Goal: Task Accomplishment & Management: Manage account settings

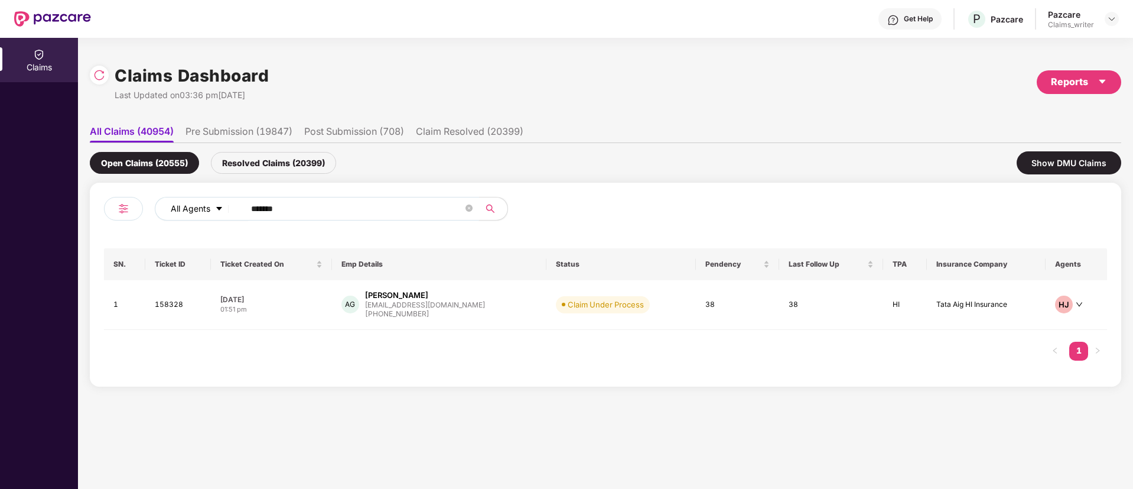
drag, startPoint x: 325, startPoint y: 207, endPoint x: 206, endPoint y: 204, distance: 119.4
click at [206, 204] on div "All Agents ******" at bounding box center [456, 209] width 602 height 24
paste input "text"
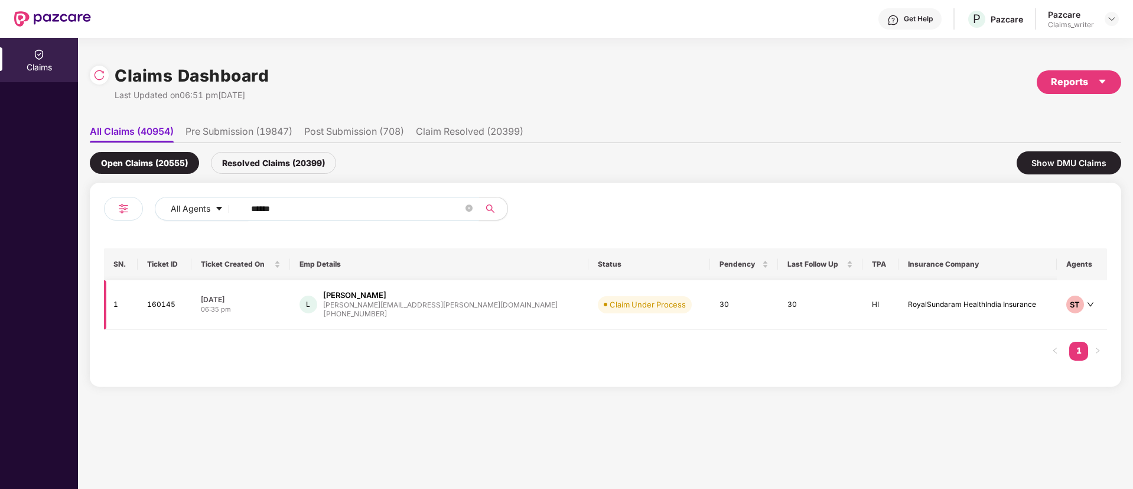
type input "******"
click at [177, 301] on td "160145" at bounding box center [165, 305] width 54 height 50
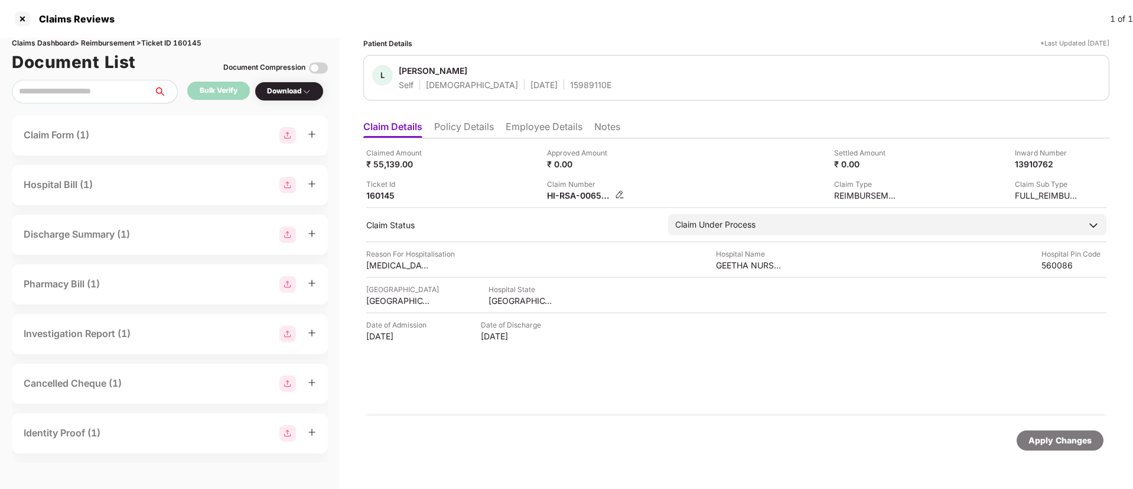
click at [613, 194] on div "HI-RSA-006521418(0)" at bounding box center [585, 195] width 77 height 11
click at [618, 195] on img at bounding box center [619, 194] width 9 height 9
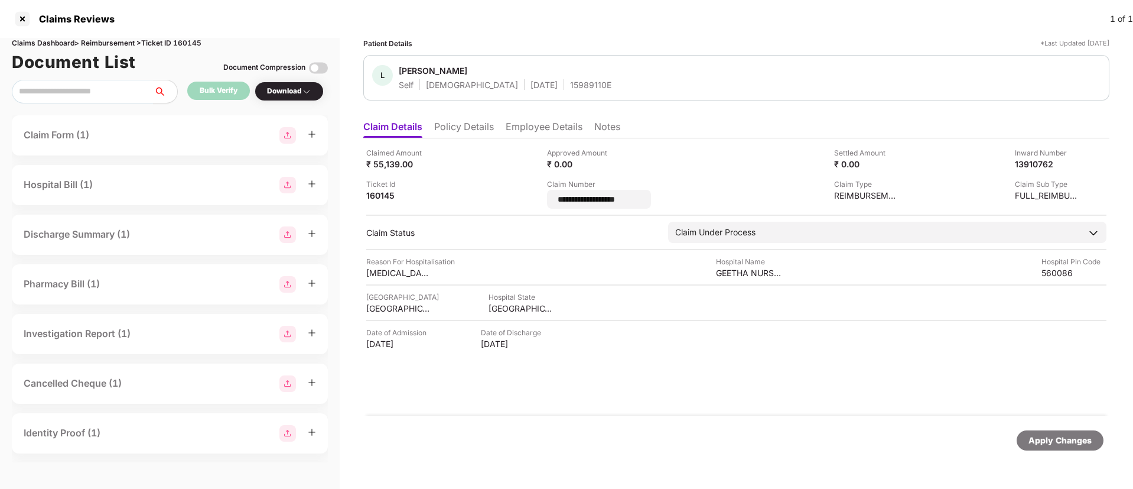
drag, startPoint x: 632, startPoint y: 200, endPoint x: 539, endPoint y: 202, distance: 93.4
click at [539, 202] on div "**********" at bounding box center [736, 177] width 740 height 61
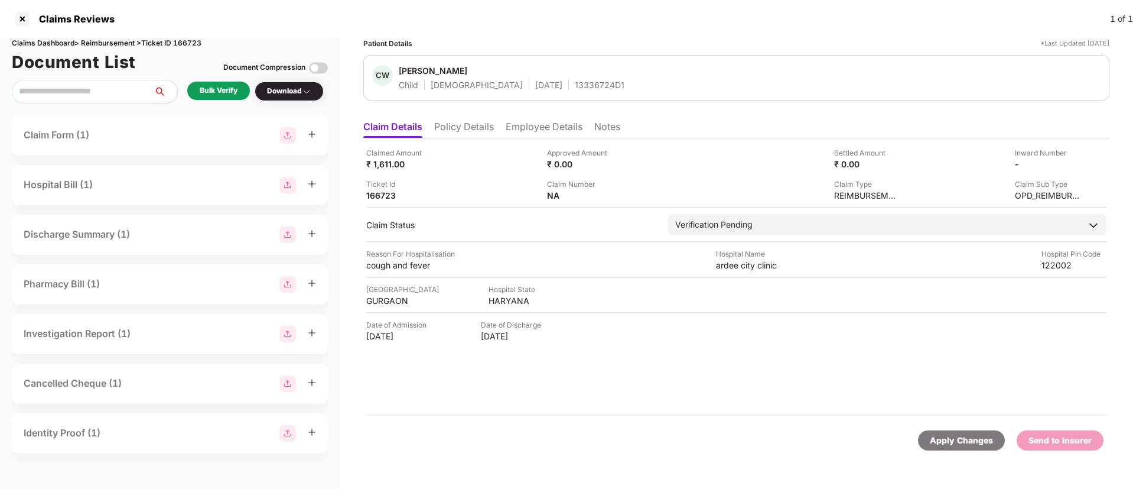
click at [207, 90] on div "Bulk Verify" at bounding box center [219, 90] width 38 height 11
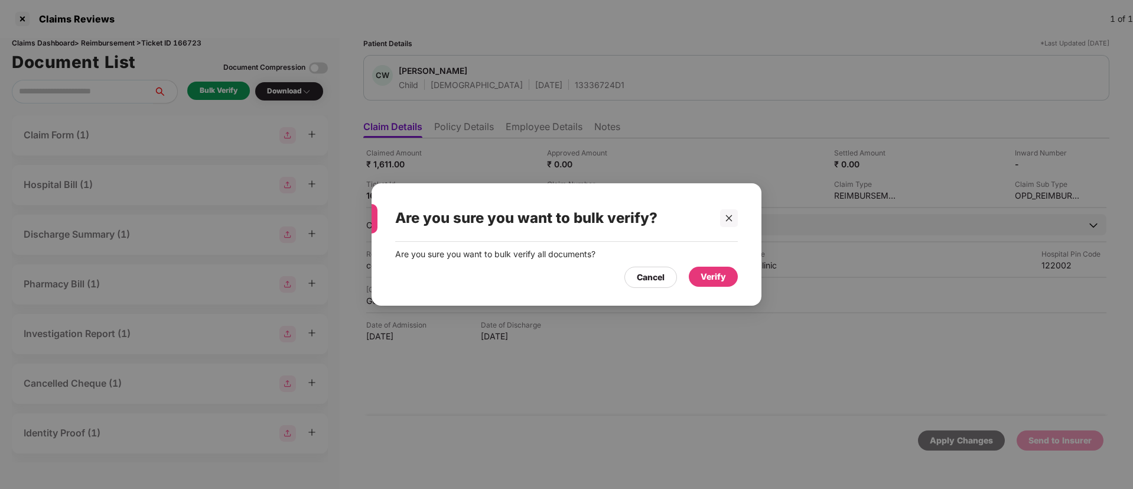
click at [721, 273] on div "Verify" at bounding box center [713, 276] width 25 height 13
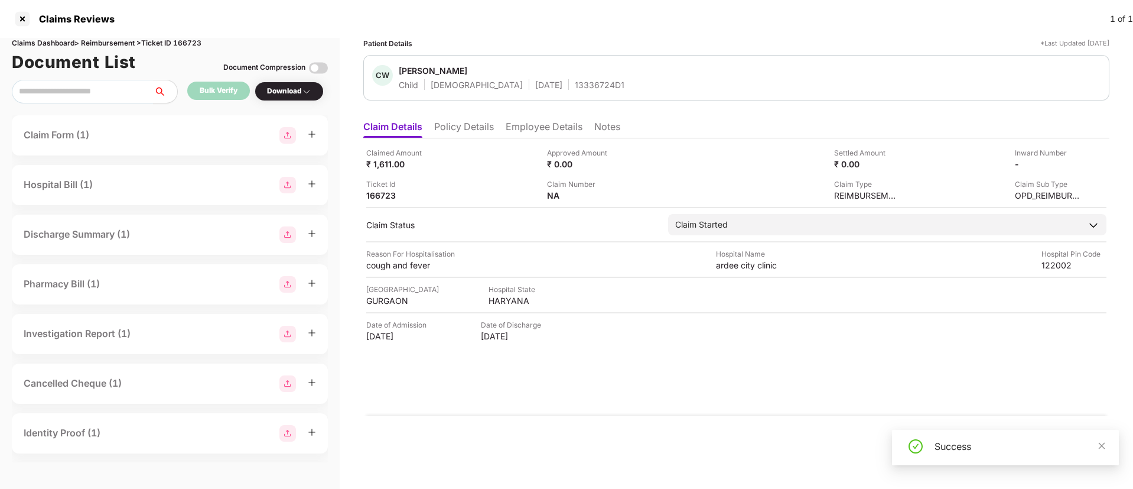
click at [277, 95] on div "Download" at bounding box center [289, 91] width 44 height 11
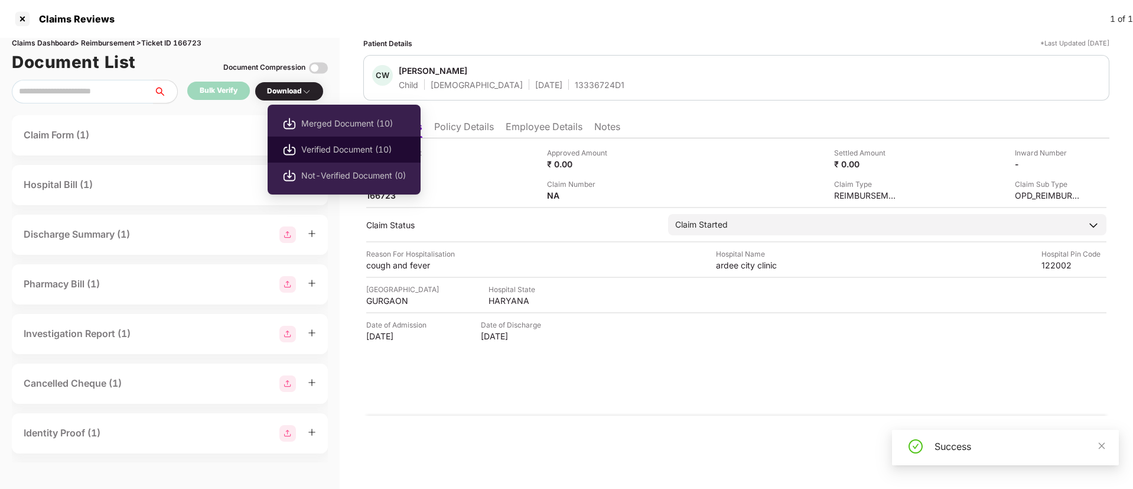
click at [331, 145] on span "Verified Document (10)" at bounding box center [353, 149] width 105 height 13
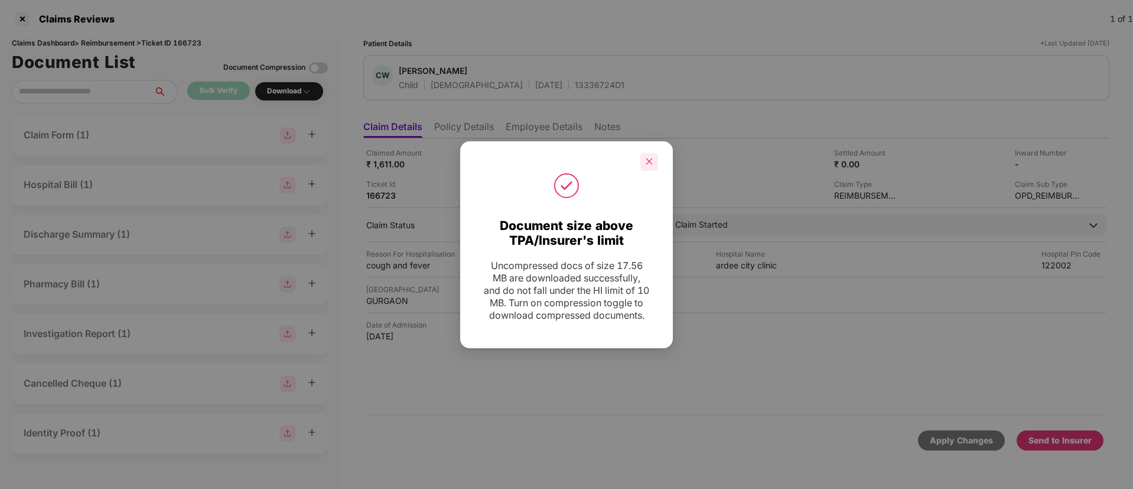
click at [648, 158] on icon "close" at bounding box center [650, 161] width 7 height 7
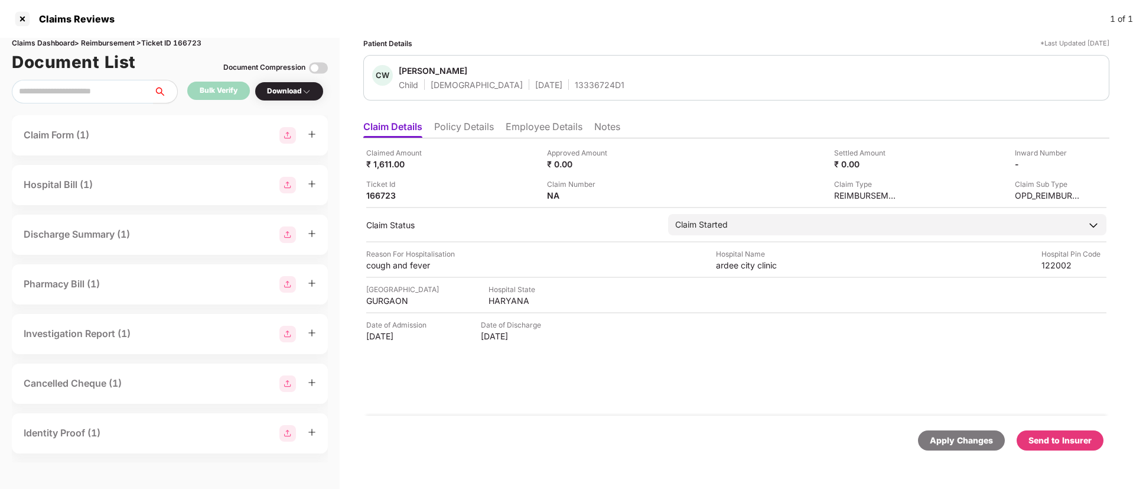
click at [1067, 441] on div "Send to Insurer" at bounding box center [1060, 440] width 63 height 13
click at [462, 127] on li "Policy Details" at bounding box center [464, 129] width 60 height 17
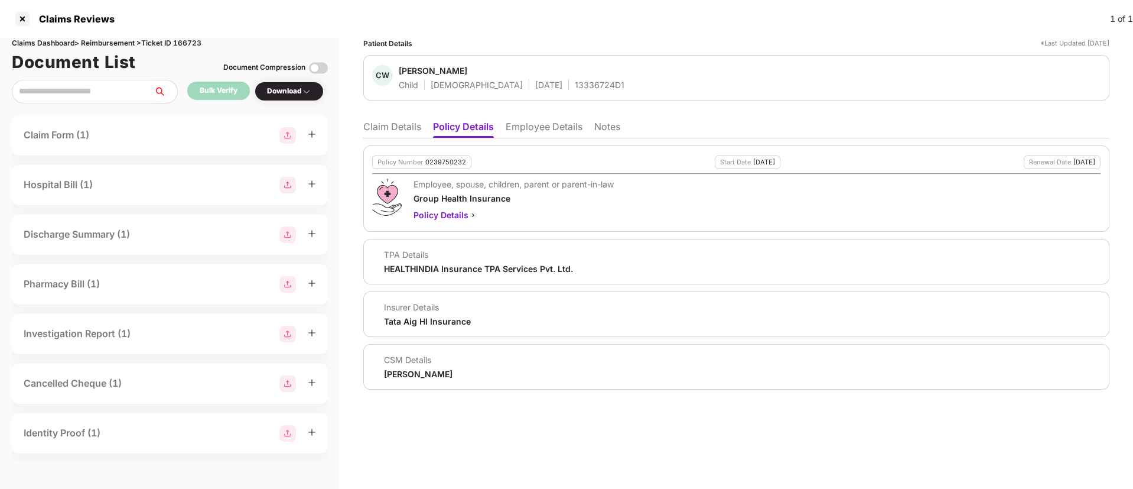
click at [400, 129] on li "Claim Details" at bounding box center [392, 129] width 58 height 17
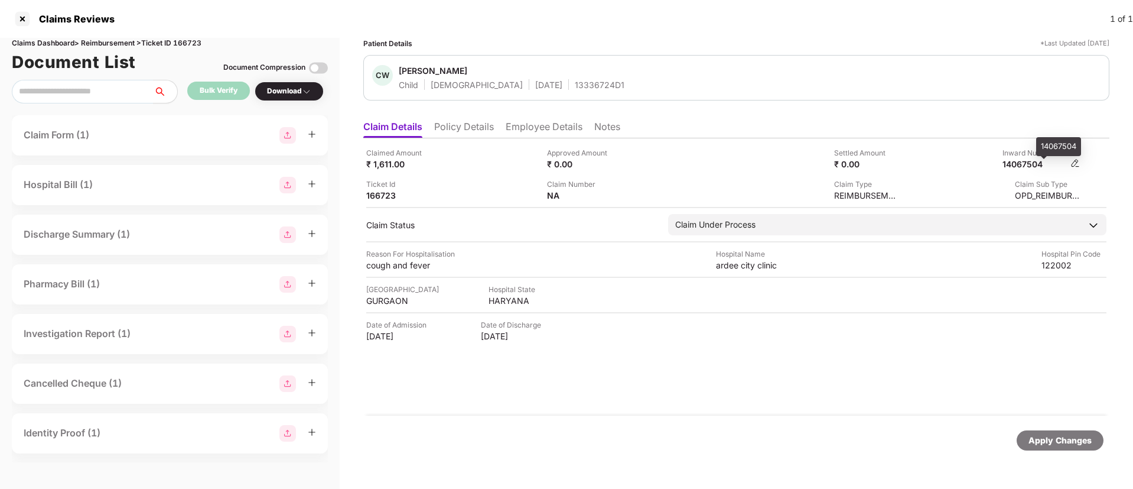
click at [1030, 163] on div "14067504" at bounding box center [1035, 163] width 65 height 11
copy div "14067504"
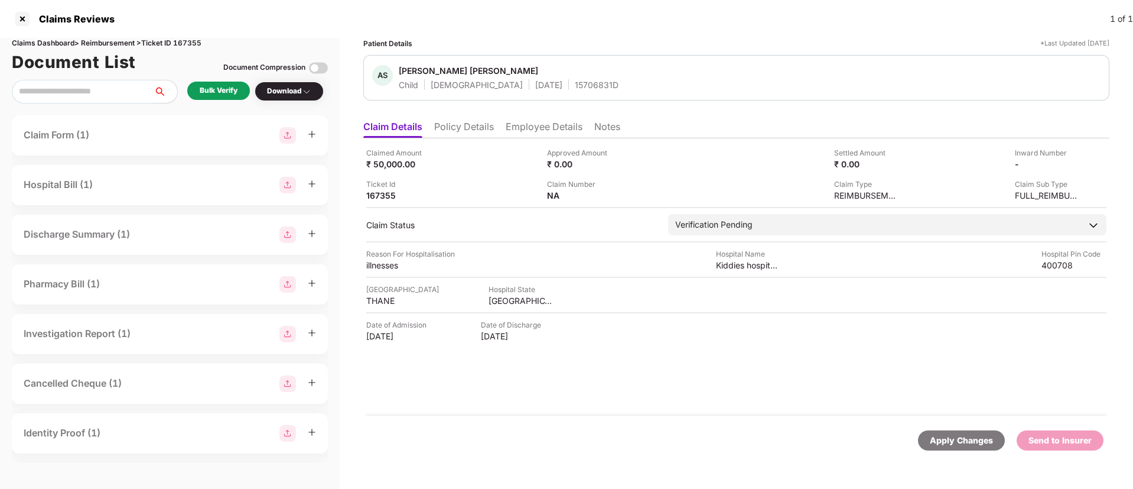
click at [217, 92] on div "Bulk Verify" at bounding box center [219, 90] width 38 height 11
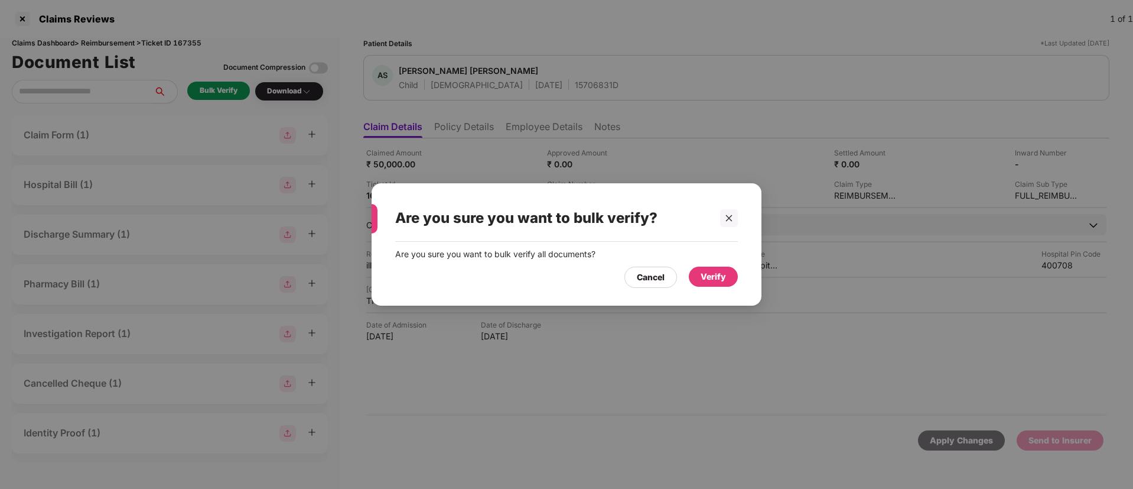
click at [718, 278] on div "Verify" at bounding box center [713, 276] width 25 height 13
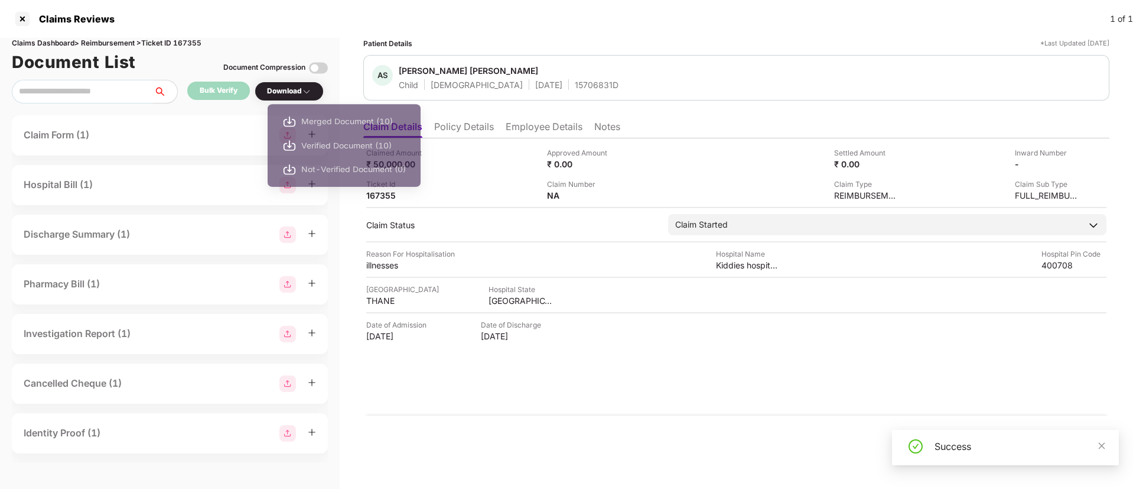
click at [293, 92] on div "Download" at bounding box center [289, 91] width 44 height 11
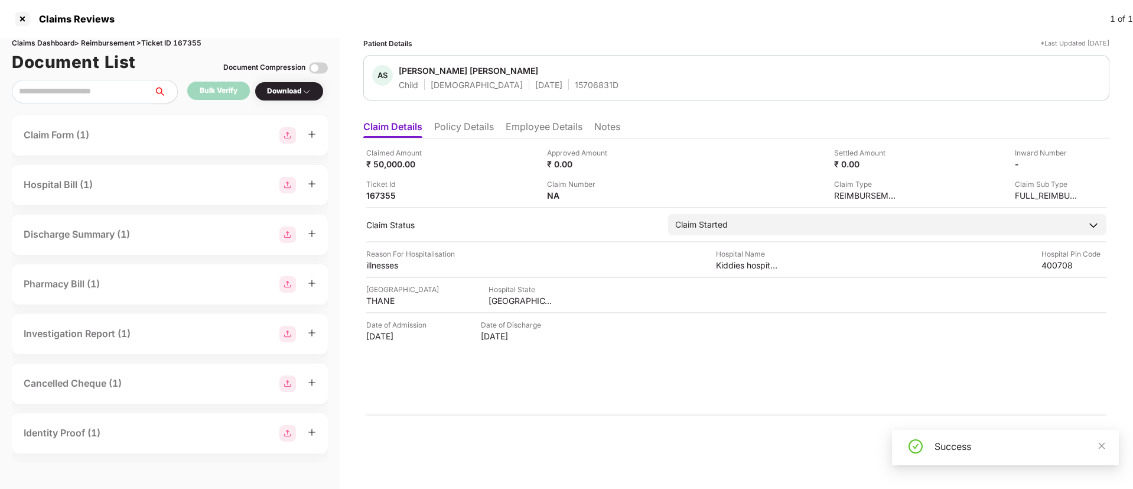
click at [293, 92] on div "Download" at bounding box center [289, 91] width 44 height 11
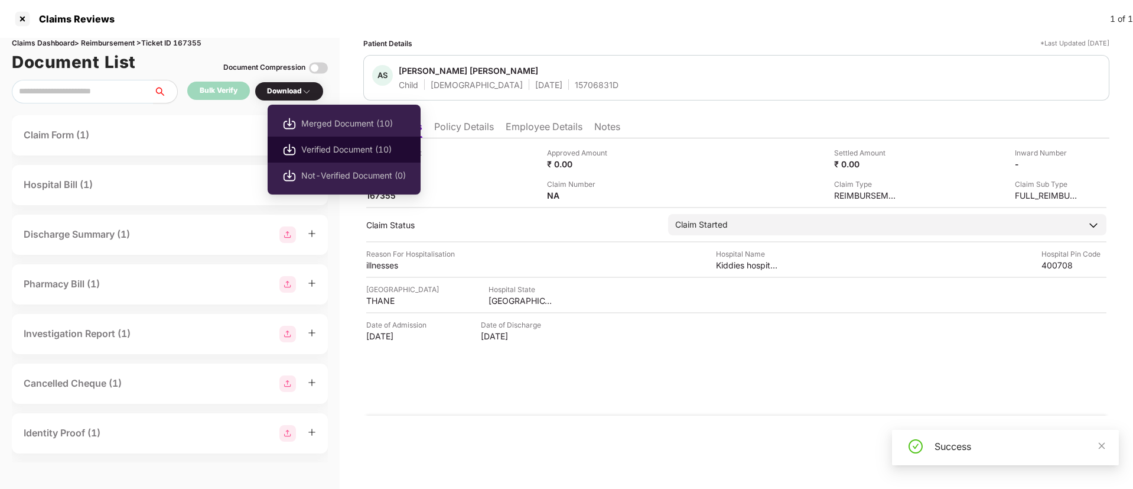
click at [319, 148] on span "Verified Document (10)" at bounding box center [353, 149] width 105 height 13
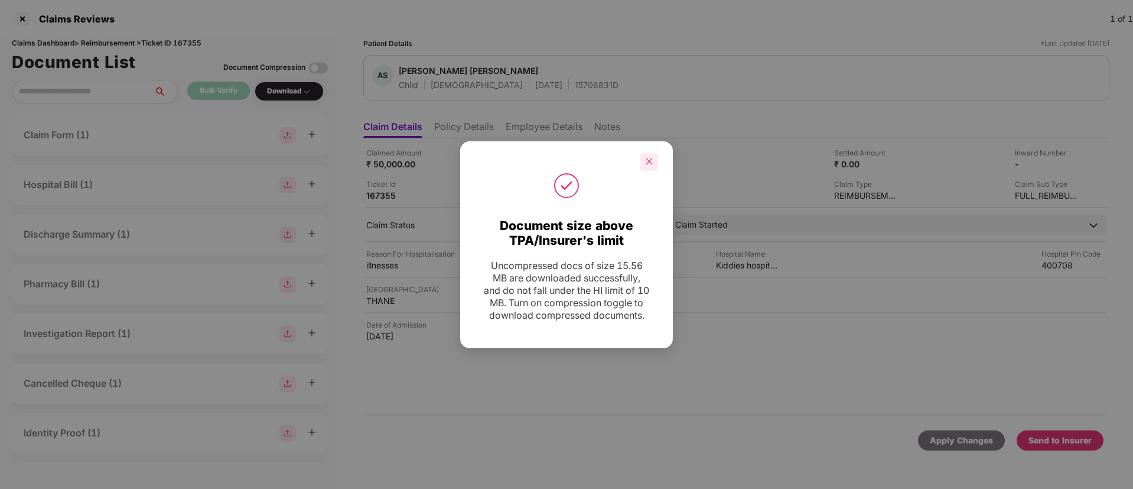
click at [654, 161] on div at bounding box center [650, 162] width 18 height 18
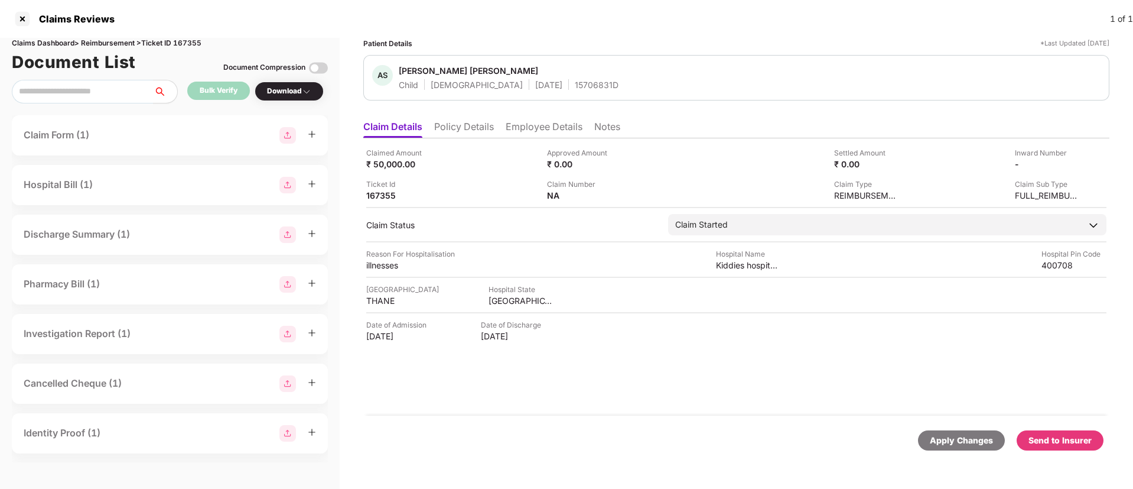
click at [1063, 435] on div "Send to Insurer" at bounding box center [1060, 440] width 63 height 13
click at [456, 128] on li "Policy Details" at bounding box center [464, 129] width 60 height 17
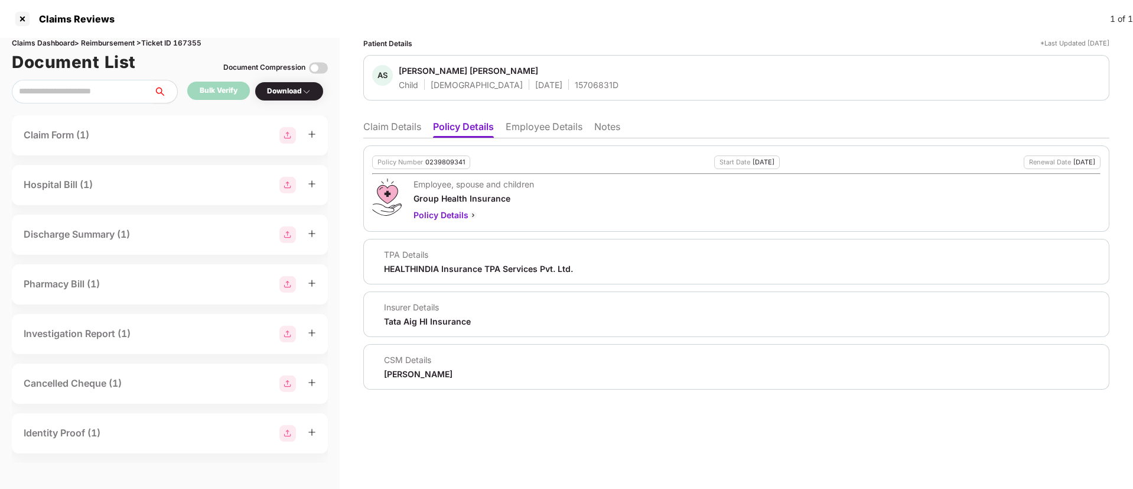
click at [396, 131] on li "Claim Details" at bounding box center [392, 129] width 58 height 17
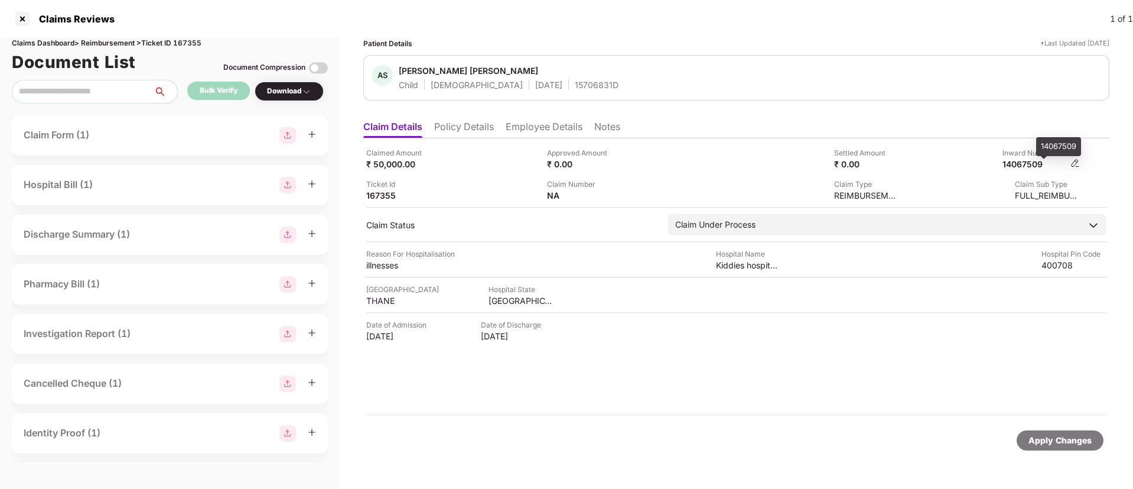
click at [1024, 165] on div "14067509" at bounding box center [1035, 163] width 65 height 11
copy div "14067509"
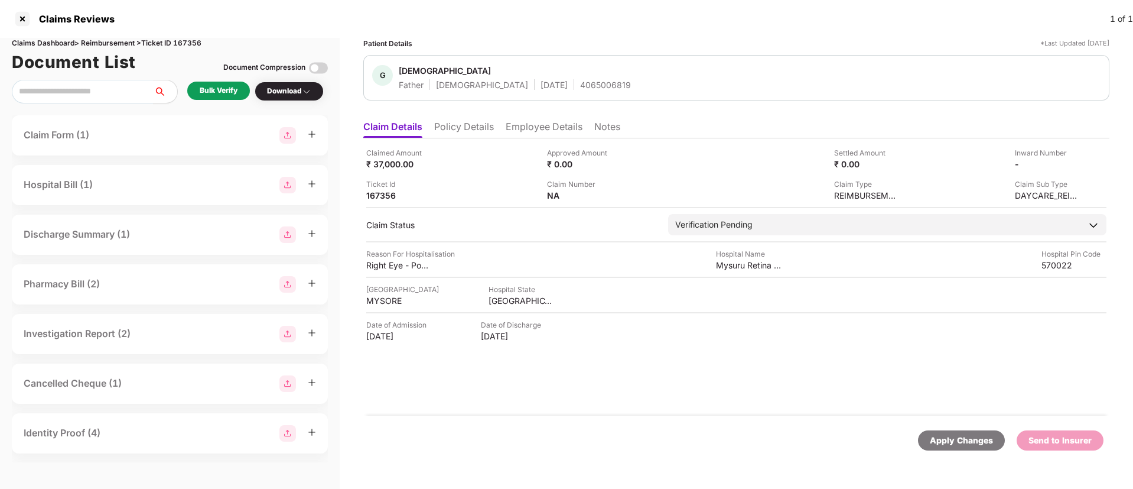
click at [202, 99] on div "Bulk Verify" at bounding box center [218, 91] width 63 height 18
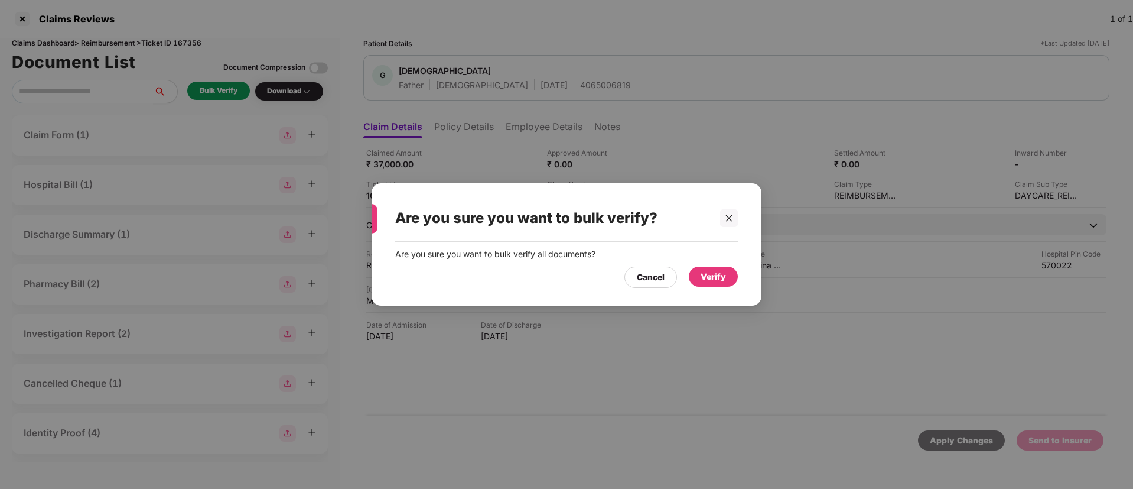
click at [724, 279] on div "Verify" at bounding box center [713, 276] width 25 height 13
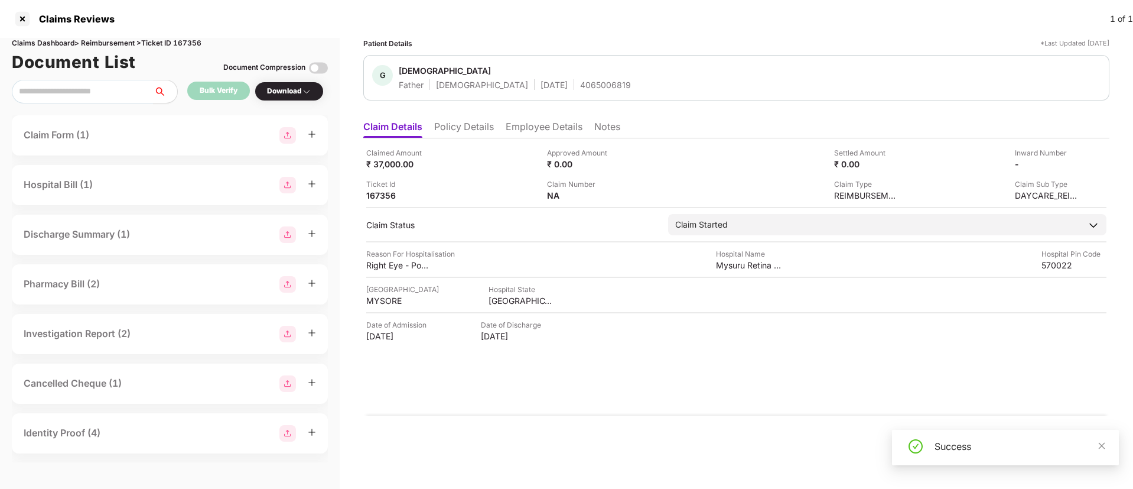
click at [279, 92] on div "Download" at bounding box center [289, 91] width 44 height 11
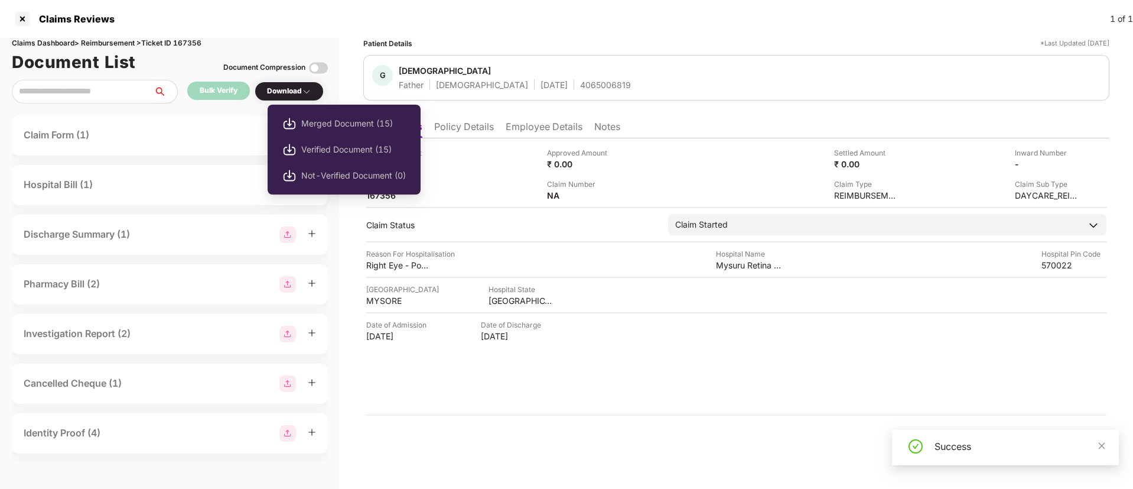
click at [294, 92] on div "Download" at bounding box center [289, 91] width 44 height 11
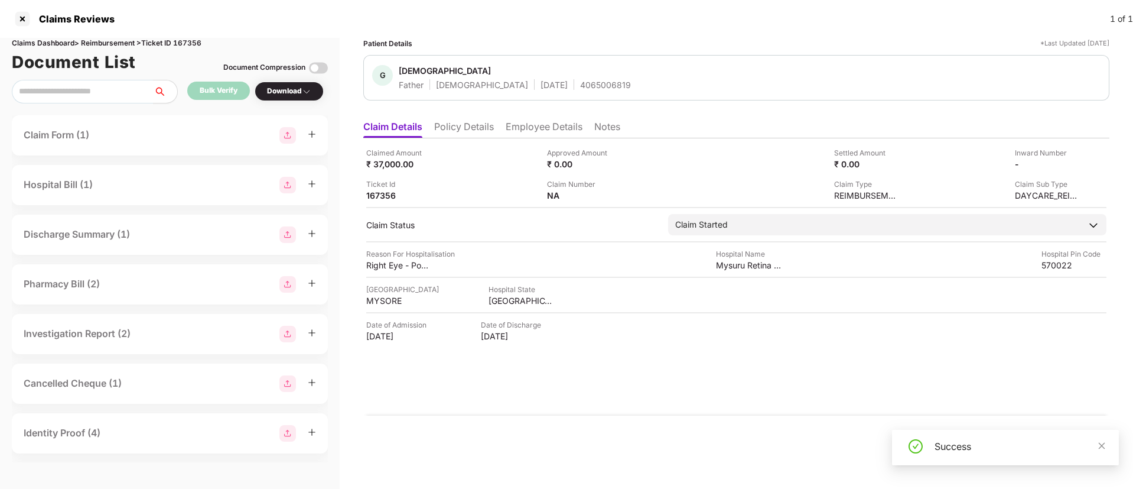
click at [295, 96] on div "Download" at bounding box center [289, 91] width 44 height 11
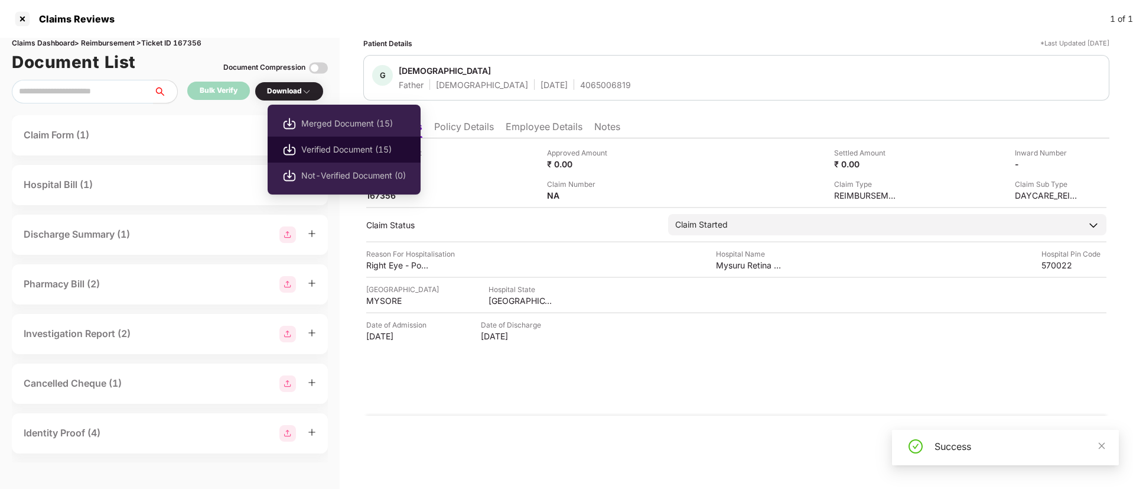
click at [332, 143] on span "Verified Document (15)" at bounding box center [353, 149] width 105 height 13
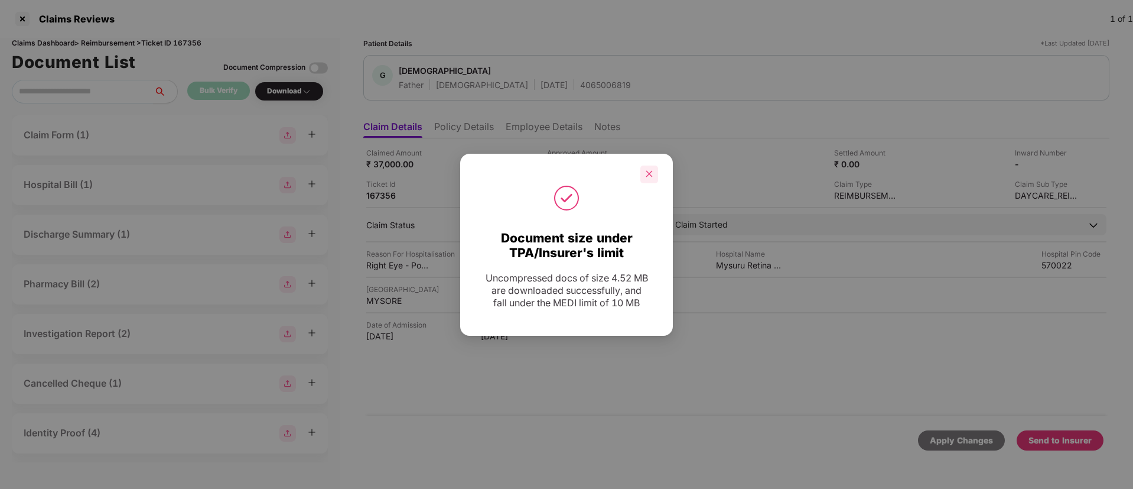
click at [647, 174] on icon "close" at bounding box center [649, 174] width 8 height 8
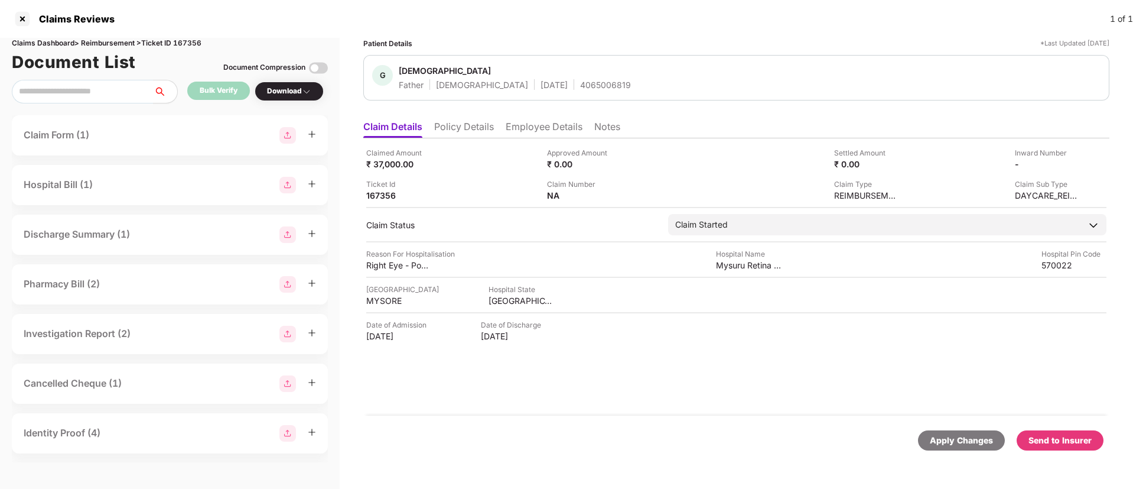
click at [1052, 438] on div "Send to Insurer" at bounding box center [1060, 440] width 63 height 13
click at [462, 131] on li "Policy Details" at bounding box center [464, 129] width 60 height 17
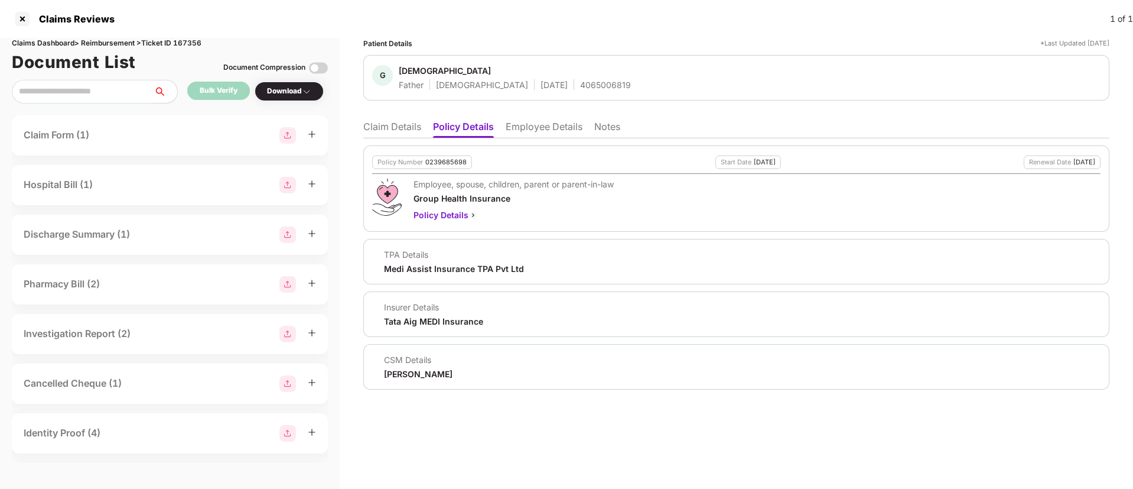
click at [509, 128] on li "Employee Details" at bounding box center [544, 129] width 77 height 17
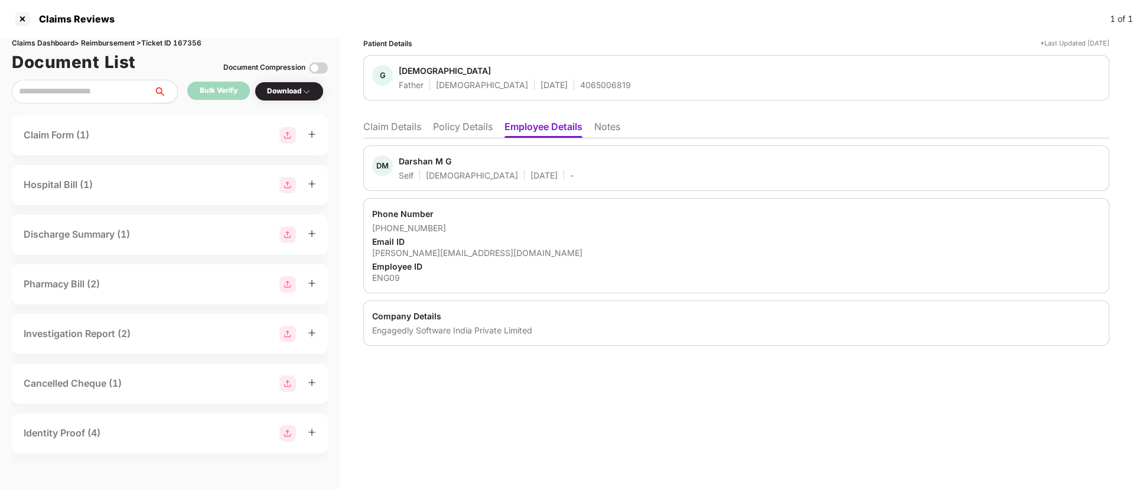
click at [404, 131] on li "Claim Details" at bounding box center [392, 129] width 58 height 17
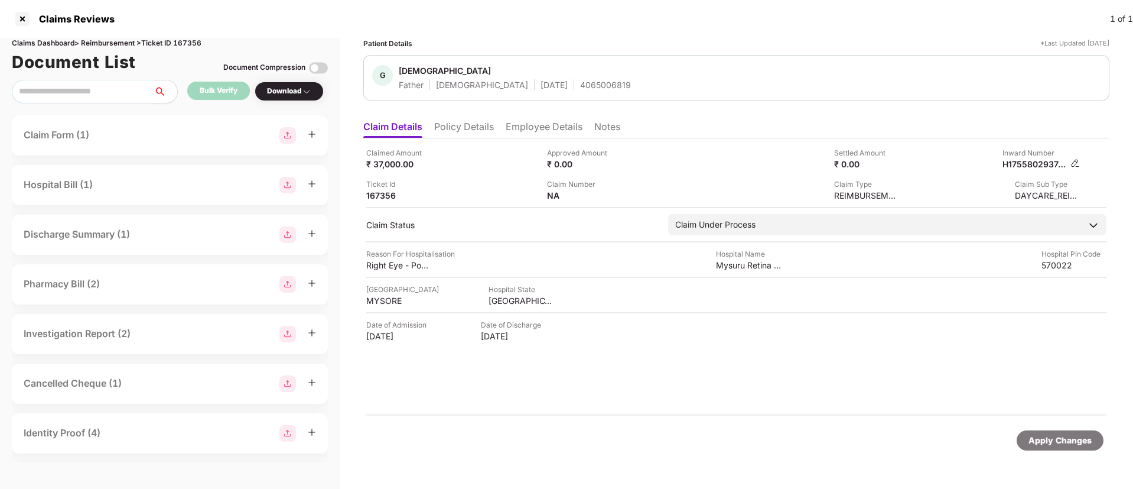
click at [1070, 161] on div "H1755802937474ENG09" at bounding box center [1041, 163] width 77 height 11
click at [1074, 164] on img at bounding box center [1075, 162] width 9 height 9
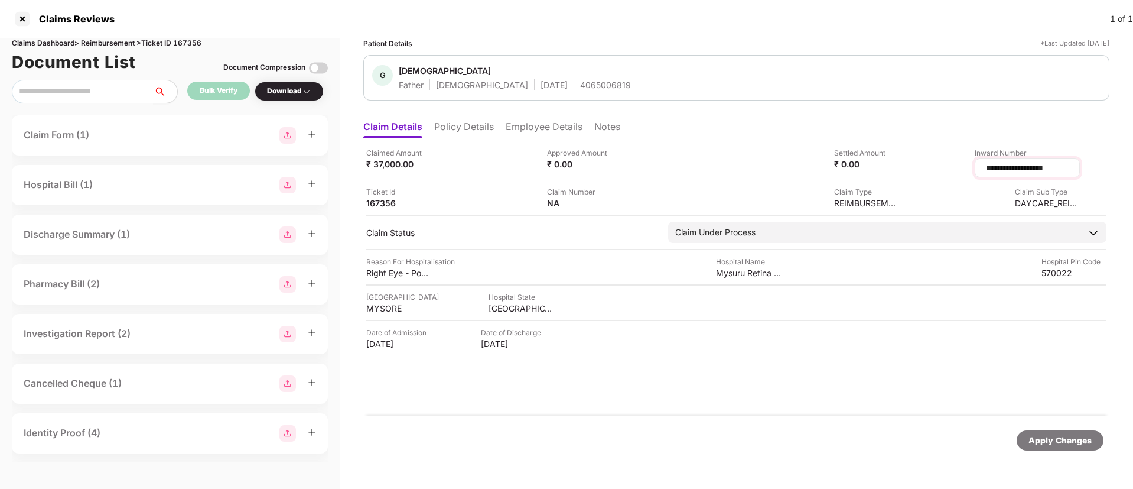
drag, startPoint x: 1063, startPoint y: 170, endPoint x: 952, endPoint y: 172, distance: 111.1
click at [975, 172] on div "**********" at bounding box center [1027, 167] width 105 height 19
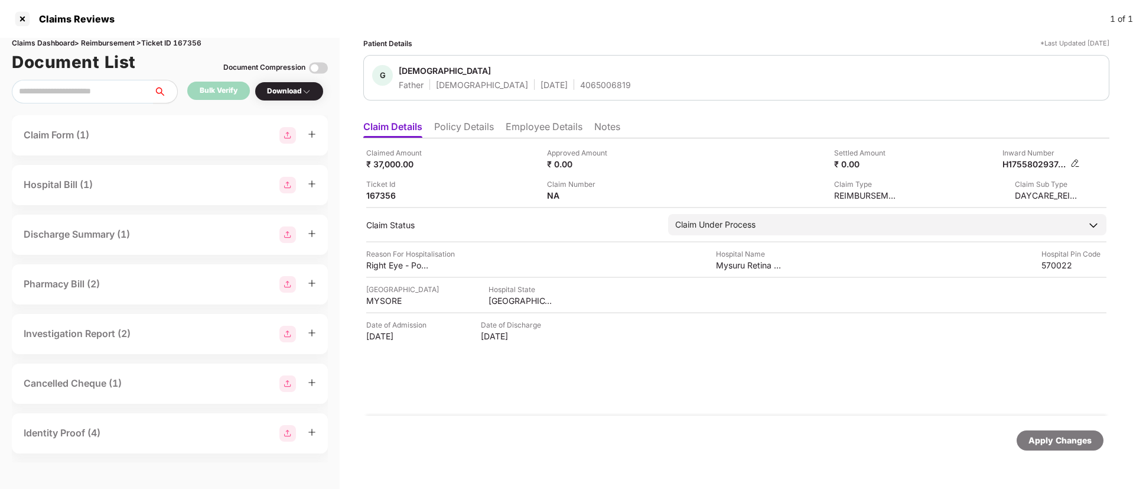
click at [1076, 164] on img at bounding box center [1075, 162] width 9 height 9
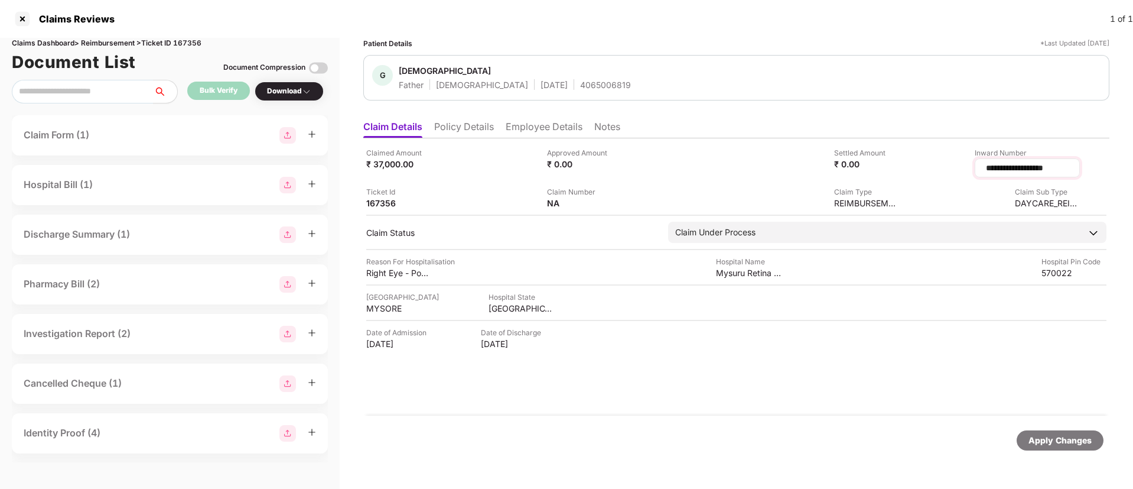
drag, startPoint x: 1060, startPoint y: 168, endPoint x: 950, endPoint y: 167, distance: 109.9
click at [975, 167] on div "**********" at bounding box center [1027, 167] width 105 height 19
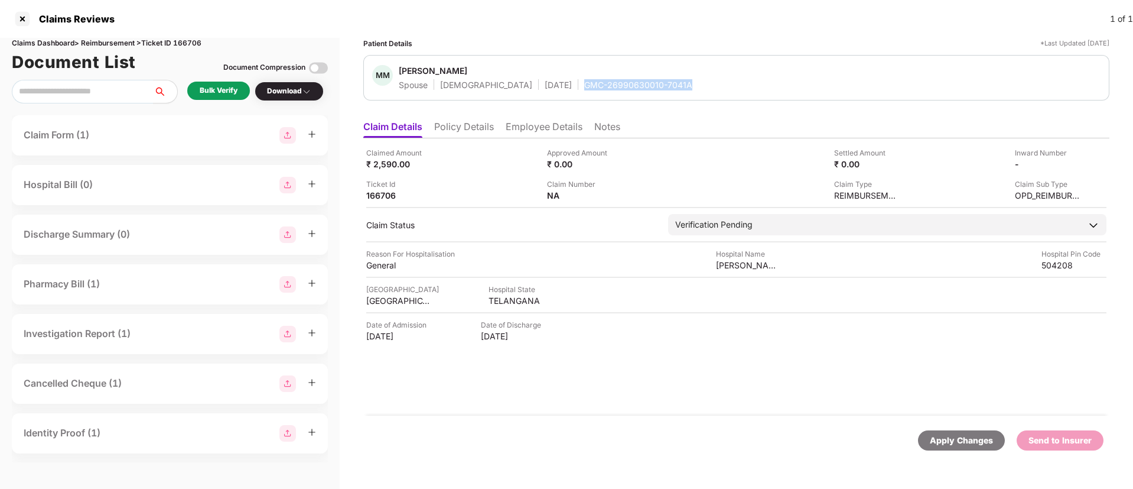
drag, startPoint x: 545, startPoint y: 85, endPoint x: 653, endPoint y: 86, distance: 107.6
click at [653, 86] on div "MM Munjam Manasa Spouse Female 03 Dec 2002 GMC-26990630010-7041A" at bounding box center [736, 77] width 729 height 25
copy div "GMC-26990630010-7041A"
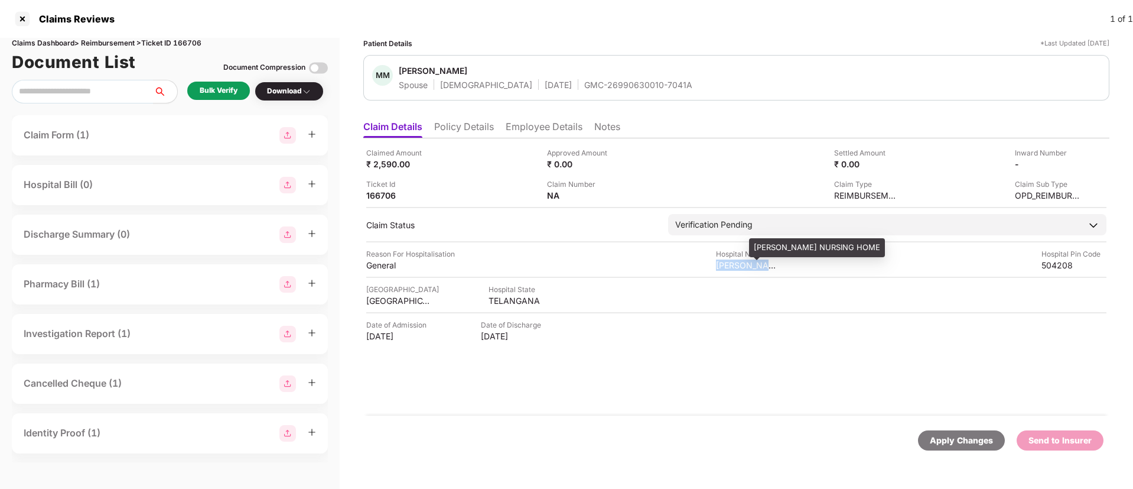
drag, startPoint x: 718, startPoint y: 265, endPoint x: 779, endPoint y: 264, distance: 60.9
click at [779, 264] on div "Reason For Hospitalisation General Hospital Name SRILATHA NURSING HOME Hospital…" at bounding box center [736, 259] width 740 height 22
copy div "SRILATHA NUR"
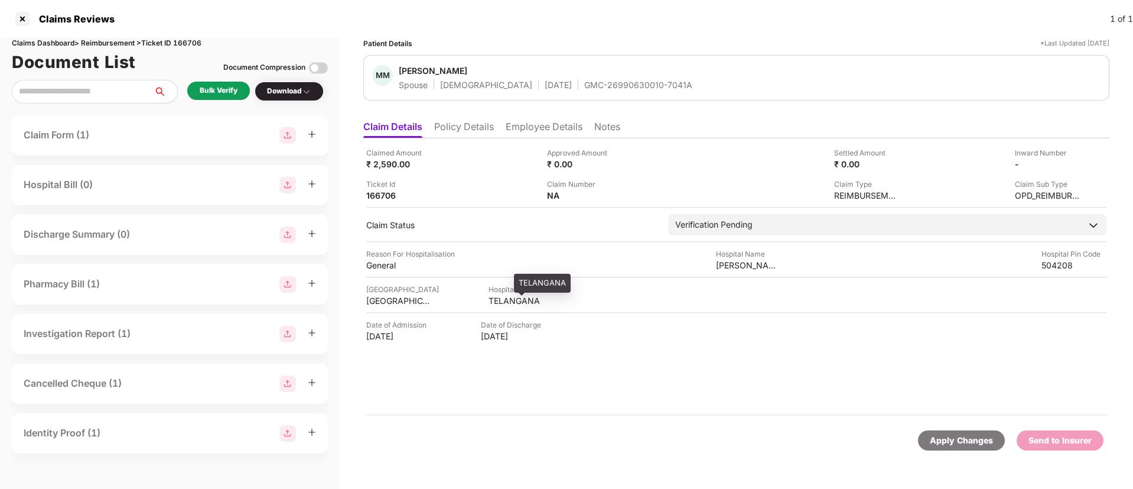
click at [512, 301] on div "TELANGANA" at bounding box center [521, 300] width 65 height 11
copy div "TELANGANA"
click at [385, 298] on div "ADILABAD" at bounding box center [398, 300] width 65 height 11
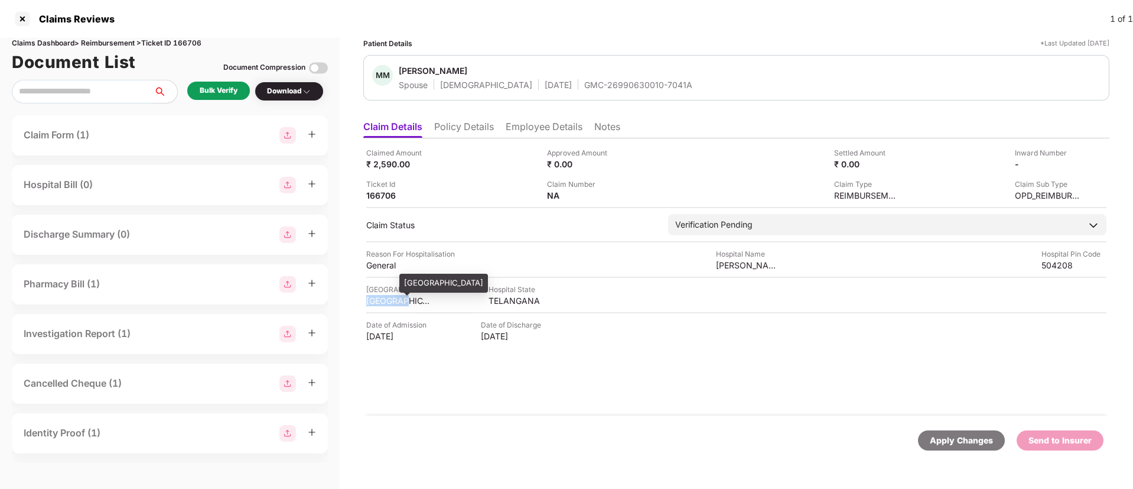
copy div "ADILABAD"
click at [386, 265] on div "General" at bounding box center [398, 264] width 65 height 11
copy div "General"
click at [523, 134] on li "Employee Details" at bounding box center [544, 129] width 77 height 17
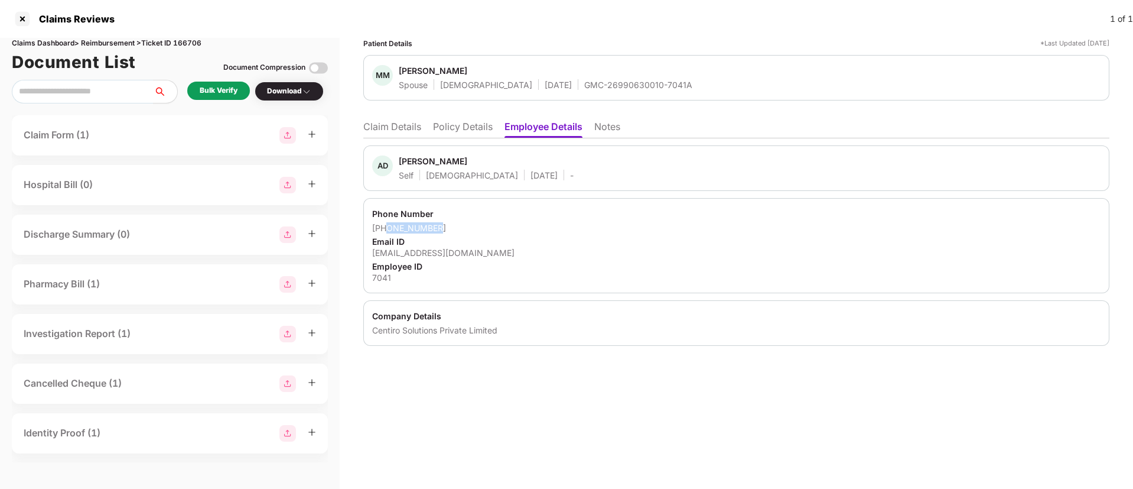
drag, startPoint x: 386, startPoint y: 230, endPoint x: 453, endPoint y: 227, distance: 67.5
click at [453, 227] on div "+918956650987" at bounding box center [736, 227] width 729 height 11
copy div "8956650987"
drag, startPoint x: 373, startPoint y: 250, endPoint x: 502, endPoint y: 251, distance: 128.2
click at [502, 251] on div "ashwin.dongala@centiro.com" at bounding box center [736, 252] width 729 height 11
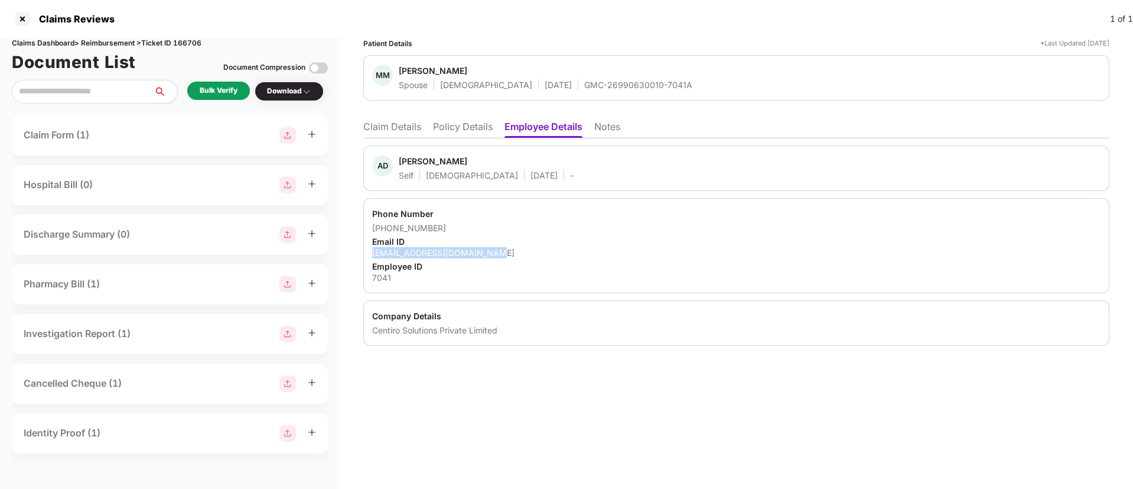
copy div "ashwin.dongala@centiro.com"
click at [397, 129] on li "Claim Details" at bounding box center [392, 129] width 58 height 17
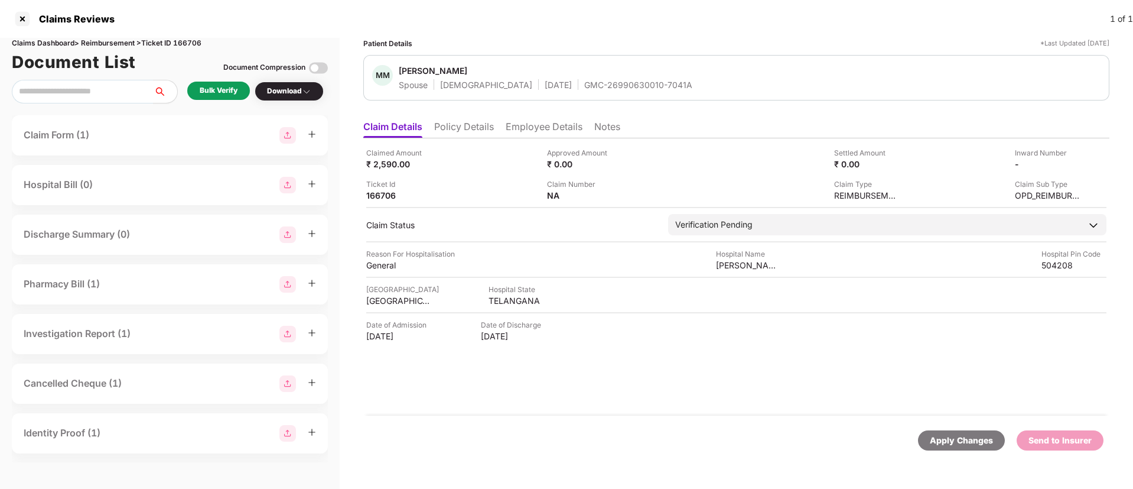
click at [215, 86] on div "Bulk Verify" at bounding box center [219, 90] width 38 height 11
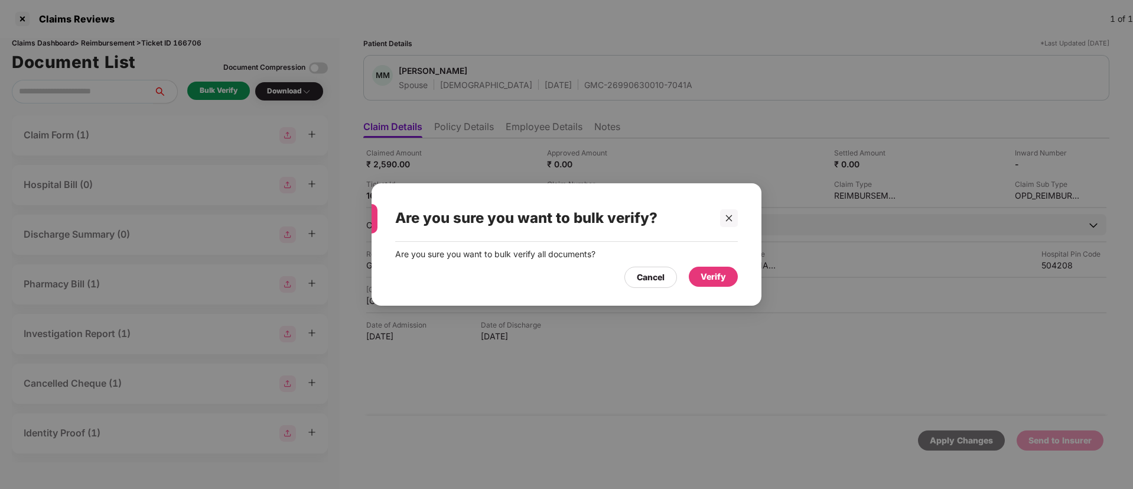
click at [717, 278] on div "Verify" at bounding box center [713, 276] width 25 height 13
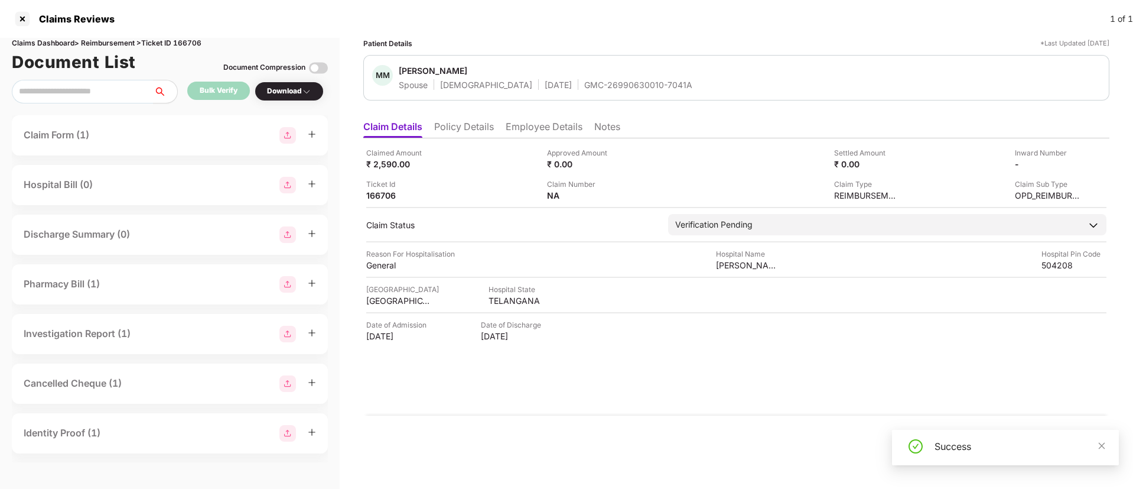
click at [303, 91] on div "Download" at bounding box center [289, 91] width 44 height 11
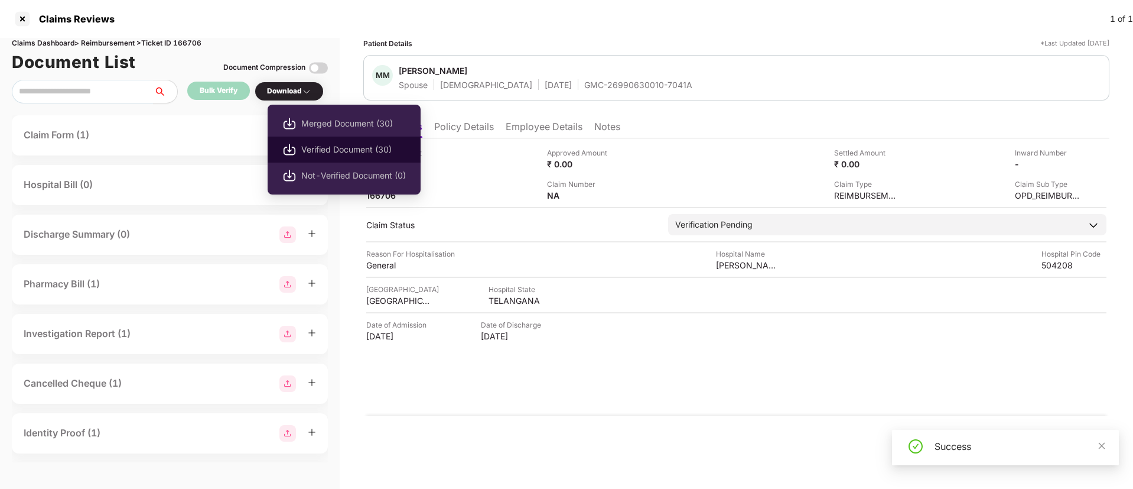
click at [344, 142] on li "Verified Document (30)" at bounding box center [344, 150] width 153 height 26
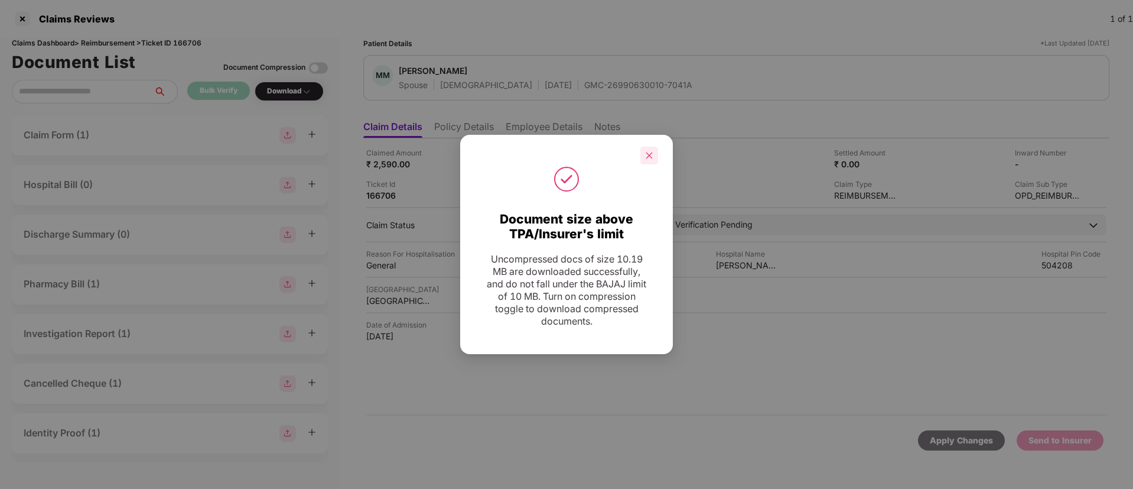
click at [657, 161] on div at bounding box center [650, 156] width 18 height 18
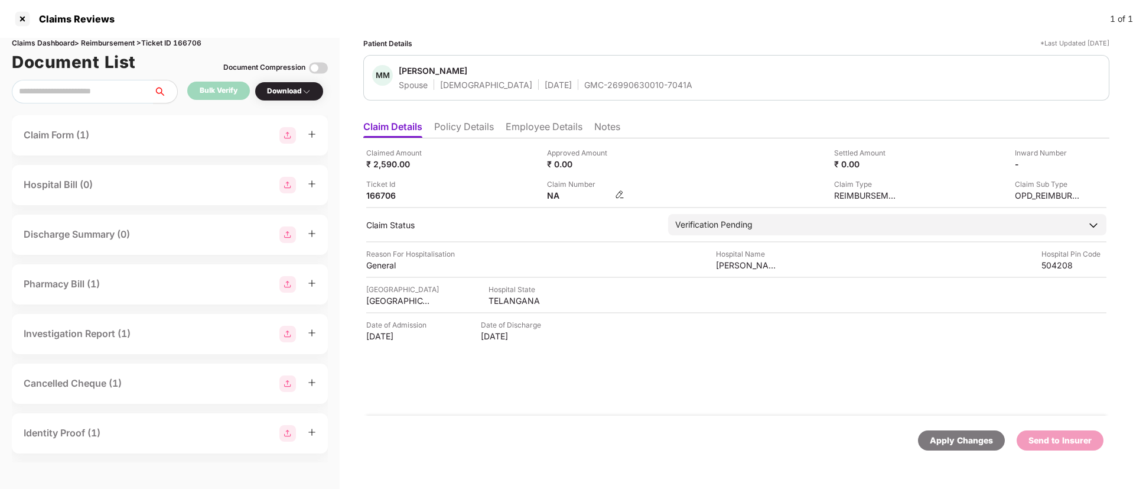
click at [620, 190] on img at bounding box center [619, 194] width 9 height 9
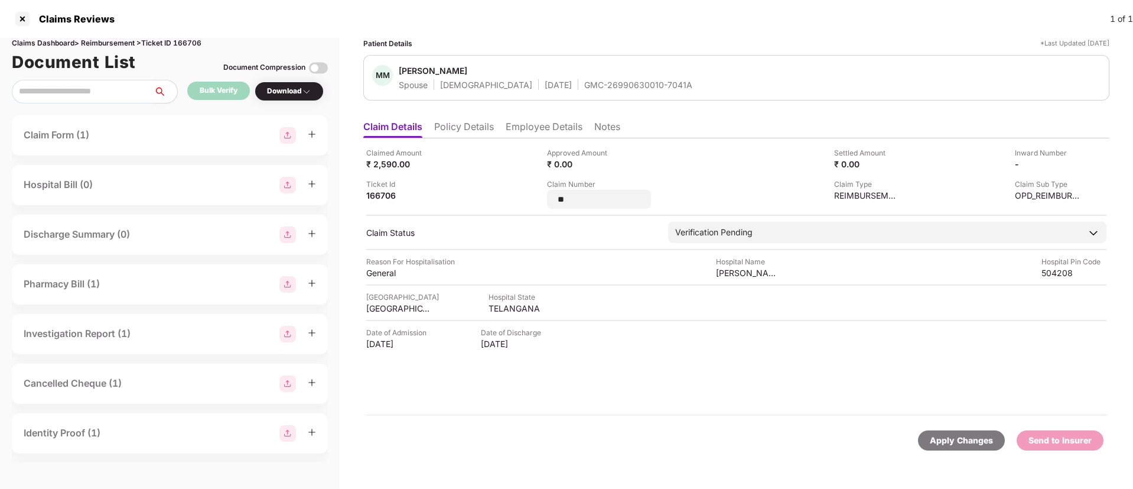
drag, startPoint x: 599, startPoint y: 199, endPoint x: 534, endPoint y: 200, distance: 65.0
click at [534, 200] on div "Claimed Amount ₹ 2,590.00 Approved Amount ₹ 0.00 Settled Amount ₹ 0.00 Inward N…" at bounding box center [736, 177] width 740 height 61
type input "**********"
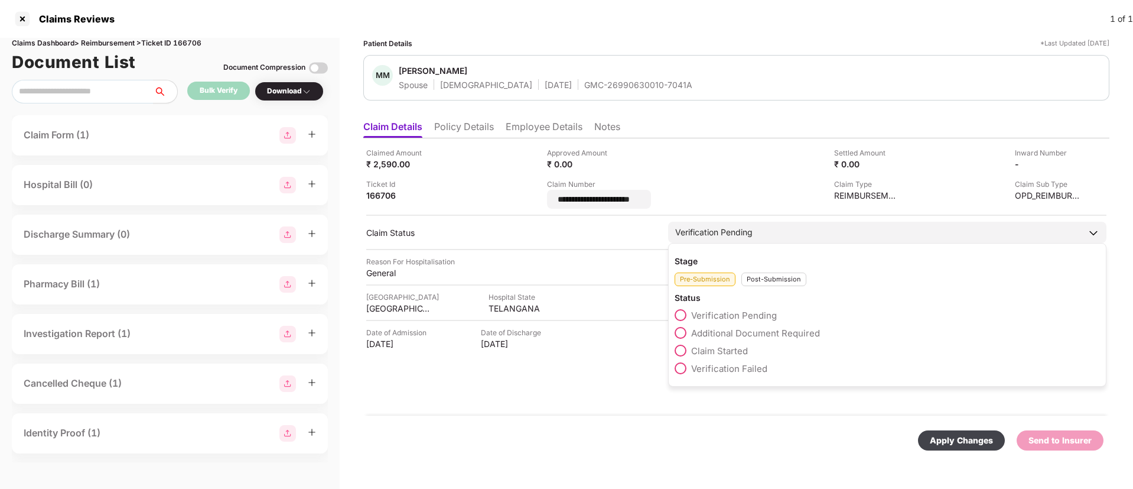
click at [760, 278] on div "Post-Submission" at bounding box center [774, 279] width 65 height 14
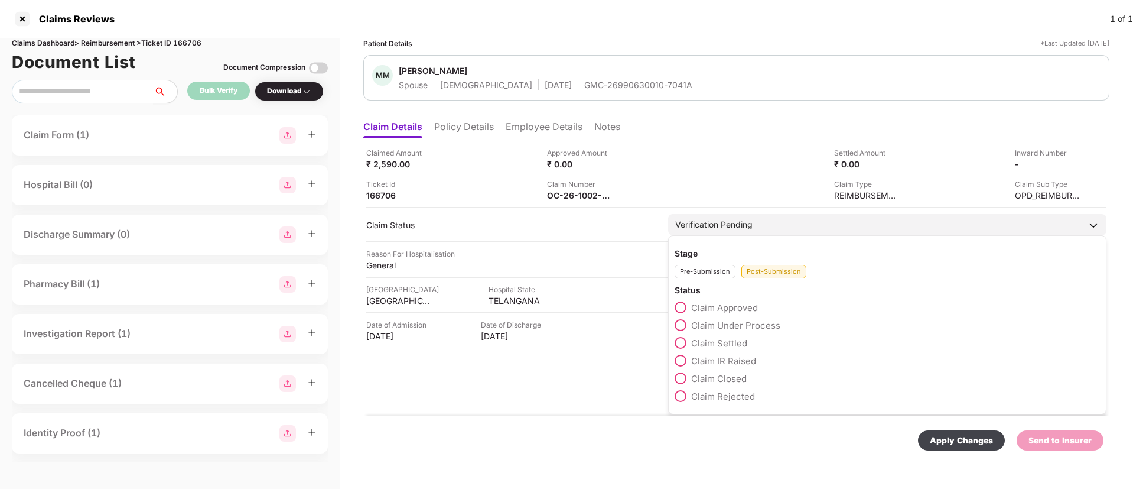
click at [679, 330] on label "Claim Under Process" at bounding box center [728, 325] width 106 height 12
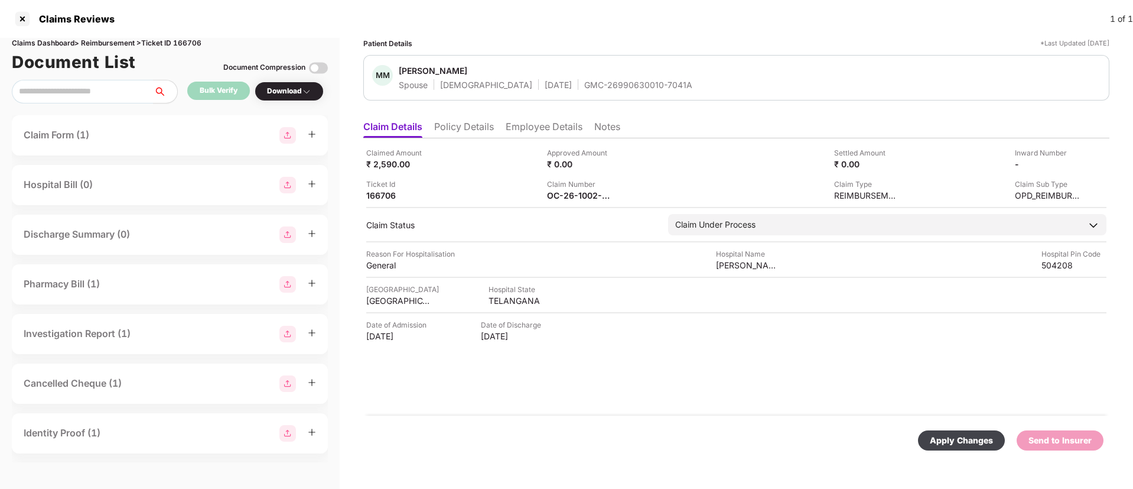
click at [951, 438] on div "Apply Changes" at bounding box center [961, 440] width 63 height 13
drag, startPoint x: 540, startPoint y: 83, endPoint x: 647, endPoint y: 87, distance: 106.5
click at [647, 87] on div "PM [PERSON_NAME] Mother [DEMOGRAPHIC_DATA] [DATE] GMC-26990630010-8116E" at bounding box center [736, 77] width 729 height 25
copy div "GMC-26990630010-8116E"
click at [725, 265] on div "Apollo" at bounding box center [748, 264] width 65 height 11
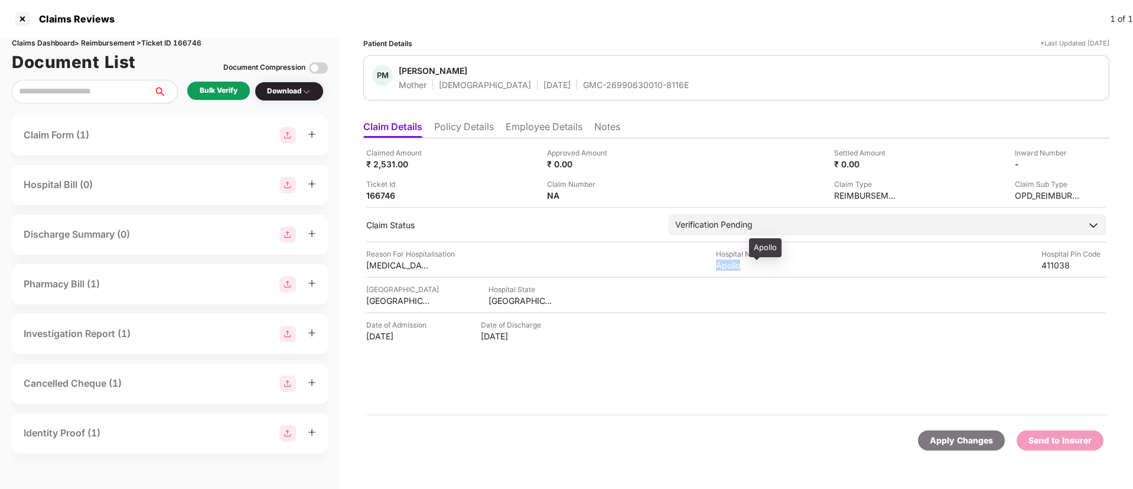
click at [725, 265] on div "Apollo" at bounding box center [748, 264] width 65 height 11
copy div "Apollo"
drag, startPoint x: 364, startPoint y: 262, endPoint x: 434, endPoint y: 262, distance: 70.3
click at [434, 262] on div "Claimed Amount ₹ 2,531.00 Approved Amount ₹ 0.00 Settled Amount ₹ 0.00 Inward N…" at bounding box center [736, 276] width 746 height 277
copy div "[MEDICAL_DATA] Medicin"
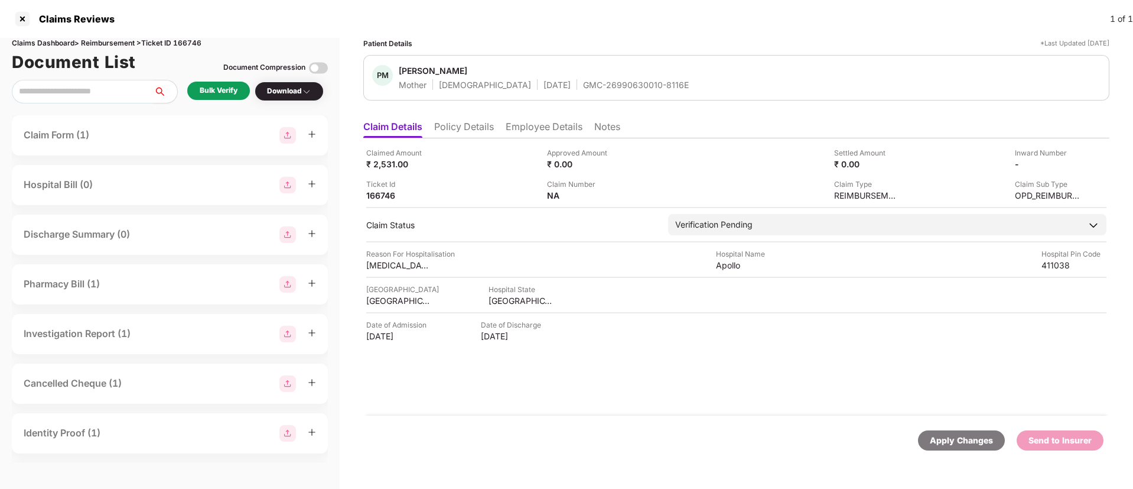
click at [526, 124] on li "Employee Details" at bounding box center [544, 129] width 77 height 17
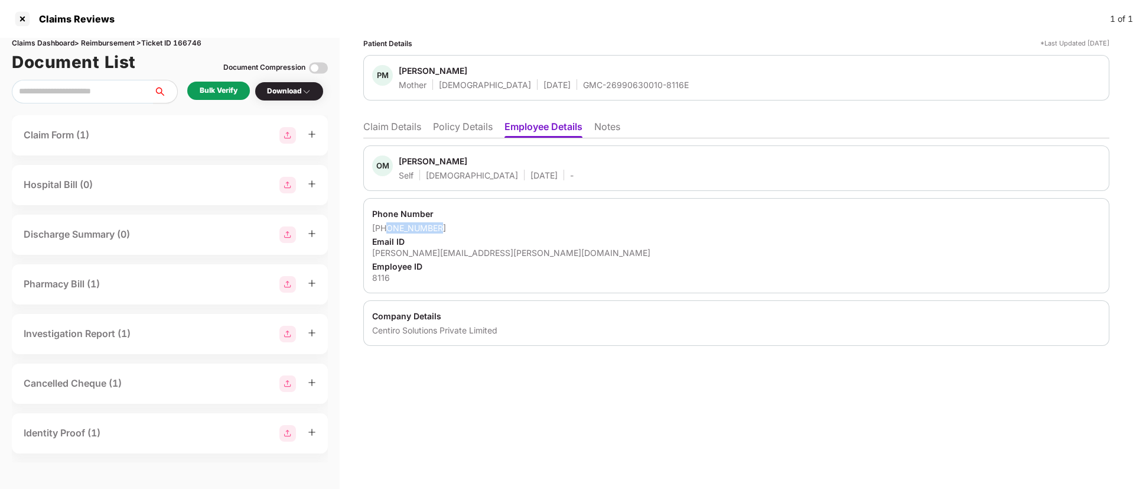
drag, startPoint x: 389, startPoint y: 228, endPoint x: 454, endPoint y: 226, distance: 65.0
click at [454, 226] on div "[PHONE_NUMBER]" at bounding box center [736, 227] width 729 height 11
copy div "8956052853"
drag, startPoint x: 375, startPoint y: 251, endPoint x: 525, endPoint y: 252, distance: 150.1
click at [525, 252] on div "[PERSON_NAME][EMAIL_ADDRESS][PERSON_NAME][DOMAIN_NAME]" at bounding box center [736, 252] width 729 height 11
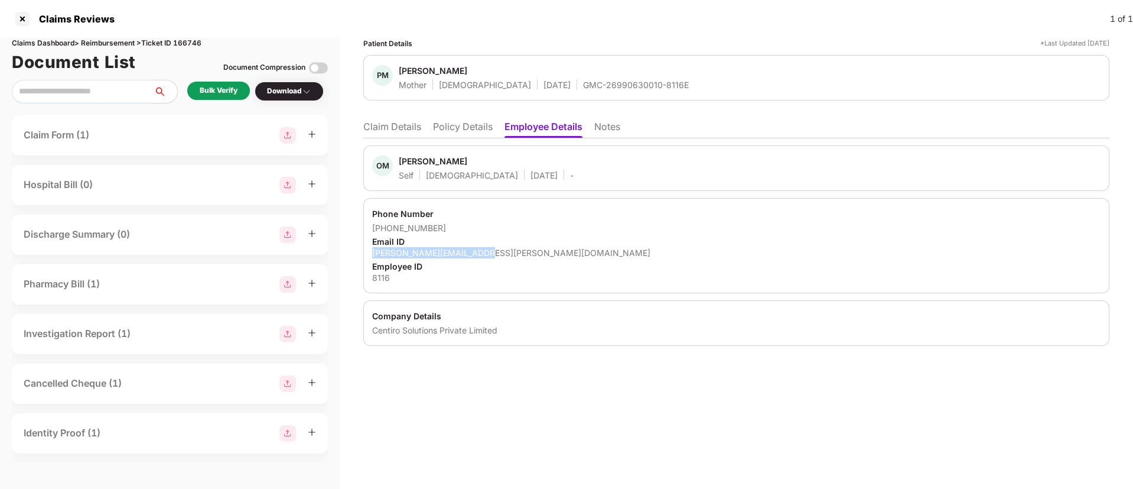
copy div "[PERSON_NAME][EMAIL_ADDRESS][PERSON_NAME][DOMAIN_NAME]"
click at [395, 127] on li "Claim Details" at bounding box center [392, 129] width 58 height 17
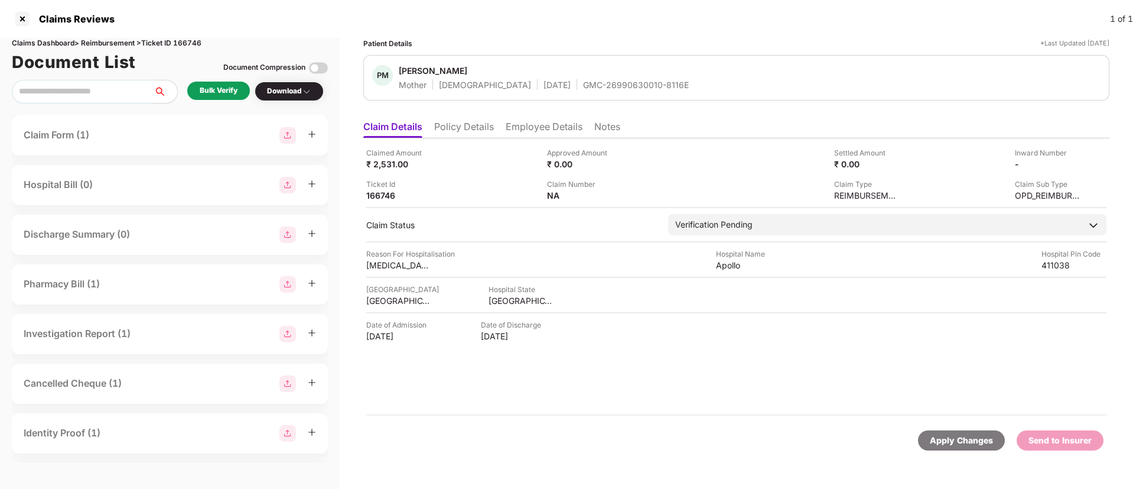
click at [226, 95] on div "Bulk Verify" at bounding box center [219, 90] width 38 height 11
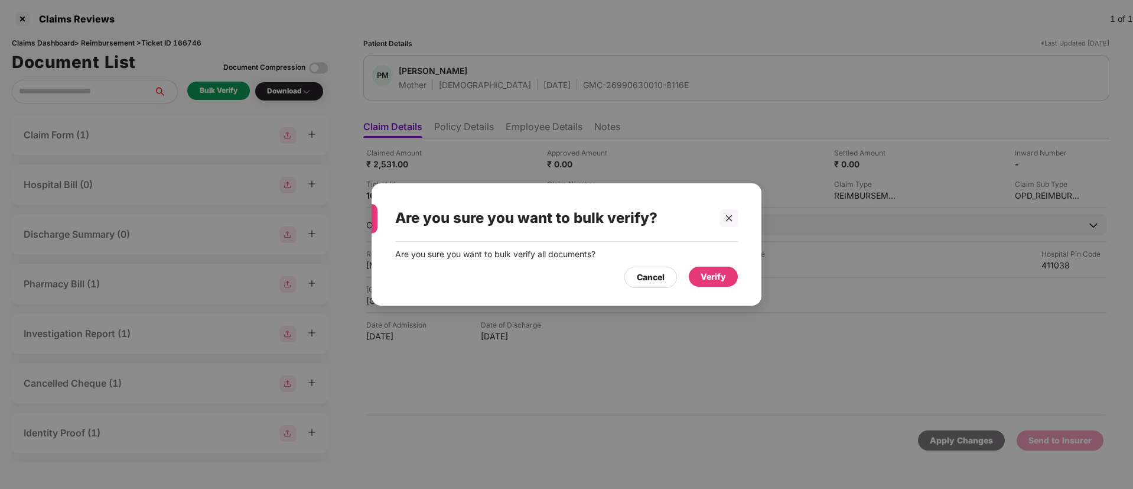
click at [703, 273] on div "Verify" at bounding box center [713, 276] width 25 height 13
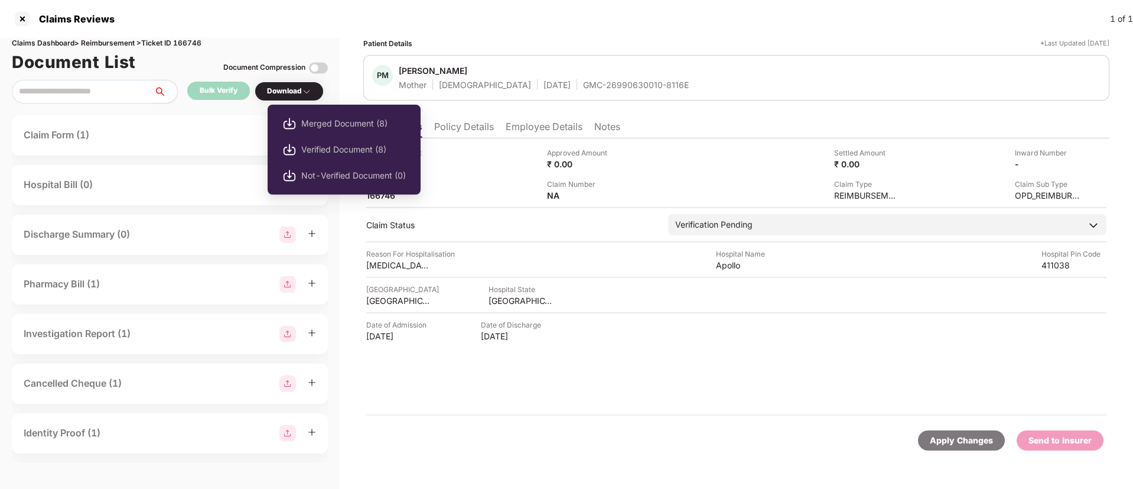
click at [291, 99] on div "Merged Document (8) Verified Document (8) Not-Verified Document (0)" at bounding box center [344, 150] width 153 height 102
click at [353, 147] on span "Verified Document (8)" at bounding box center [353, 149] width 105 height 13
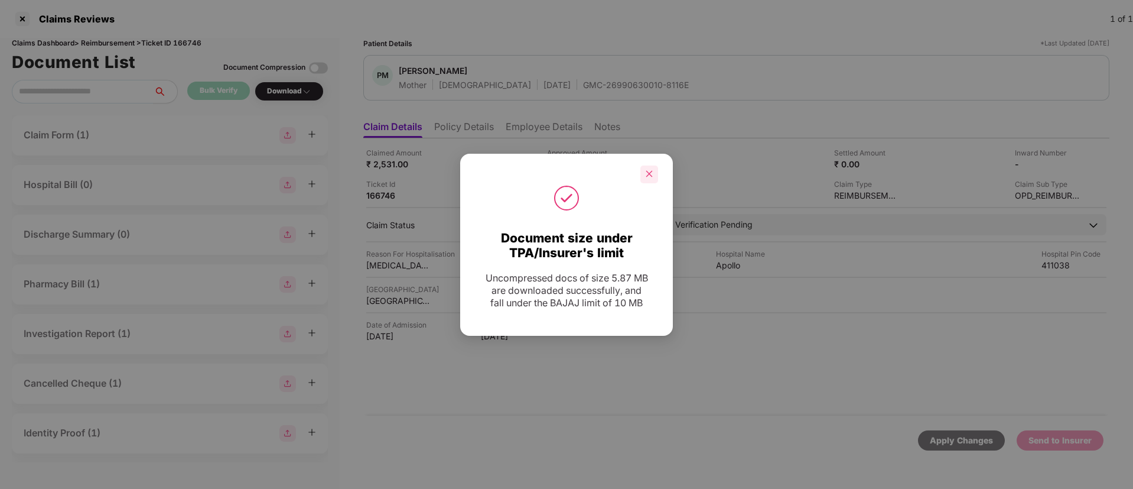
click at [649, 176] on icon "close" at bounding box center [649, 174] width 8 height 8
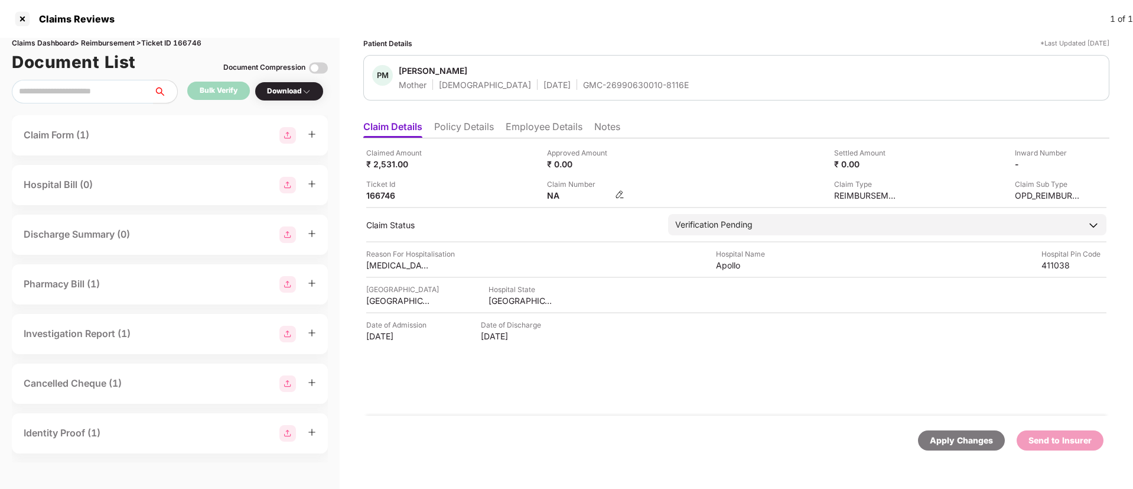
click at [619, 196] on img at bounding box center [619, 194] width 9 height 9
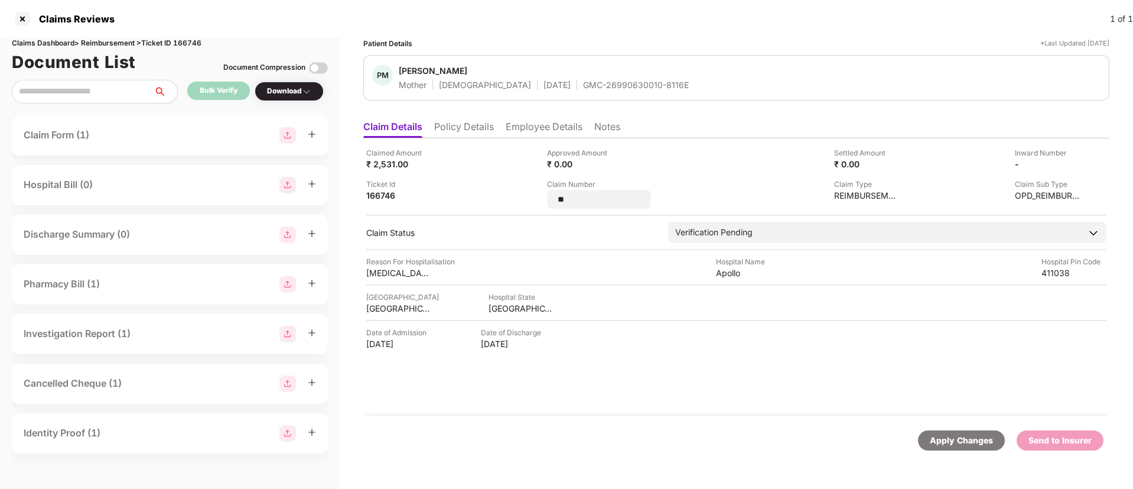
drag, startPoint x: 601, startPoint y: 196, endPoint x: 540, endPoint y: 196, distance: 61.5
click at [541, 196] on div "Claimed Amount ₹ 2,531.00 Approved Amount ₹ 0.00 Settled Amount ₹ 0.00 Inward N…" at bounding box center [736, 177] width 740 height 61
type input "**********"
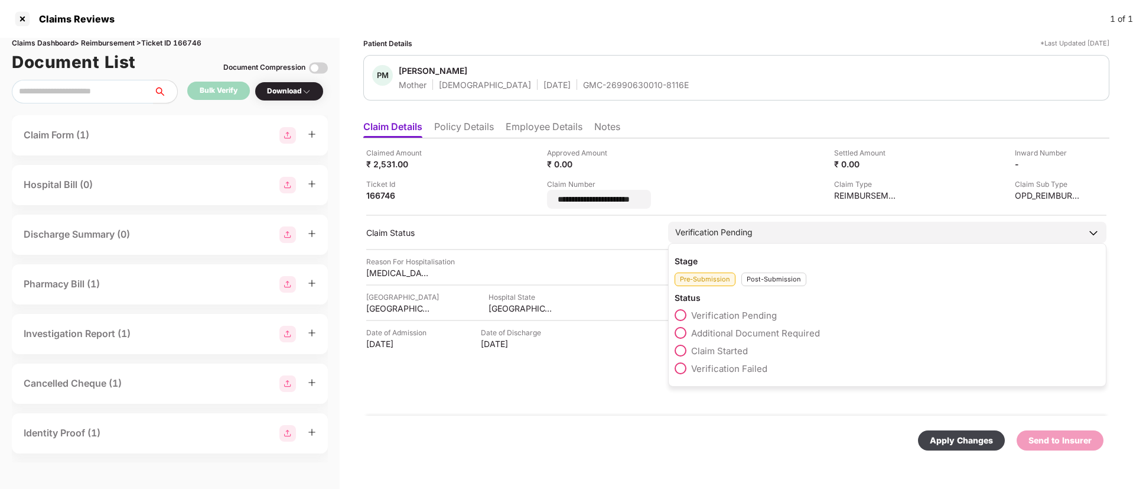
click at [771, 277] on div "Post-Submission" at bounding box center [774, 279] width 65 height 14
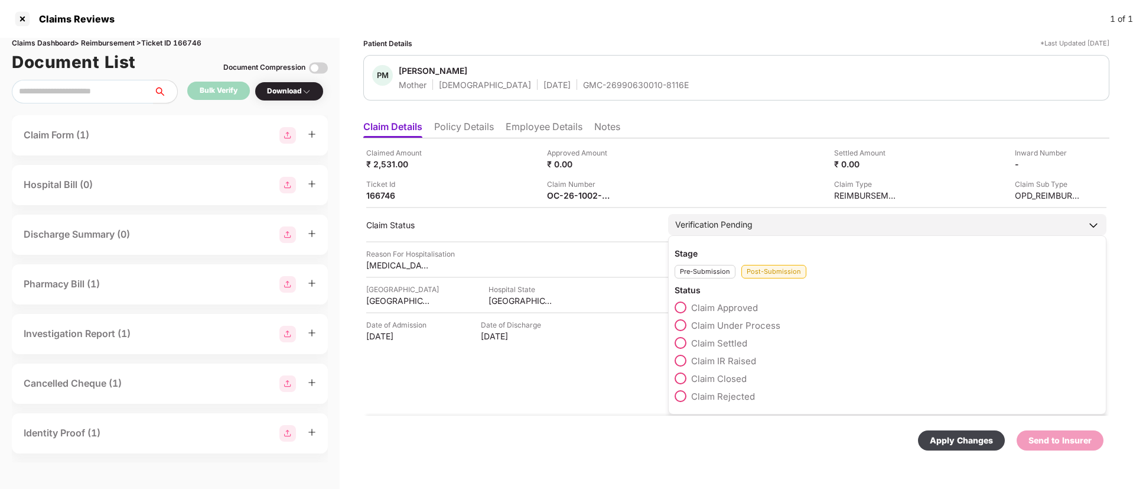
click at [686, 324] on span at bounding box center [681, 325] width 12 height 12
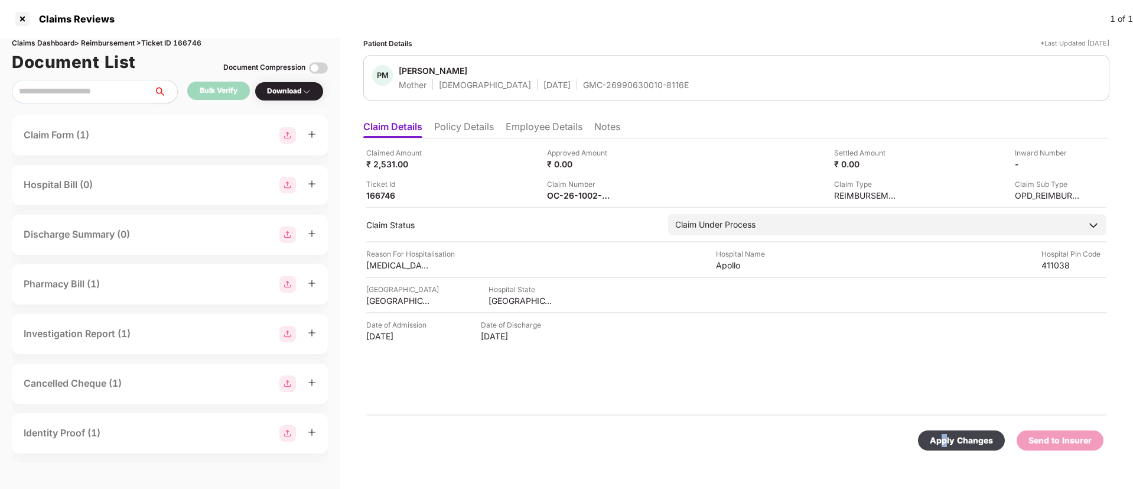
click at [946, 436] on div "Apply Changes" at bounding box center [961, 440] width 63 height 13
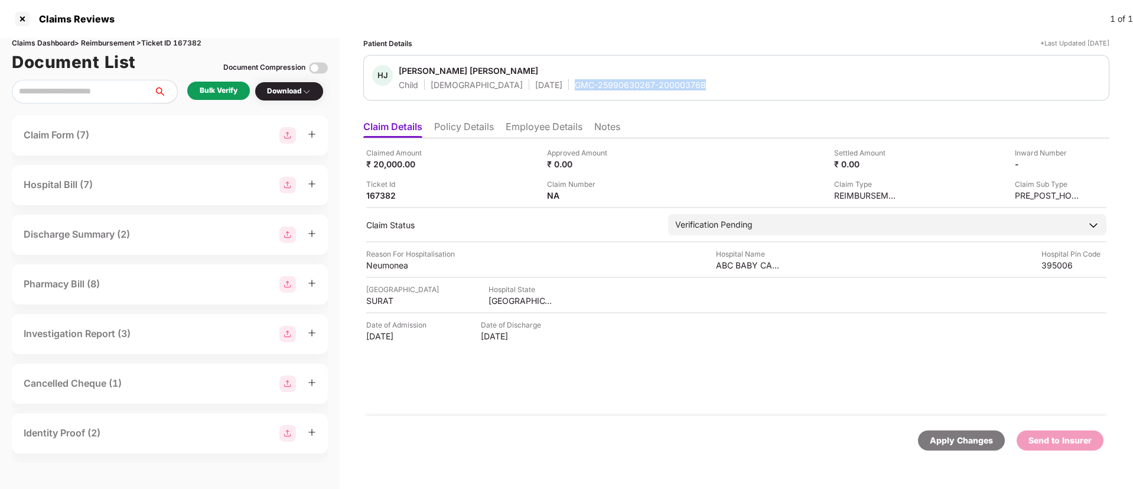
drag, startPoint x: 527, startPoint y: 81, endPoint x: 668, endPoint y: 84, distance: 141.3
click at [668, 84] on div "HJ [PERSON_NAME] [PERSON_NAME] Child [DEMOGRAPHIC_DATA] [DATE] GMC-25990630267-…" at bounding box center [736, 77] width 729 height 25
copy div "GMC-25990630267-20000376B"
click at [232, 87] on div "Bulk Verify" at bounding box center [219, 90] width 38 height 11
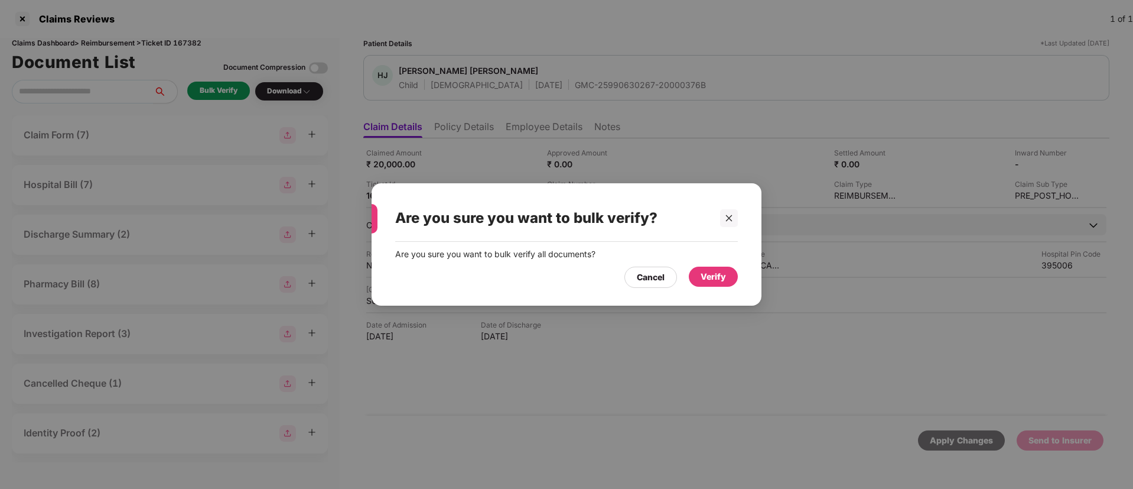
click at [702, 277] on div "Verify" at bounding box center [713, 276] width 25 height 13
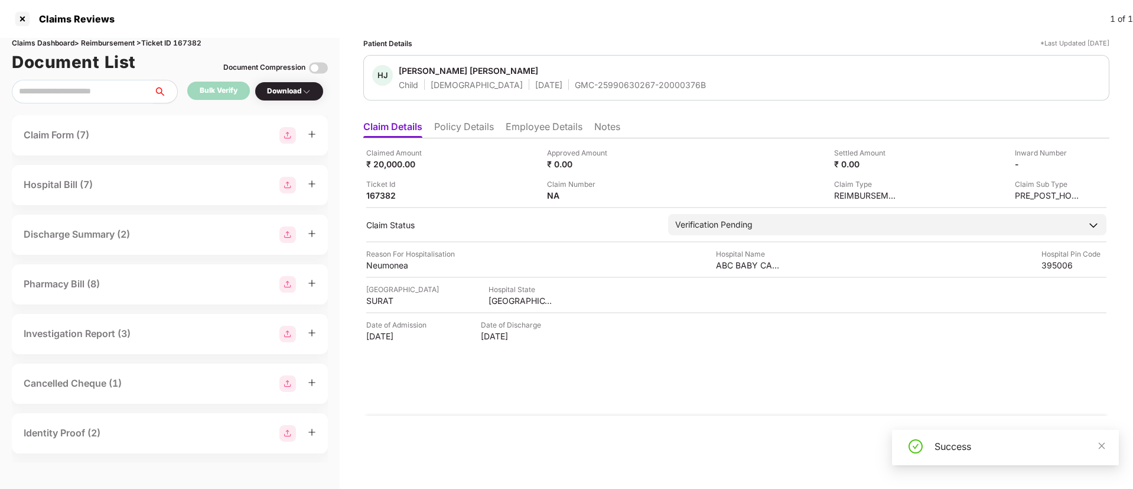
click at [304, 91] on img at bounding box center [306, 91] width 9 height 9
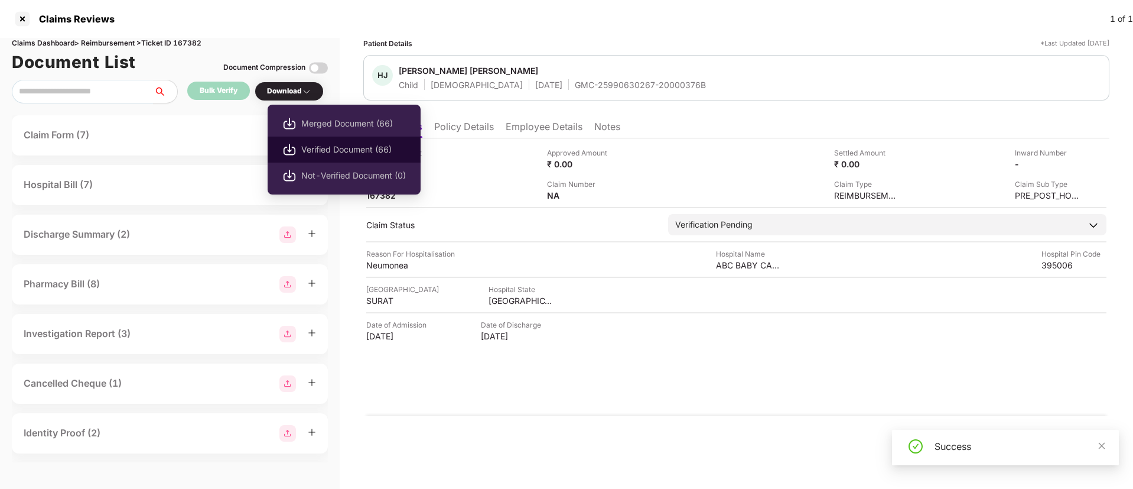
click at [363, 150] on span "Verified Document (66)" at bounding box center [353, 149] width 105 height 13
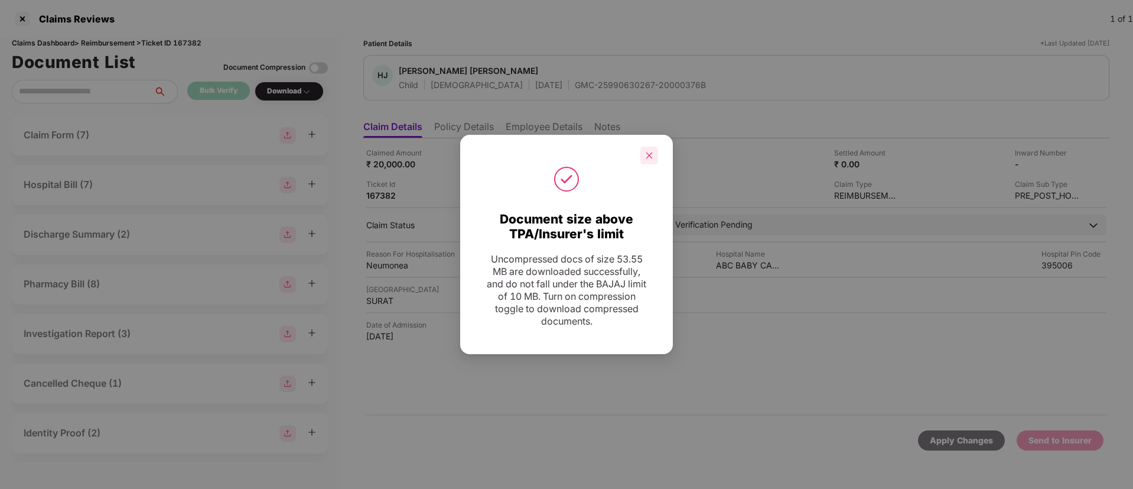
click at [651, 156] on icon "close" at bounding box center [650, 155] width 7 height 7
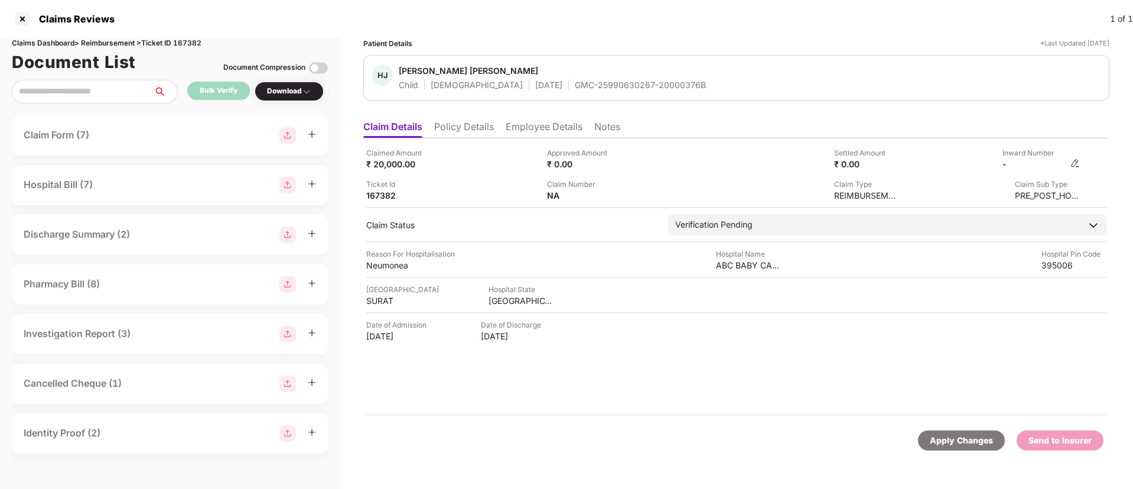
click at [1076, 160] on img at bounding box center [1075, 162] width 9 height 9
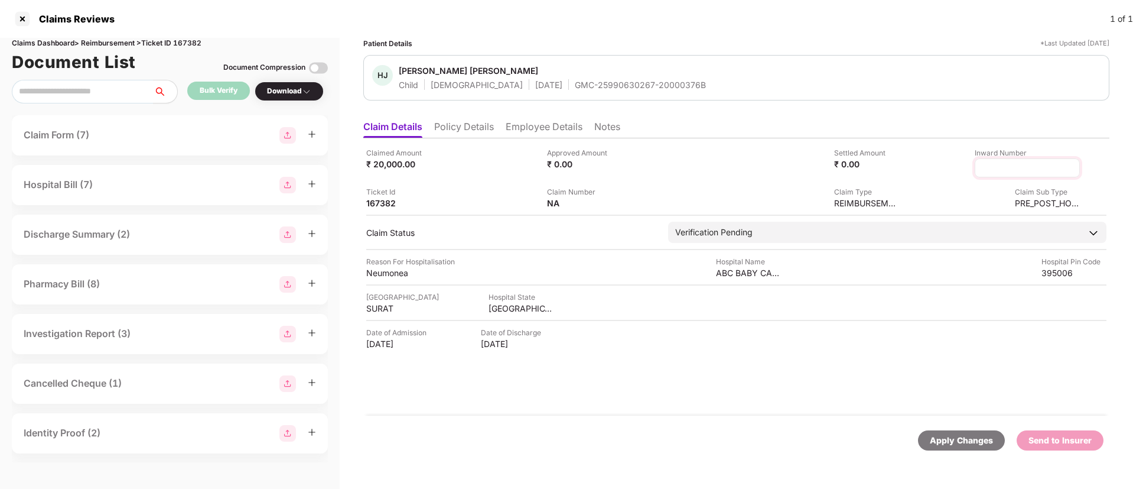
click at [1008, 168] on input at bounding box center [1027, 168] width 85 height 12
type input "**********"
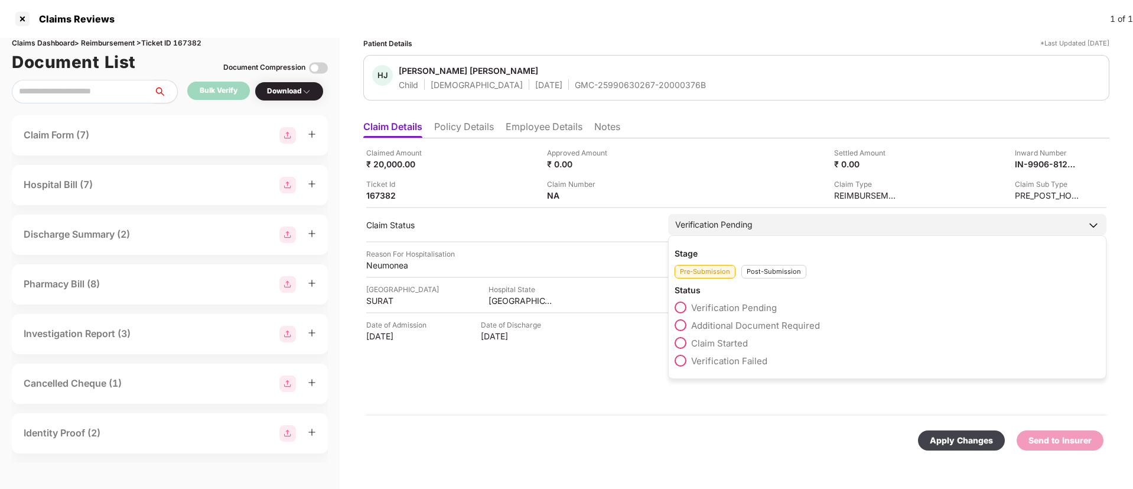
click at [766, 277] on div "Post-Submission" at bounding box center [774, 272] width 65 height 14
click at [679, 329] on span at bounding box center [681, 325] width 12 height 12
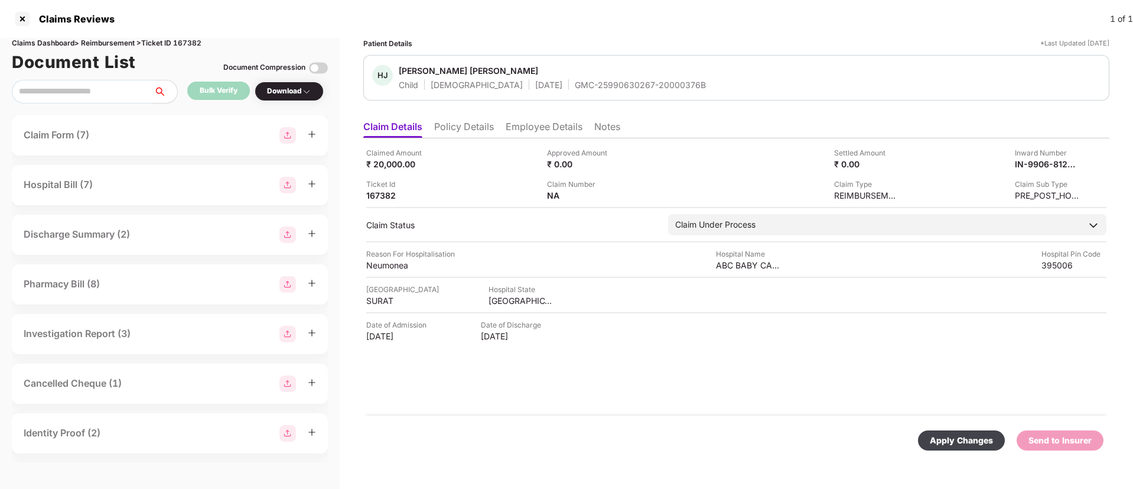
click at [954, 441] on div "Apply Changes" at bounding box center [961, 440] width 63 height 13
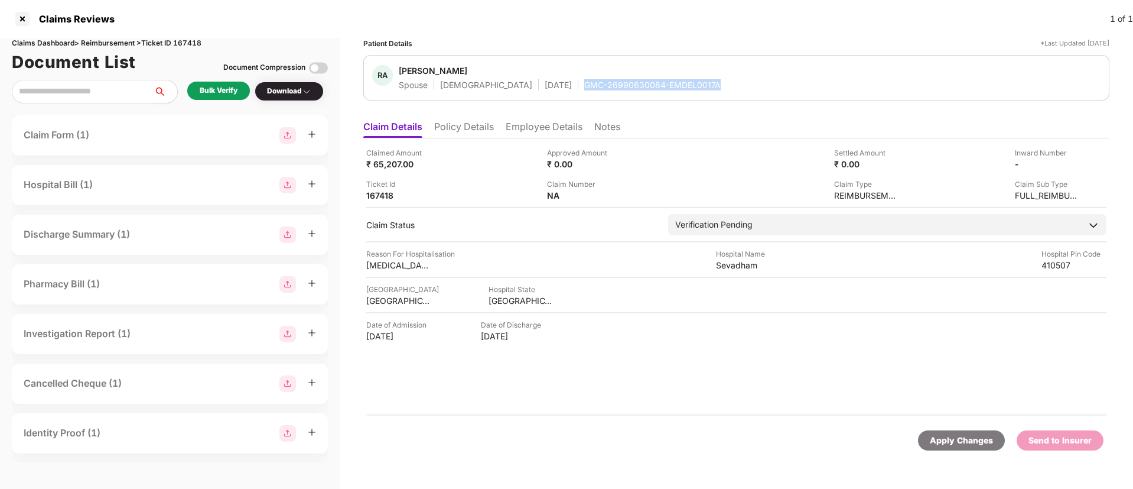
drag, startPoint x: 542, startPoint y: 83, endPoint x: 687, endPoint y: 84, distance: 144.2
click at [687, 84] on div "RA Ruchi Agrahari Spouse Female 15 Nov 1987 GMC-26990630084-EMDEL0017A" at bounding box center [736, 77] width 729 height 25
copy div "GMC-26990630084-EMDEL0017A"
click at [739, 264] on div "Sevadham" at bounding box center [748, 264] width 65 height 11
click at [735, 264] on div "Sevadham" at bounding box center [748, 264] width 65 height 11
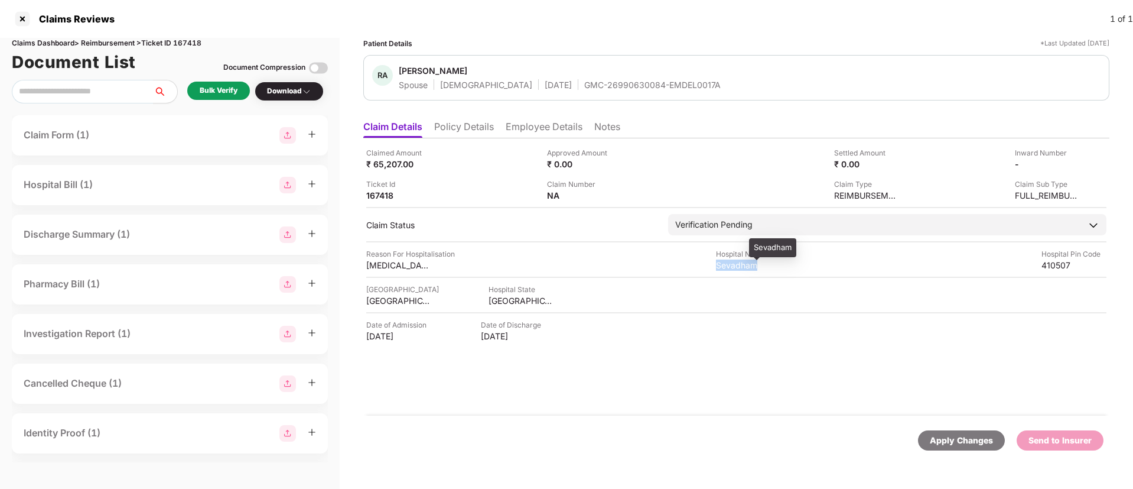
click at [735, 264] on div "Sevadham" at bounding box center [748, 264] width 65 height 11
copy div "Sevadham"
drag, startPoint x: 364, startPoint y: 263, endPoint x: 441, endPoint y: 265, distance: 76.8
click at [441, 265] on div "Claimed Amount ₹ 65,207.00 Approved Amount ₹ 0.00 Settled Amount ₹ 0.00 Inward …" at bounding box center [736, 276] width 746 height 277
copy div "Ovarian Torsion"
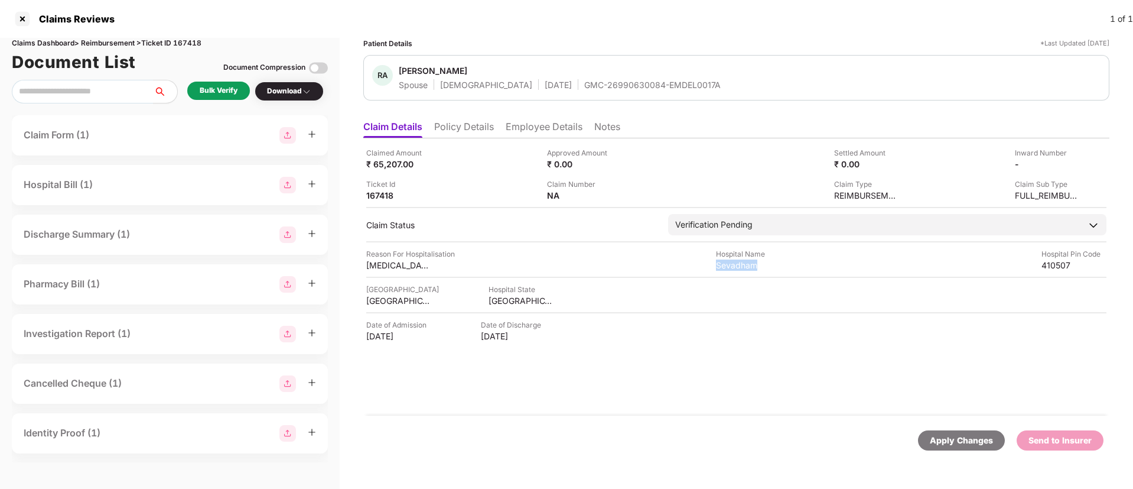
click at [527, 129] on li "Employee Details" at bounding box center [544, 129] width 77 height 17
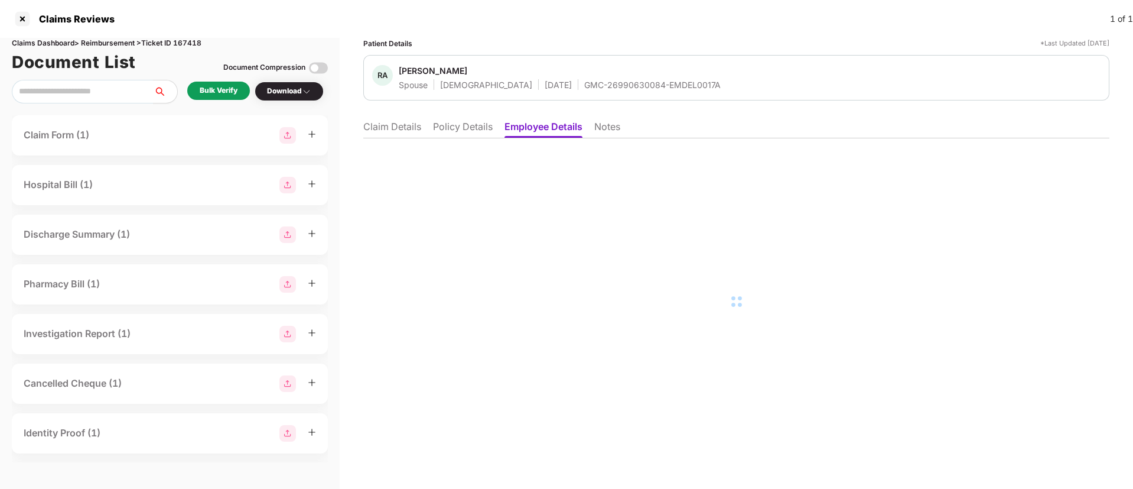
click at [521, 129] on li "Employee Details" at bounding box center [544, 129] width 78 height 17
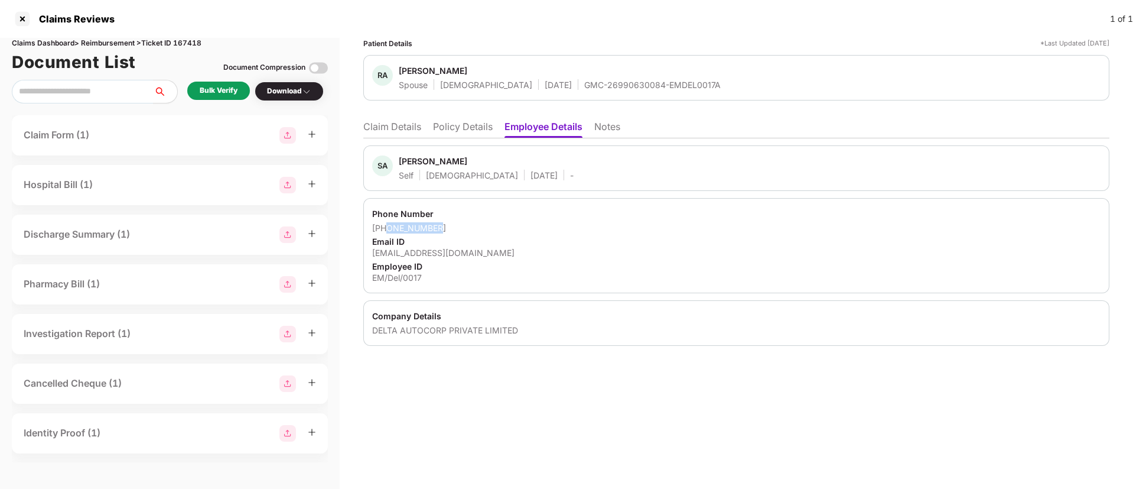
drag, startPoint x: 388, startPoint y: 226, endPoint x: 441, endPoint y: 223, distance: 53.9
click at [441, 223] on div "+918800812887" at bounding box center [736, 227] width 729 height 11
copy div "8800812887"
drag, startPoint x: 392, startPoint y: 252, endPoint x: 440, endPoint y: 251, distance: 48.5
click at [440, 251] on div "hr@deltic.co" at bounding box center [736, 252] width 729 height 11
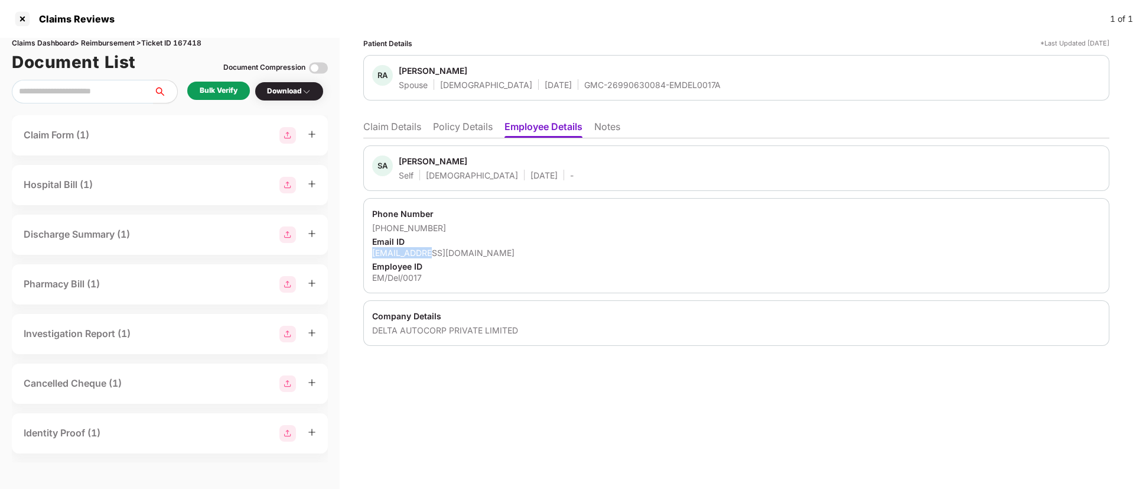
copy div "hr@deltic.co"
click at [410, 129] on li "Claim Details" at bounding box center [392, 129] width 58 height 17
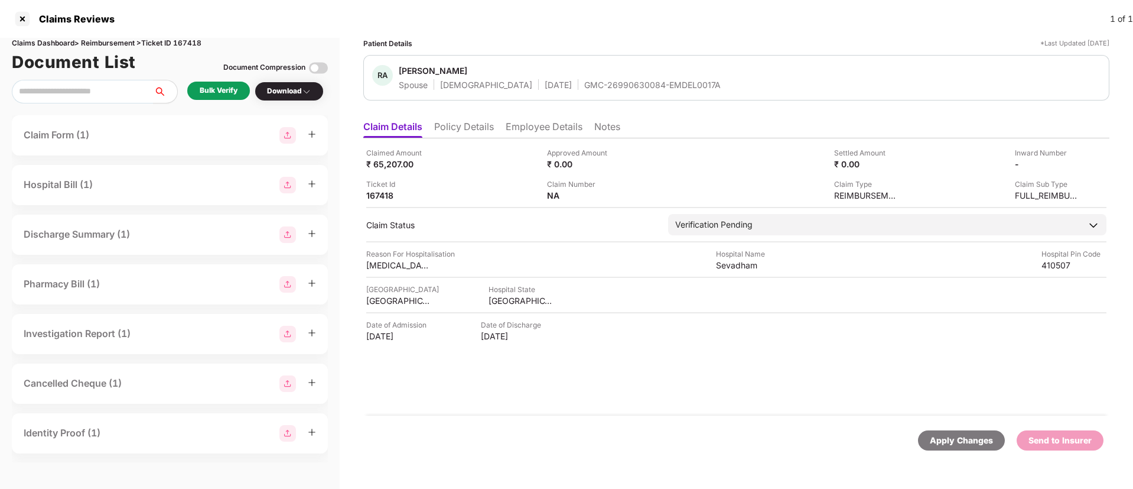
click at [448, 126] on li "Policy Details" at bounding box center [464, 129] width 60 height 17
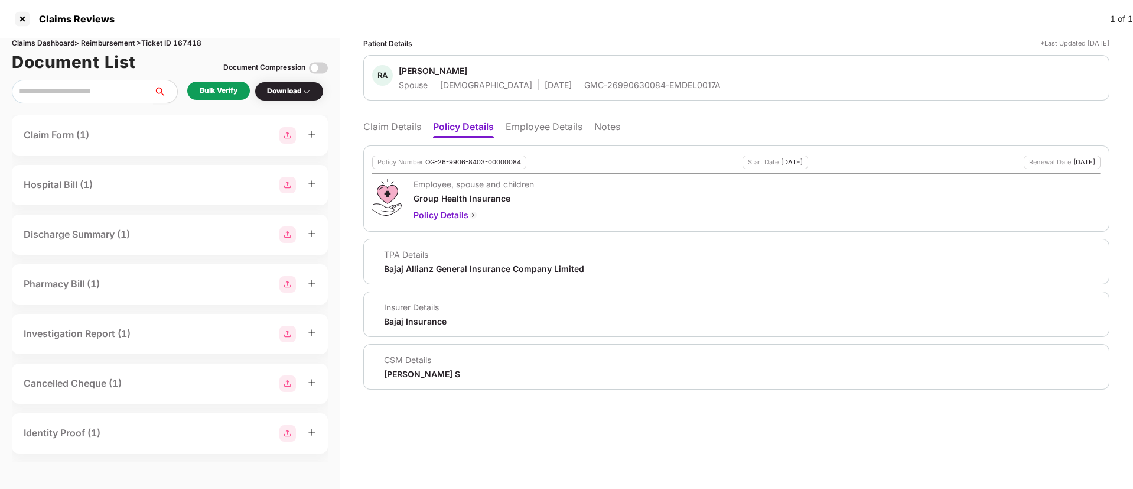
click at [238, 92] on div "Bulk Verify" at bounding box center [219, 90] width 38 height 11
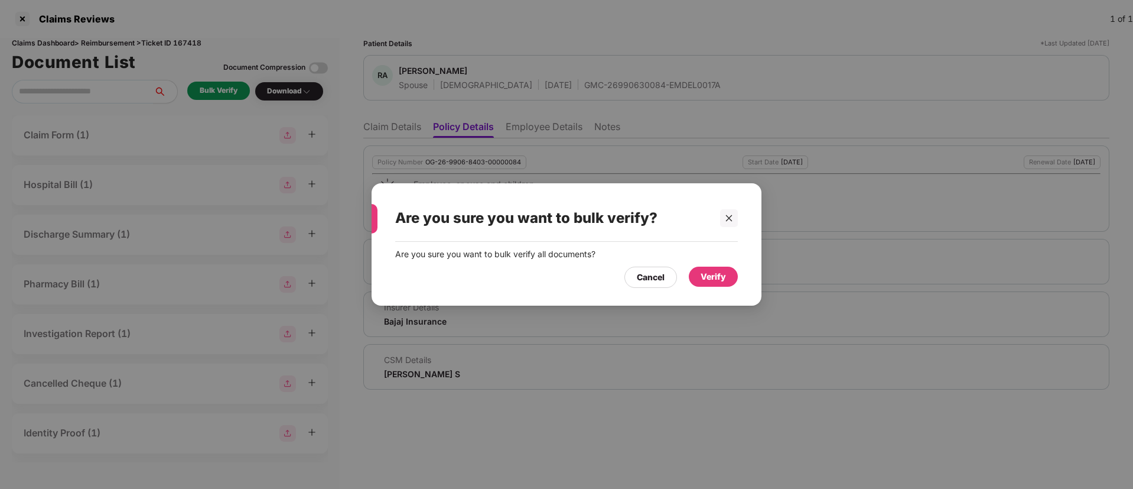
click at [720, 272] on div "Verify" at bounding box center [713, 276] width 25 height 13
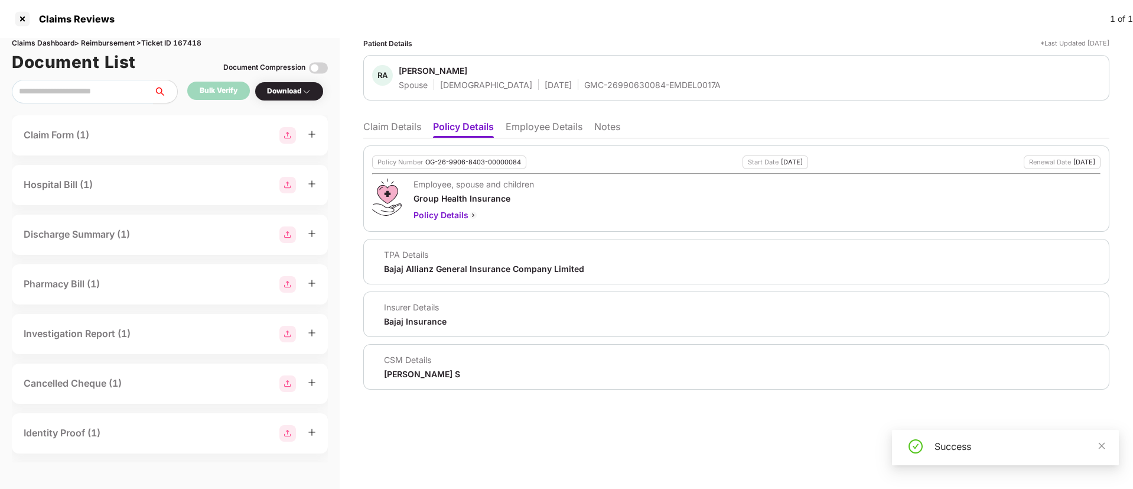
click at [302, 92] on div "Download" at bounding box center [289, 91] width 44 height 11
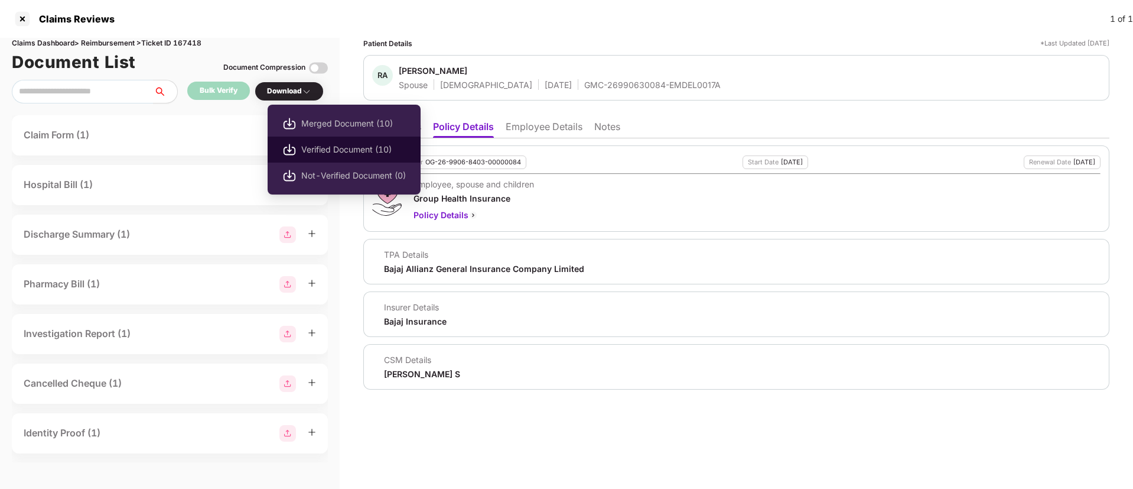
click at [320, 148] on span "Verified Document (10)" at bounding box center [353, 149] width 105 height 13
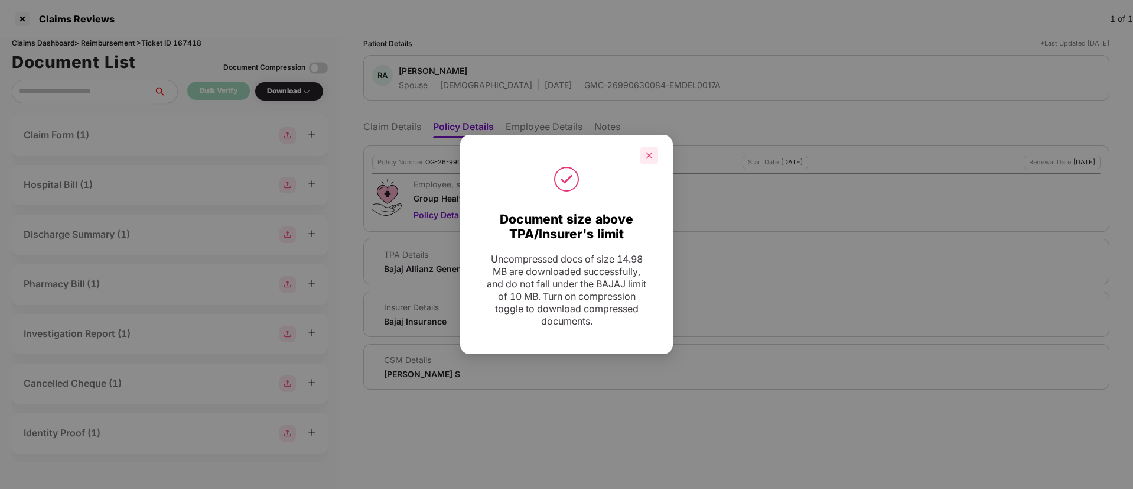
click at [654, 155] on div at bounding box center [650, 156] width 18 height 18
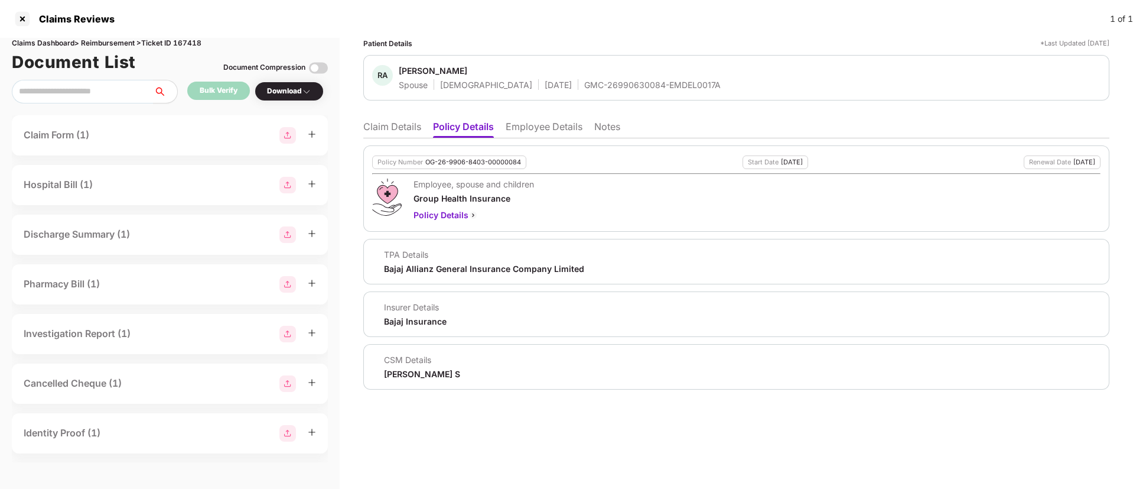
click at [419, 125] on li "Claim Details" at bounding box center [392, 129] width 58 height 17
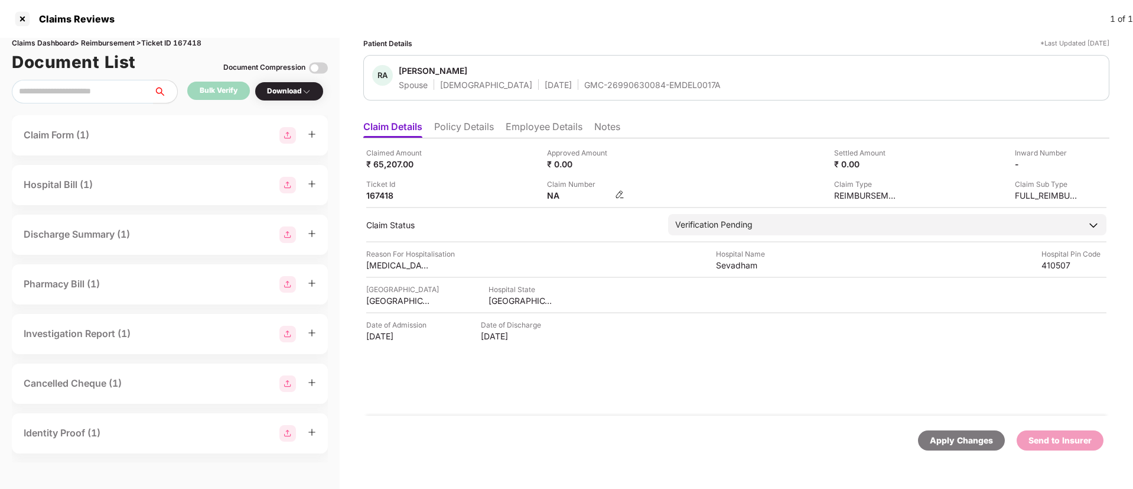
click at [616, 194] on img at bounding box center [619, 194] width 9 height 9
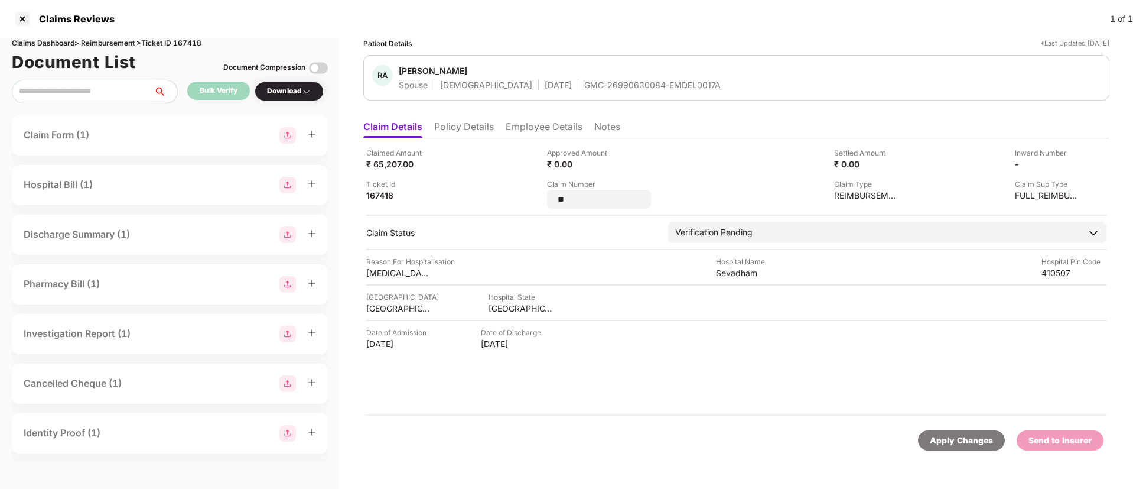
click at [619, 194] on input "**" at bounding box center [599, 199] width 85 height 12
drag, startPoint x: 597, startPoint y: 198, endPoint x: 537, endPoint y: 200, distance: 60.3
click at [537, 200] on div "Claimed Amount ₹ 65,207.00 Approved Amount ₹ 0.00 Settled Amount ₹ 0.00 Inward …" at bounding box center [736, 177] width 740 height 61
type input "**********"
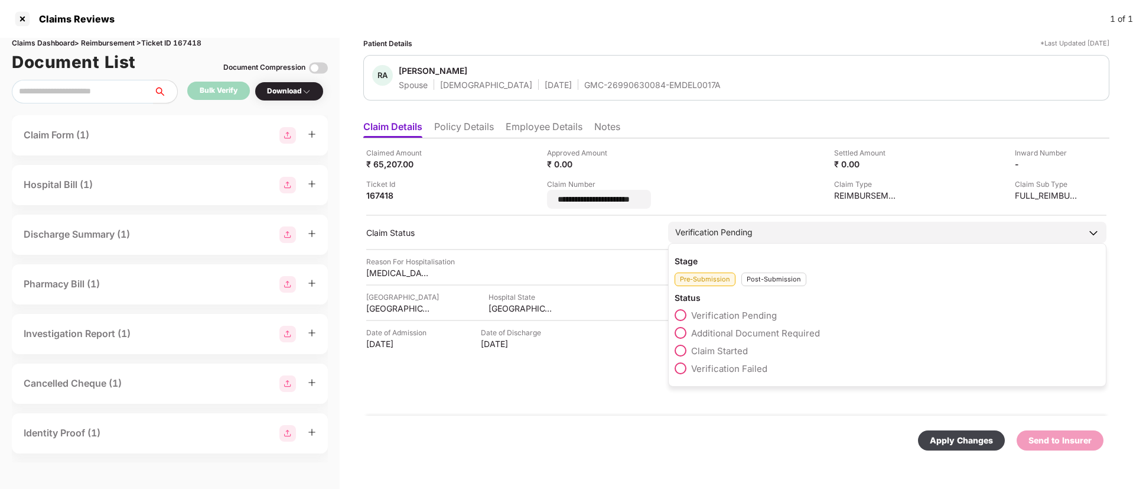
click at [770, 280] on div "Stage Pre-Submission Post-Submission Status Verification Pending Additional Doc…" at bounding box center [887, 315] width 438 height 144
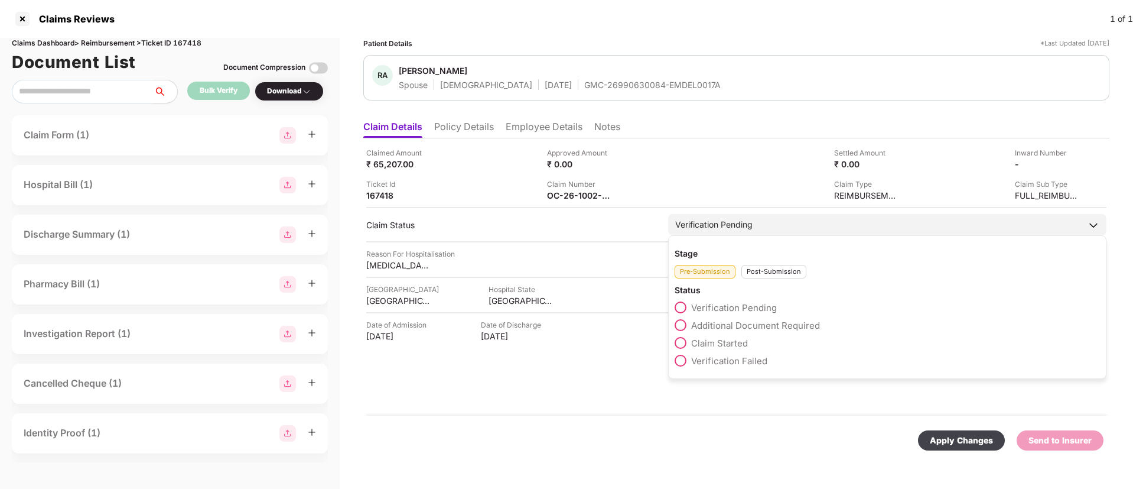
click at [763, 277] on div "Post-Submission" at bounding box center [774, 272] width 65 height 14
click at [681, 324] on span at bounding box center [681, 325] width 12 height 12
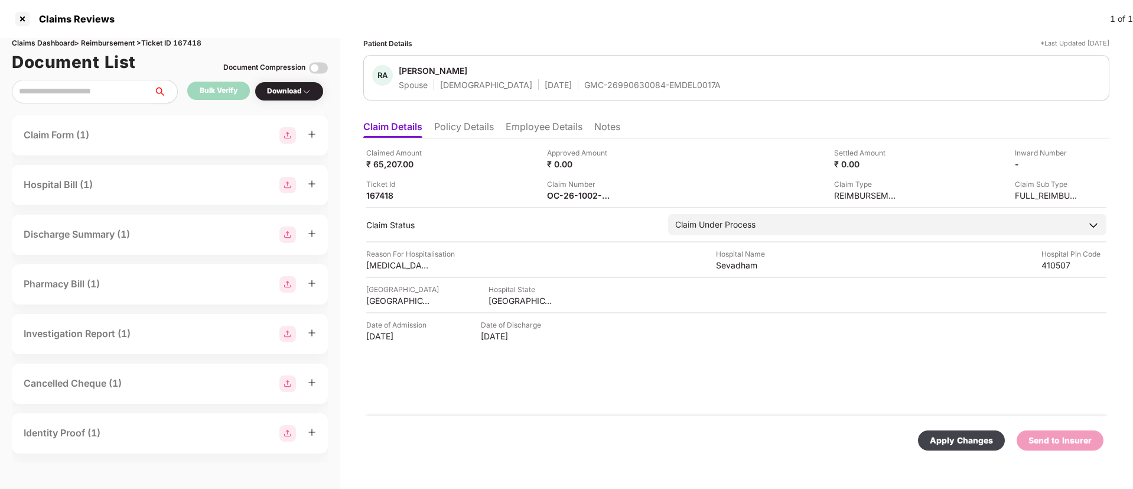
click at [954, 438] on div "Apply Changes" at bounding box center [961, 440] width 63 height 13
click at [521, 131] on li "Employee Details" at bounding box center [544, 129] width 77 height 17
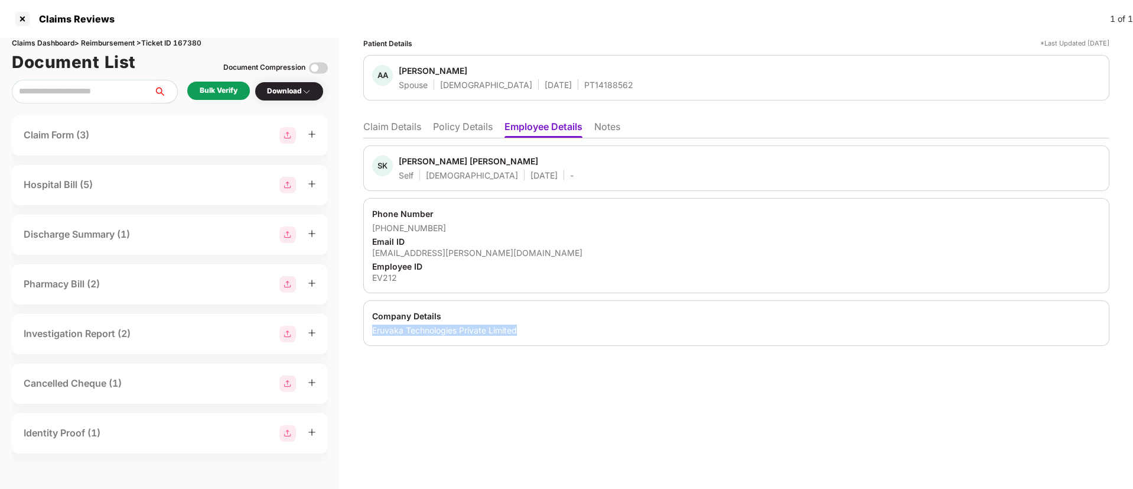
drag, startPoint x: 372, startPoint y: 326, endPoint x: 538, endPoint y: 332, distance: 166.1
click at [538, 332] on div "Company Details Eruvaka Technologies Private Limited" at bounding box center [736, 323] width 746 height 46
copy div "Eruvaka Technologies Private Limited"
click at [382, 275] on div "EV212" at bounding box center [736, 277] width 729 height 11
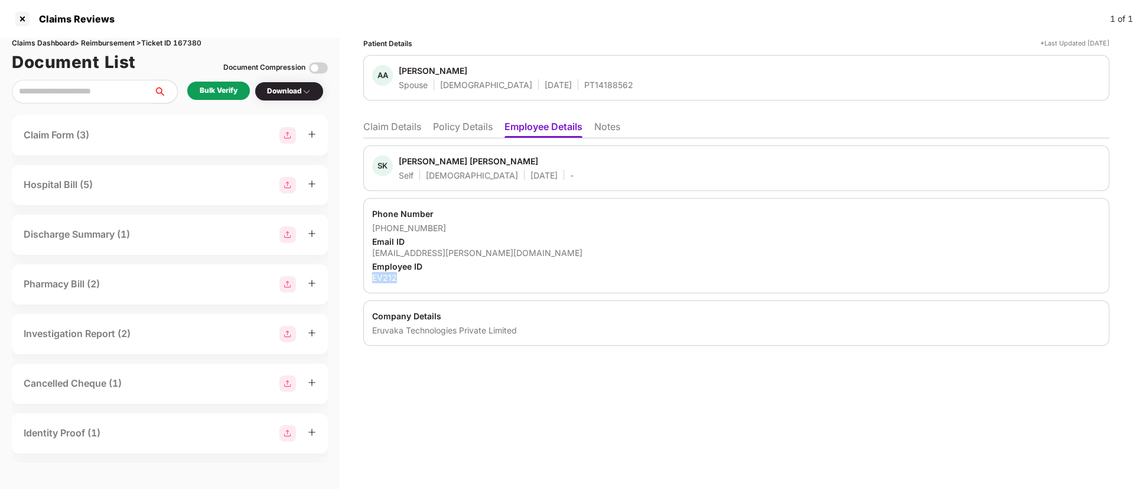
copy div "EV212"
click at [393, 126] on li "Claim Details" at bounding box center [392, 129] width 58 height 17
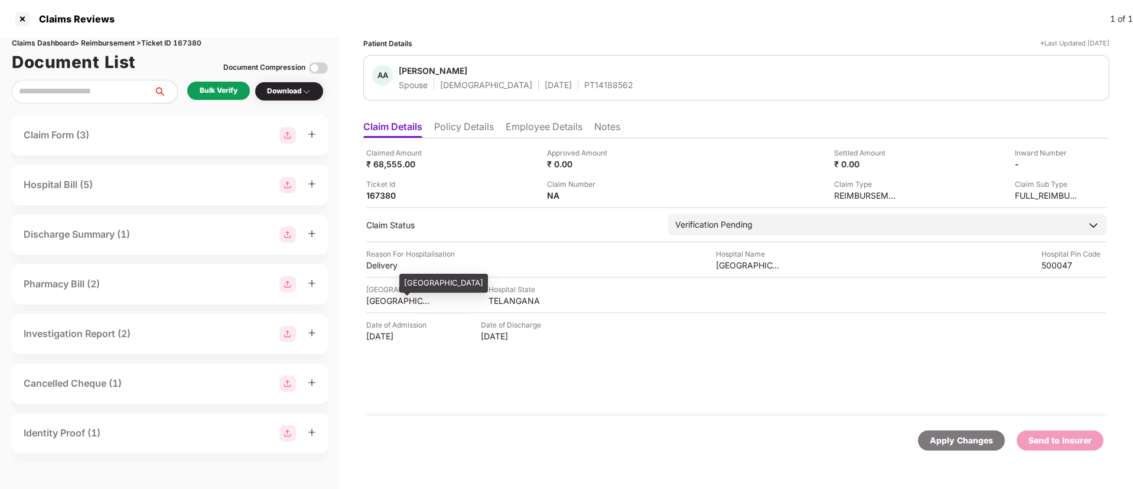
click at [391, 297] on div "[GEOGRAPHIC_DATA]" at bounding box center [398, 300] width 65 height 11
copy div "[GEOGRAPHIC_DATA]"
click at [506, 300] on div "TELANGANA" at bounding box center [521, 300] width 65 height 11
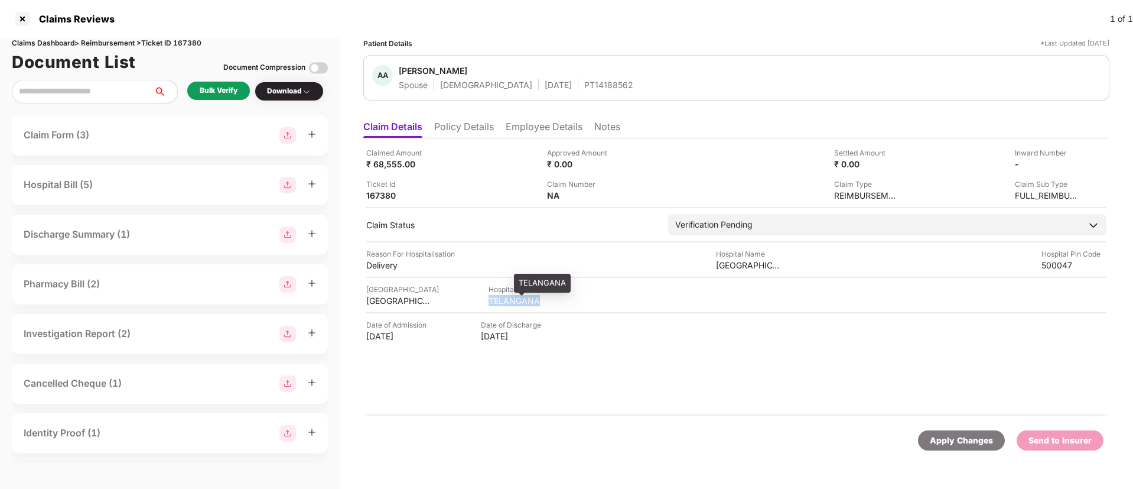
copy div "TELANGANA"
drag, startPoint x: 717, startPoint y: 262, endPoint x: 784, endPoint y: 267, distance: 67.5
click at [784, 267] on div "Reason For Hospitalisation Delivery Hospital Name [GEOGRAPHIC_DATA] Pin Code 50…" at bounding box center [736, 259] width 740 height 22
copy div "[GEOGRAPHIC_DATA]"
click at [236, 90] on div "Bulk Verify" at bounding box center [219, 90] width 38 height 11
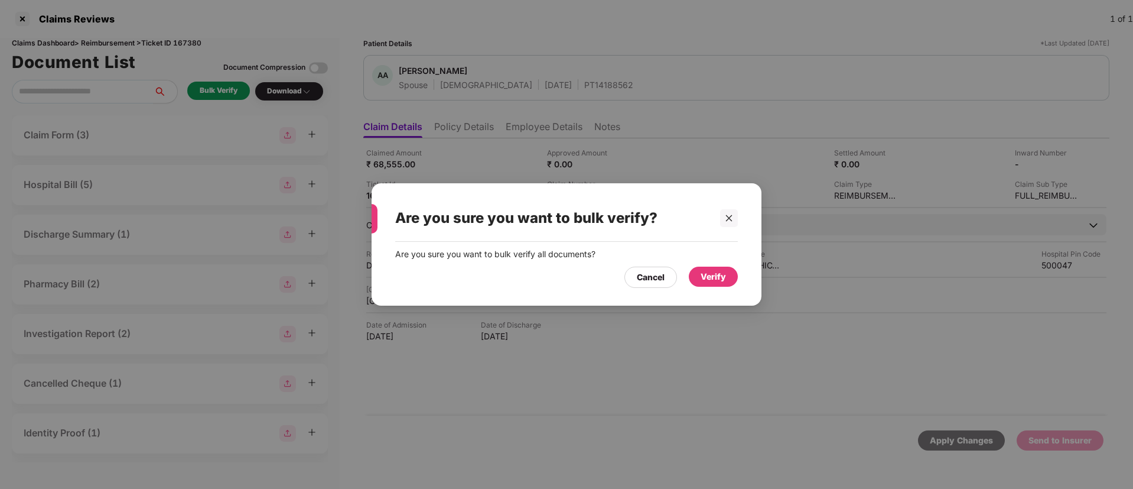
click at [707, 278] on div "Verify" at bounding box center [713, 276] width 25 height 13
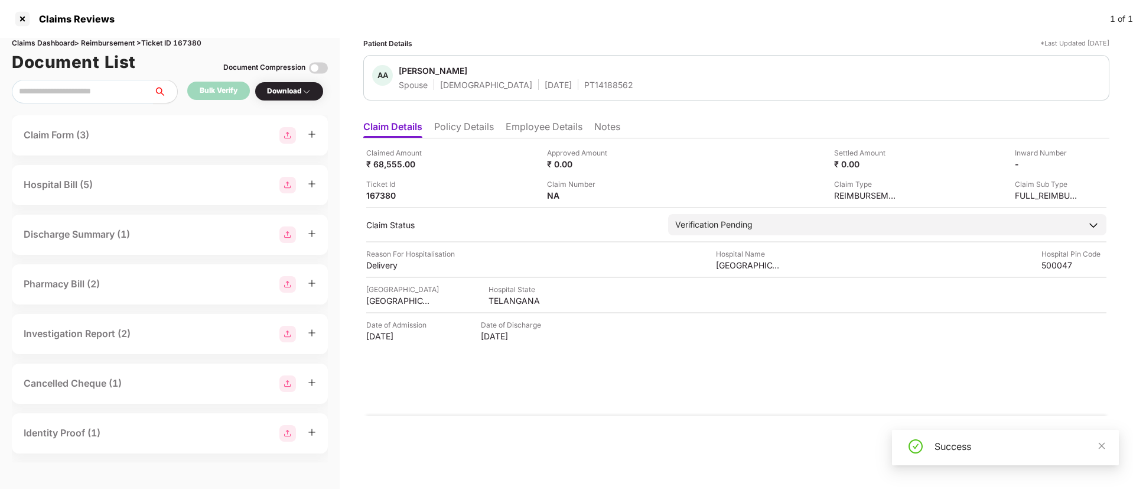
click at [284, 97] on div "Download" at bounding box center [289, 92] width 69 height 20
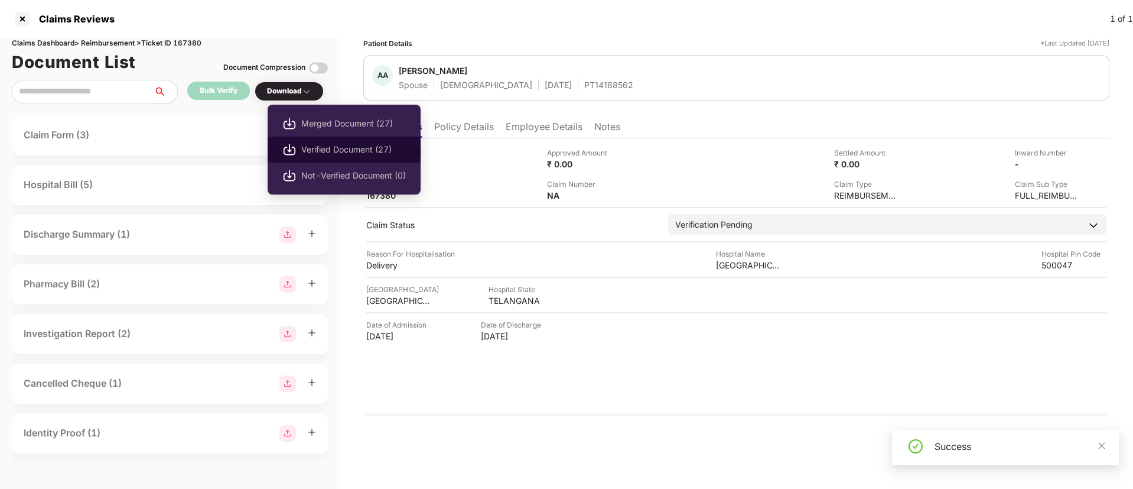
click at [350, 147] on span "Verified Document (27)" at bounding box center [353, 149] width 105 height 13
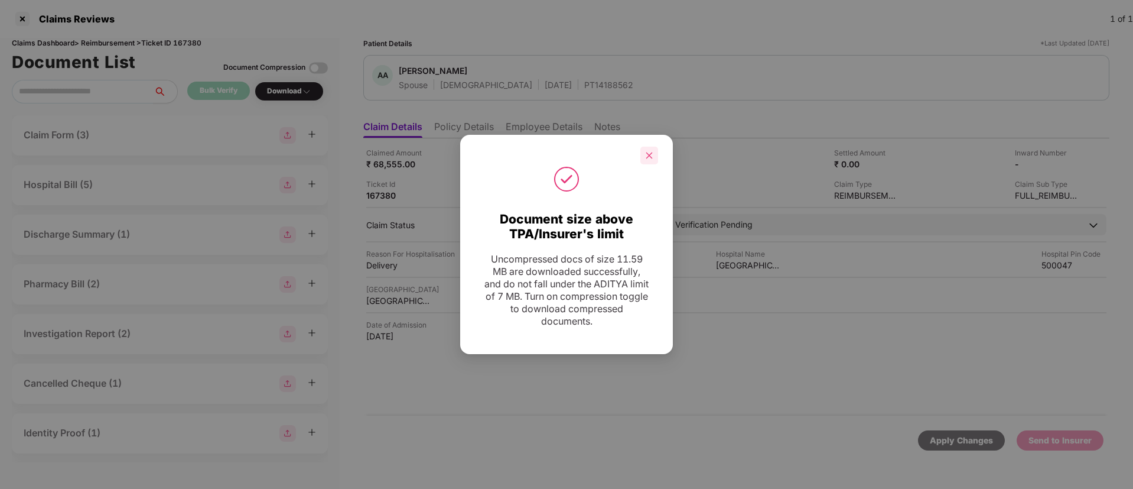
click at [650, 155] on icon "close" at bounding box center [650, 155] width 7 height 7
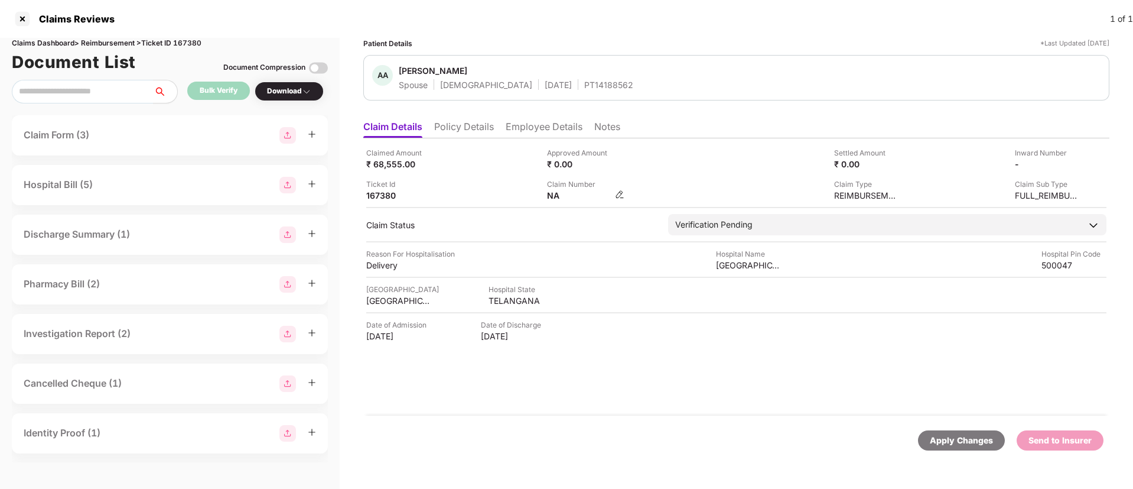
click at [620, 191] on img at bounding box center [619, 194] width 9 height 9
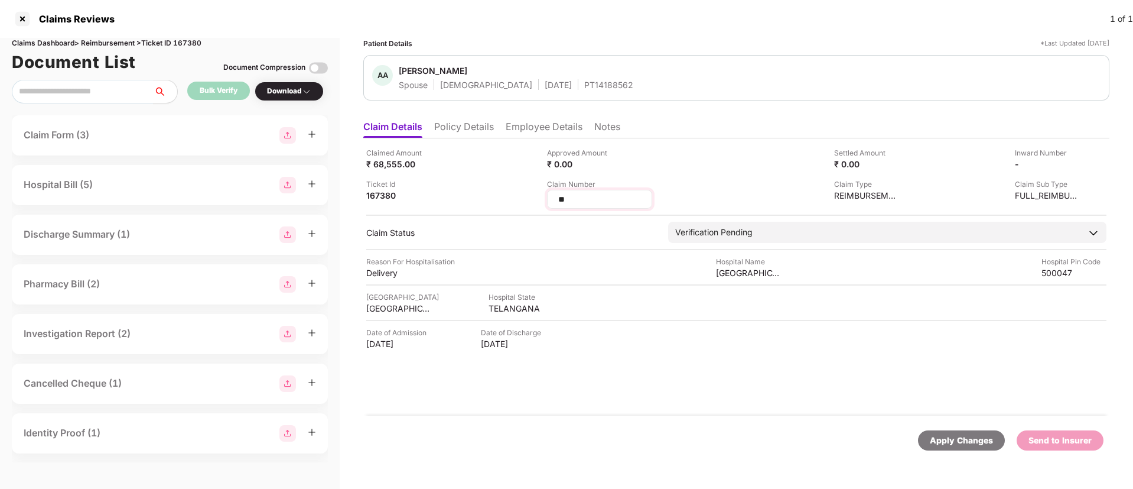
drag, startPoint x: 583, startPoint y: 194, endPoint x: 548, endPoint y: 198, distance: 34.5
click at [548, 198] on div "**" at bounding box center [599, 199] width 105 height 19
type input "**********"
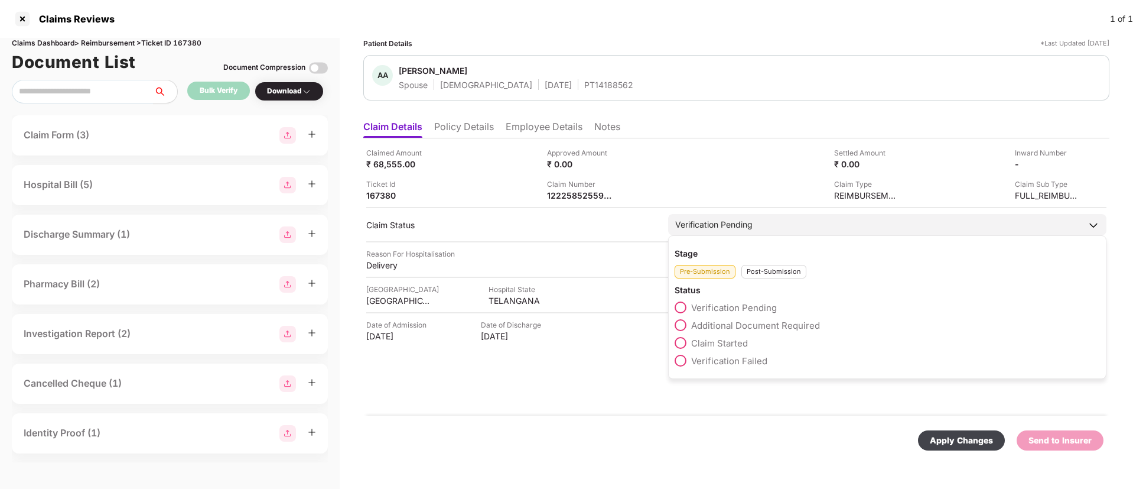
click at [765, 277] on div "Post-Submission" at bounding box center [774, 272] width 65 height 14
click at [682, 323] on span at bounding box center [681, 325] width 12 height 12
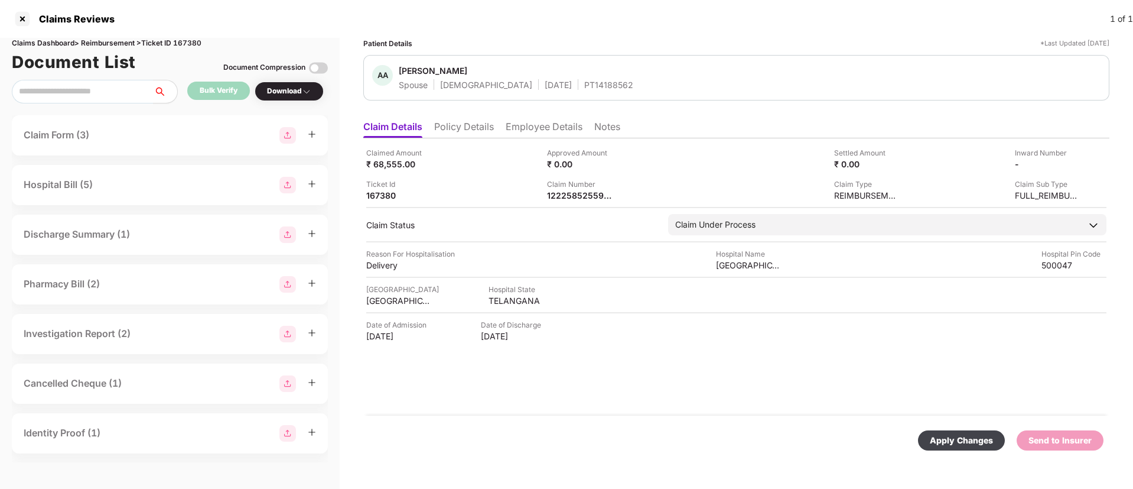
click at [948, 436] on div "Apply Changes" at bounding box center [961, 440] width 63 height 13
click at [512, 132] on li "Employee Details" at bounding box center [544, 129] width 77 height 17
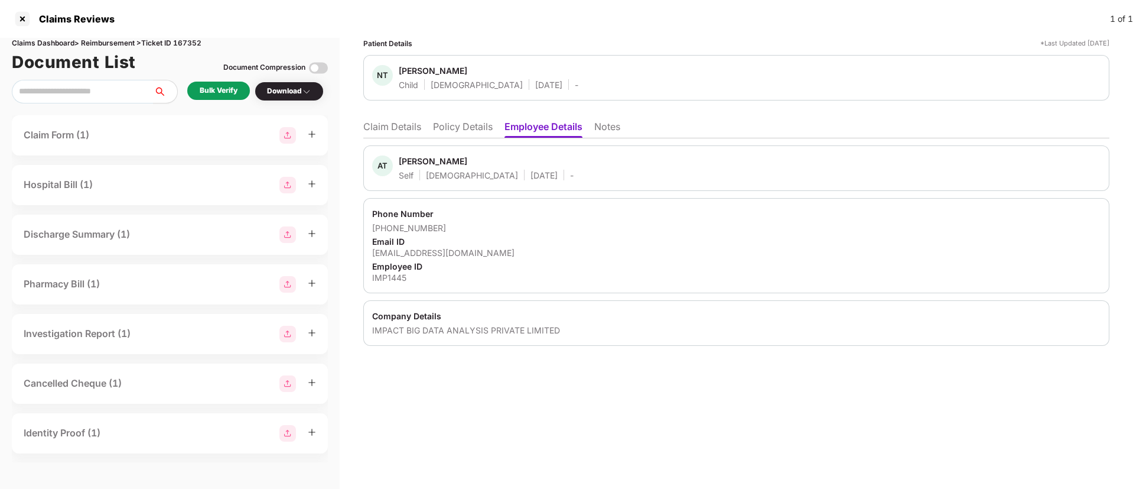
click at [466, 125] on li "Policy Details" at bounding box center [463, 129] width 60 height 17
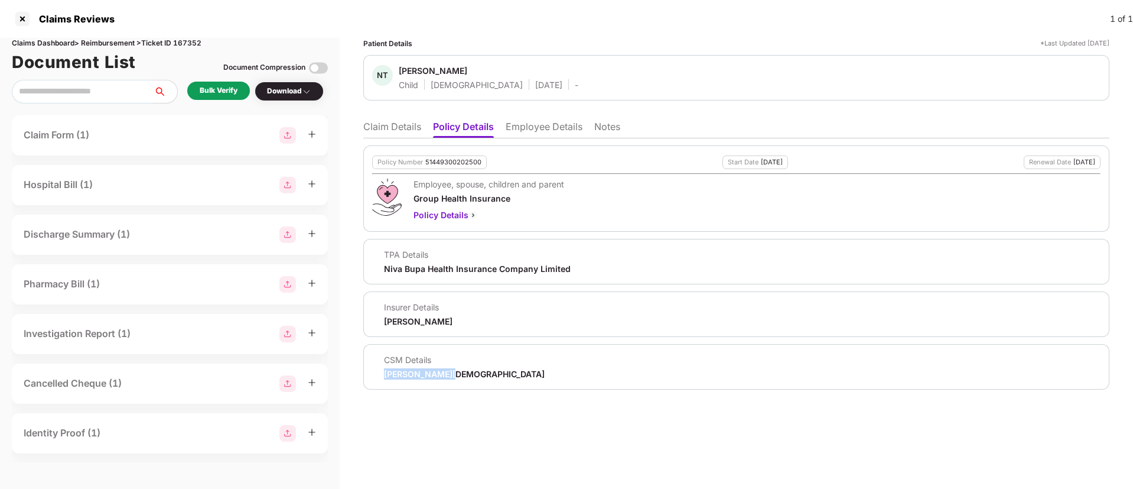
drag, startPoint x: 383, startPoint y: 373, endPoint x: 463, endPoint y: 369, distance: 79.9
click at [463, 369] on div "CSM Details [PERSON_NAME]" at bounding box center [736, 366] width 729 height 25
copy div "[PERSON_NAME][DEMOGRAPHIC_DATA]"
drag, startPoint x: 399, startPoint y: 70, endPoint x: 477, endPoint y: 76, distance: 77.6
click at [477, 76] on span "[PERSON_NAME]" at bounding box center [489, 72] width 180 height 14
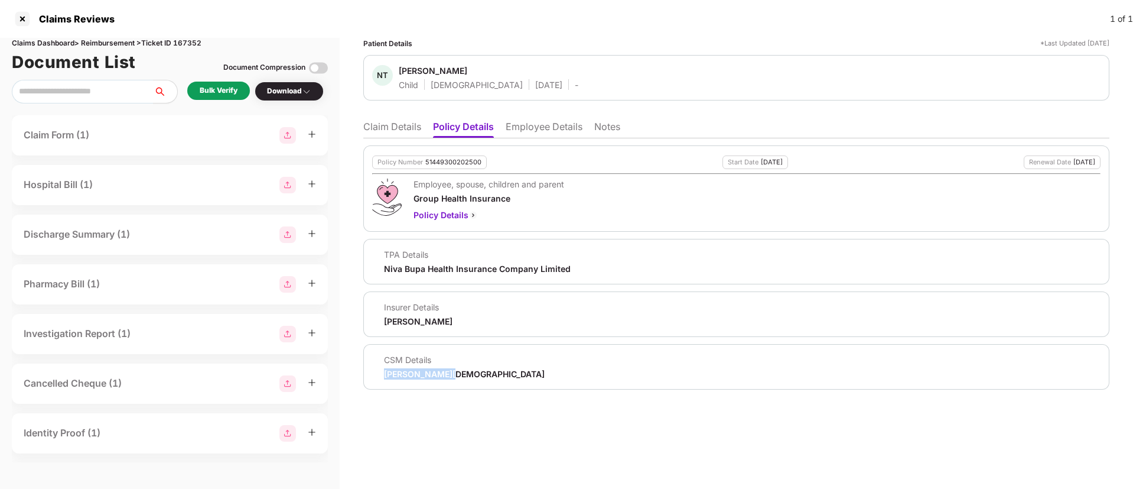
copy div "[PERSON_NAME]"
click at [536, 130] on li "Employee Details" at bounding box center [544, 129] width 77 height 17
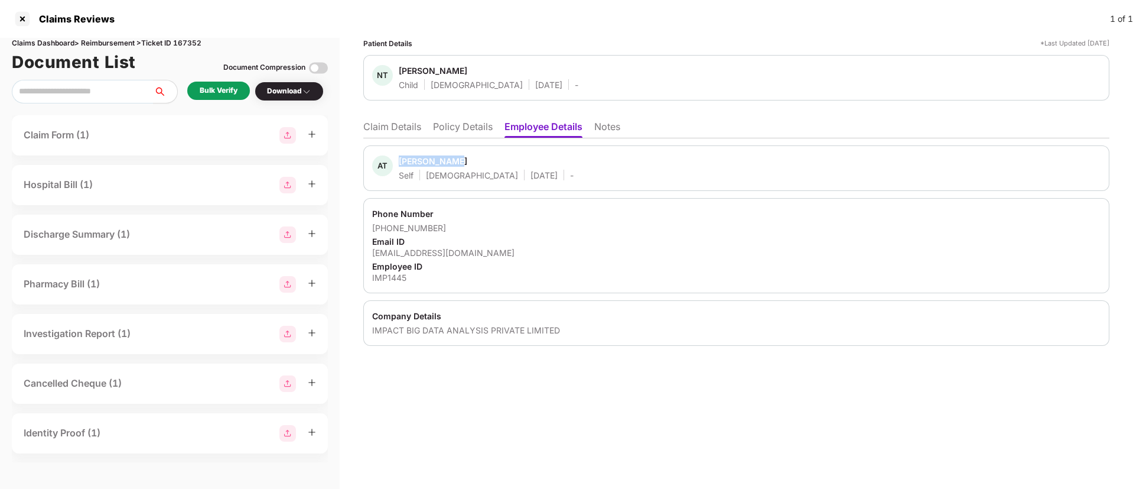
drag, startPoint x: 400, startPoint y: 160, endPoint x: 454, endPoint y: 160, distance: 53.8
click at [454, 160] on span "[PERSON_NAME]" at bounding box center [486, 162] width 175 height 14
copy div "[PERSON_NAME]"
drag, startPoint x: 386, startPoint y: 228, endPoint x: 457, endPoint y: 233, distance: 71.2
click at [457, 233] on div "Phone Number [PHONE_NUMBER] Email ID [EMAIL_ADDRESS][DOMAIN_NAME] Employee ID I…" at bounding box center [736, 245] width 746 height 95
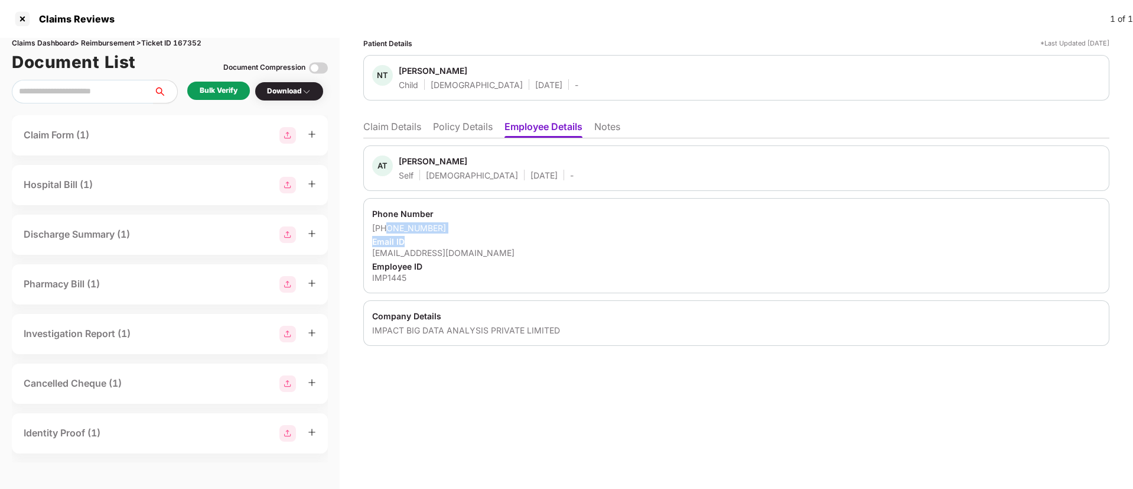
click at [467, 220] on div "Phone Number [PHONE_NUMBER] Email ID [EMAIL_ADDRESS][DOMAIN_NAME] Employee ID I…" at bounding box center [736, 245] width 746 height 95
drag, startPoint x: 388, startPoint y: 226, endPoint x: 443, endPoint y: 228, distance: 55.6
click at [443, 228] on div "[PHONE_NUMBER]" at bounding box center [736, 227] width 729 height 11
copy div "8002814731"
drag, startPoint x: 369, startPoint y: 254, endPoint x: 510, endPoint y: 256, distance: 140.7
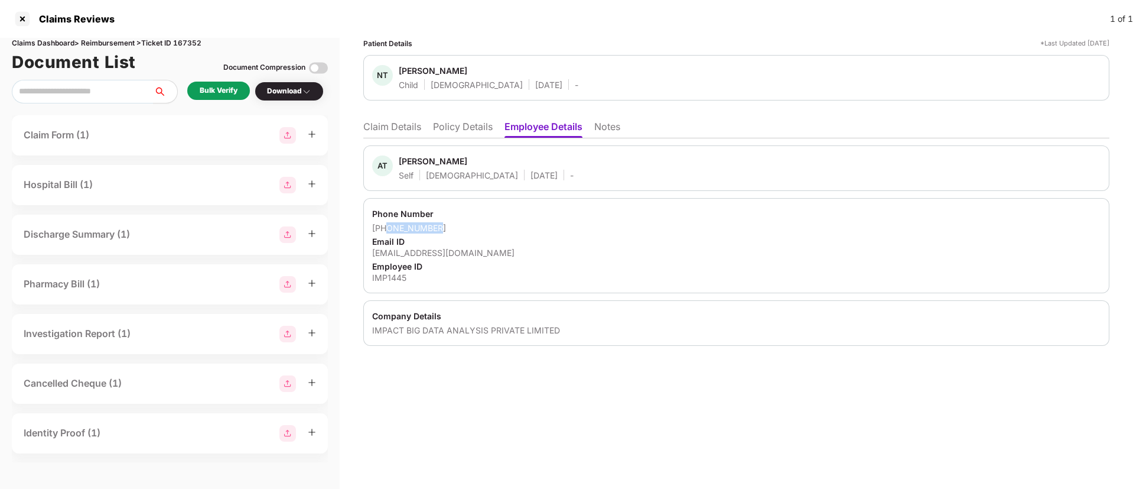
click at [510, 256] on div "Phone Number [PHONE_NUMBER] Email ID [EMAIL_ADDRESS][DOMAIN_NAME] Employee ID I…" at bounding box center [736, 245] width 746 height 95
copy div "[EMAIL_ADDRESS][DOMAIN_NAME]"
click at [388, 275] on div "IMP1445" at bounding box center [736, 277] width 729 height 11
copy div "IMP1445"
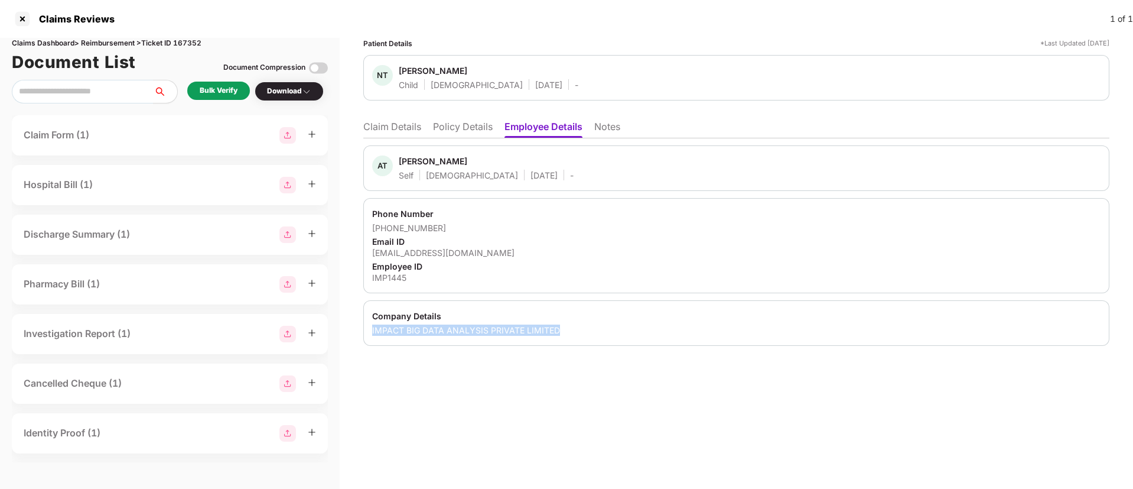
drag, startPoint x: 371, startPoint y: 333, endPoint x: 583, endPoint y: 345, distance: 212.5
click at [583, 345] on div "Company Details IMPACT BIG DATA ANALYSIS PRIVATE LIMITED" at bounding box center [736, 323] width 746 height 46
copy div "IMPACT BIG DATA ANALYSIS PRIVATE LIMITED"
click at [563, 170] on div "AT [PERSON_NAME] Self [DEMOGRAPHIC_DATA] [DATE] -" at bounding box center [736, 167] width 729 height 25
click at [499, 389] on div "Patient Details *Last Updated [DATE] NT [PERSON_NAME] Child [DEMOGRAPHIC_DATA] …" at bounding box center [737, 263] width 794 height 451
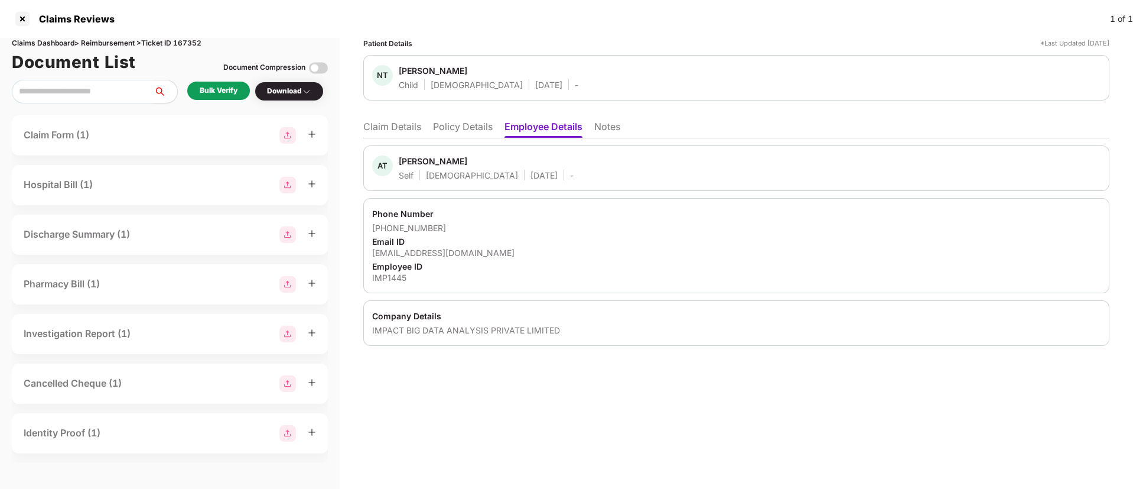
click at [207, 95] on div "Bulk Verify" at bounding box center [219, 90] width 38 height 11
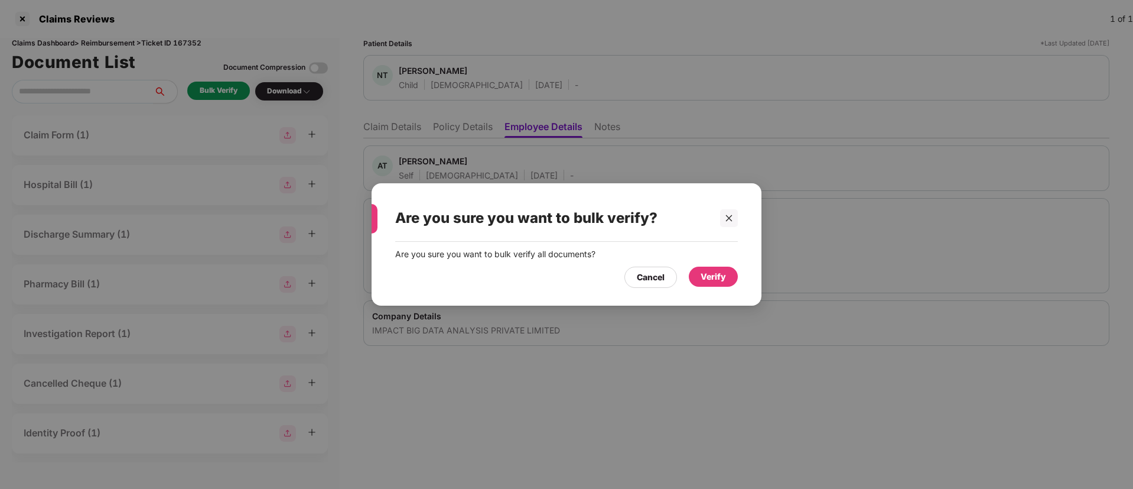
click at [714, 275] on div "Verify" at bounding box center [713, 276] width 25 height 13
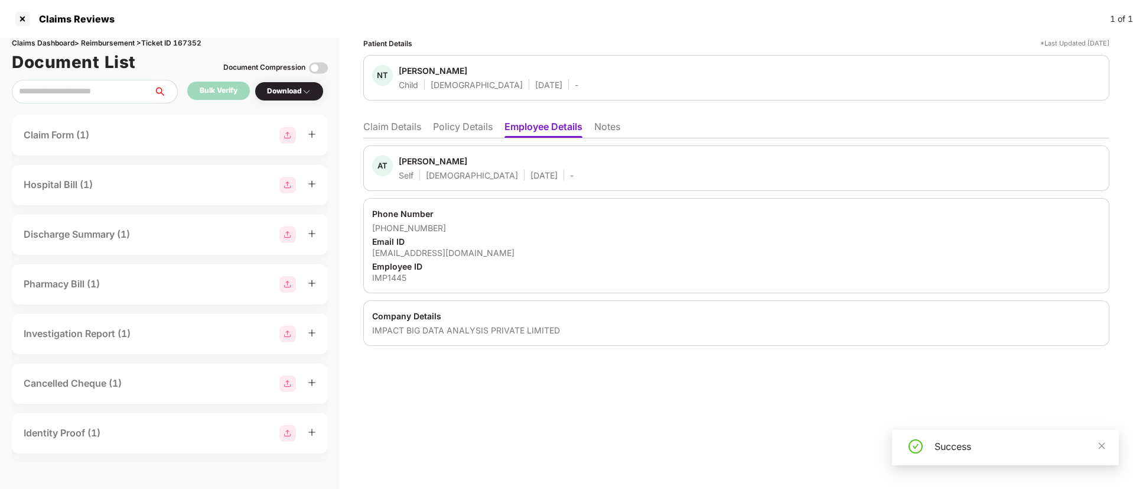
click at [391, 126] on li "Claim Details" at bounding box center [392, 129] width 58 height 17
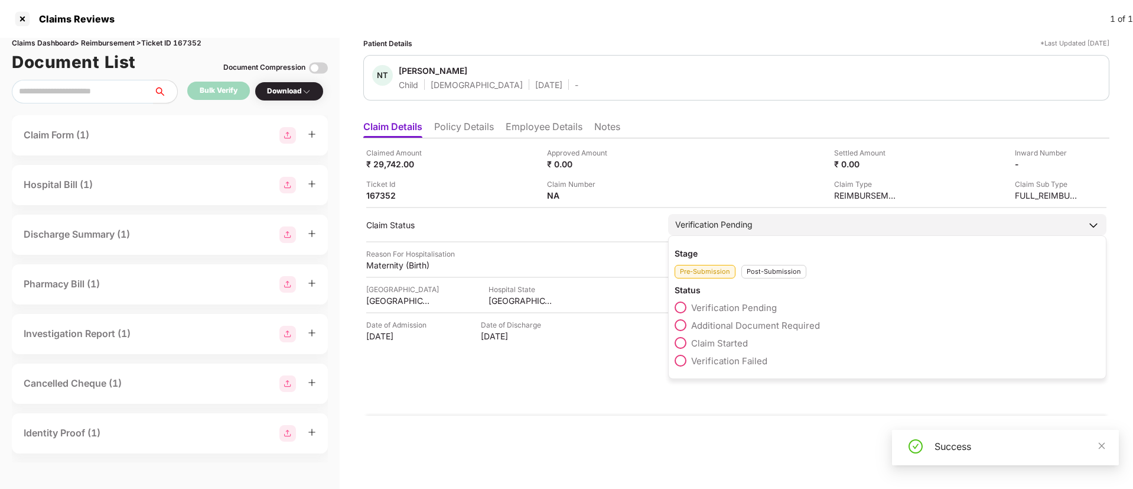
click at [687, 340] on span at bounding box center [681, 343] width 12 height 12
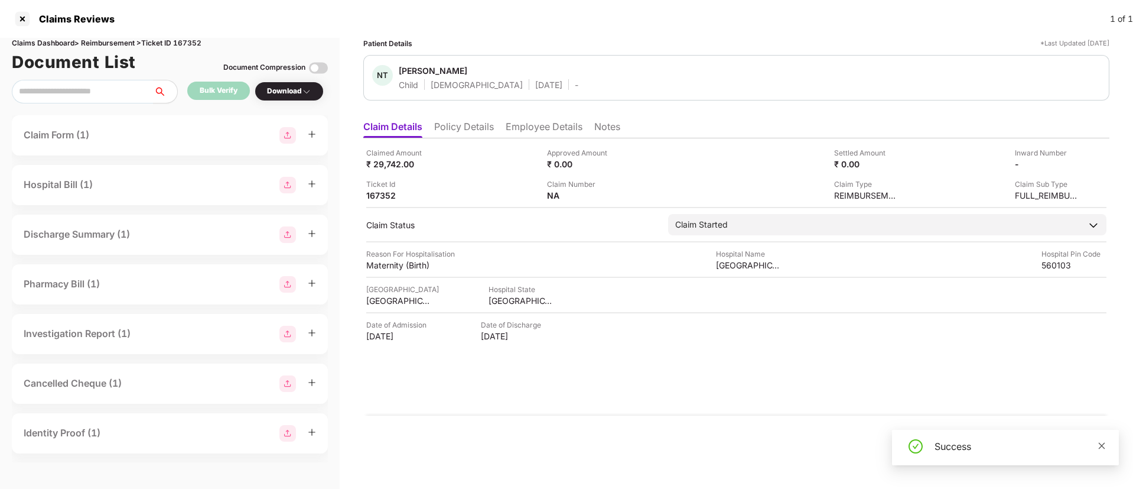
click at [1103, 443] on icon "close" at bounding box center [1102, 445] width 8 height 8
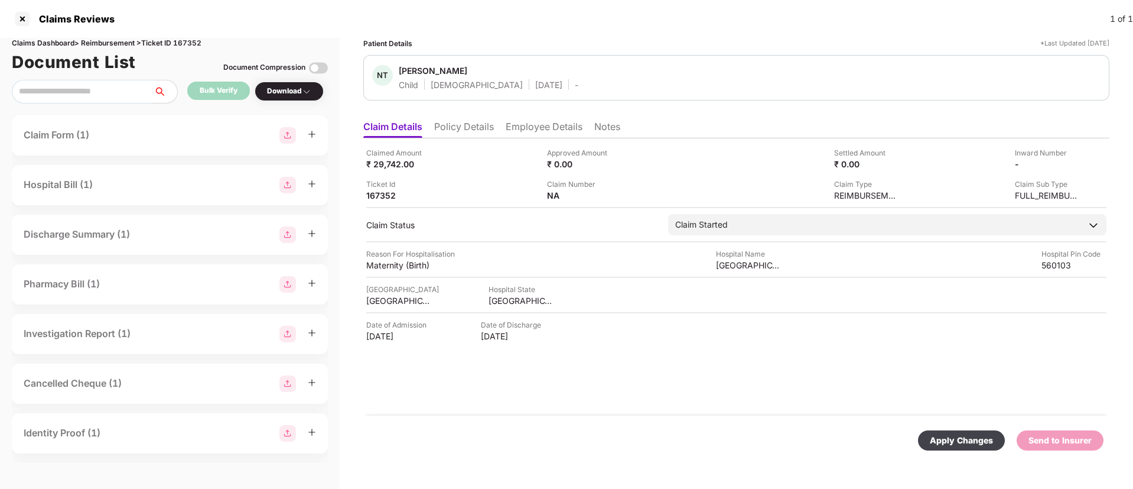
click at [963, 433] on div "Apply Changes" at bounding box center [961, 440] width 87 height 20
click at [188, 43] on div "Claims Dashboard > Reimbursement > Ticket ID 167352" at bounding box center [170, 43] width 316 height 11
